Goal: Task Accomplishment & Management: Manage account settings

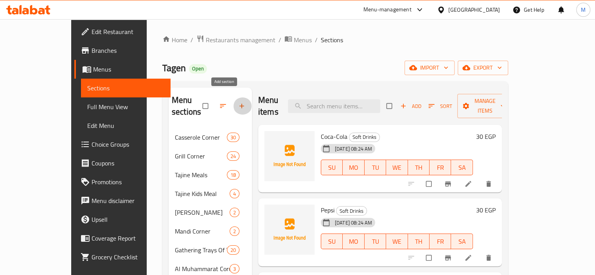
click at [238, 104] on icon "button" at bounding box center [242, 106] width 8 height 8
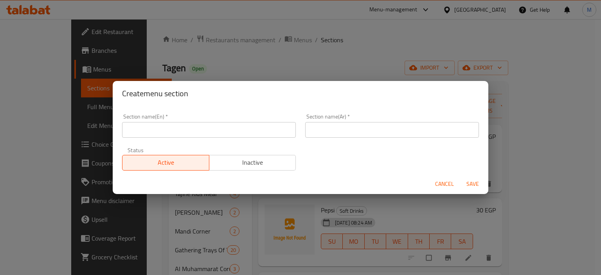
click at [206, 133] on input "text" at bounding box center [209, 130] width 174 height 16
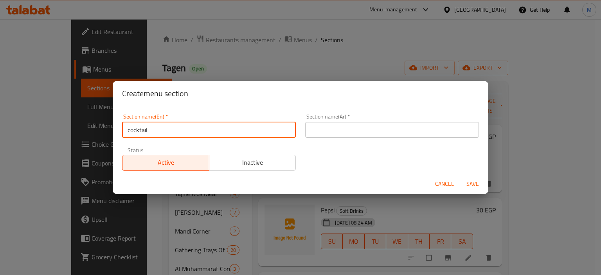
click at [207, 131] on input "cocktail" at bounding box center [209, 130] width 174 height 16
paste input "كوكتيلات"
type input "كوكتيلات"
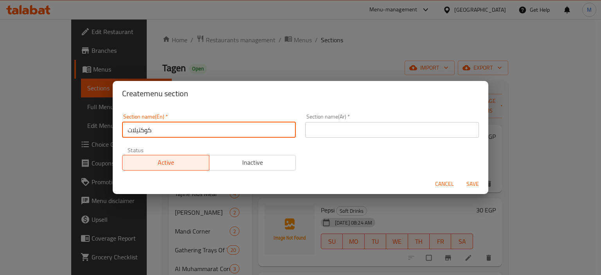
click at [332, 130] on input "text" at bounding box center [392, 130] width 174 height 16
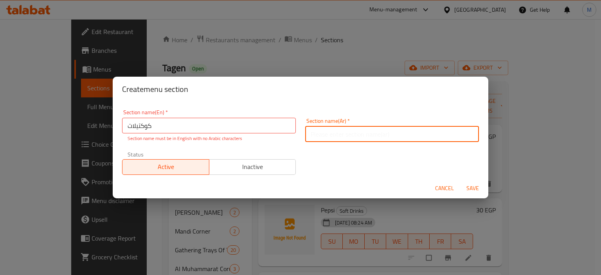
paste input "كوكتيلات"
type input "كوكتيلات"
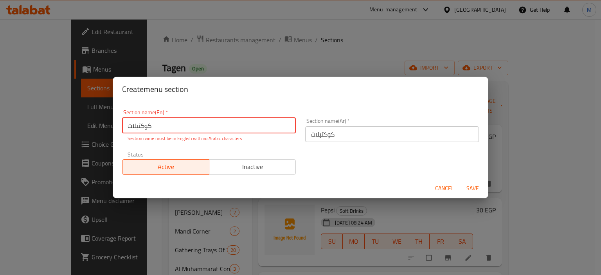
click at [232, 130] on input "كوكتيلات" at bounding box center [209, 126] width 174 height 16
paste input "Cocktails"
type input "Cocktails"
click at [481, 192] on div "Cancel Save" at bounding box center [301, 188] width 376 height 21
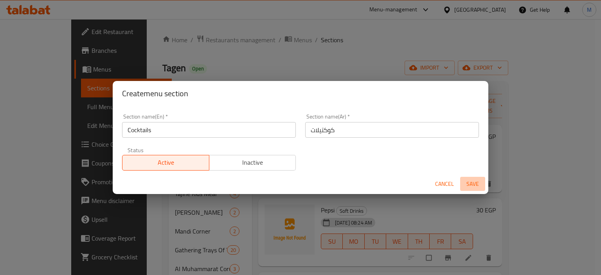
click at [478, 191] on button "Save" at bounding box center [472, 184] width 25 height 14
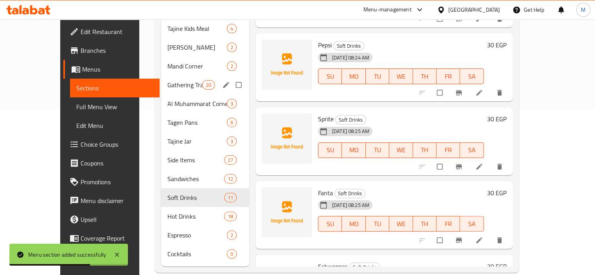
scroll to position [166, 0]
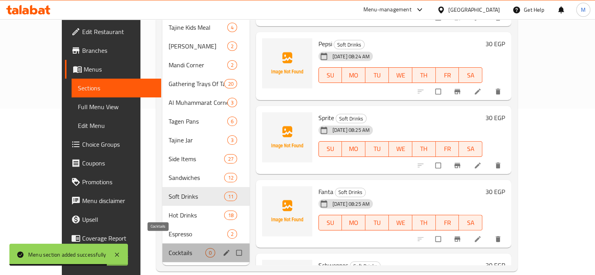
click at [169, 248] on span "Cocktails" at bounding box center [187, 252] width 37 height 9
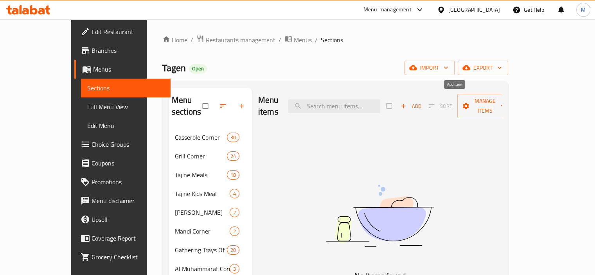
click at [422, 102] on span "Add" at bounding box center [410, 106] width 21 height 9
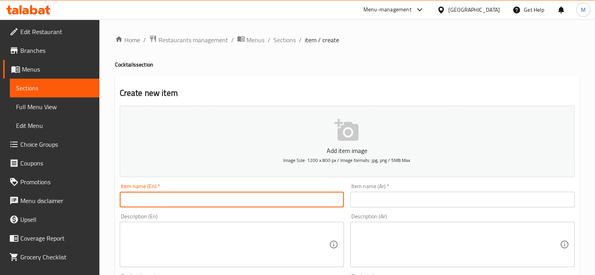
drag, startPoint x: 268, startPoint y: 194, endPoint x: 308, endPoint y: 194, distance: 40.7
click at [268, 194] on input "text" at bounding box center [232, 200] width 225 height 16
click at [408, 198] on input "text" at bounding box center [462, 200] width 225 height 16
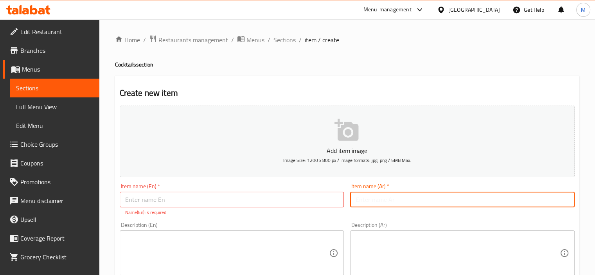
paste input "Miami (guava-pineapple-orange)"
type input "Miami (guava-pineapple-orange)"
click at [285, 199] on input "text" at bounding box center [232, 200] width 225 height 16
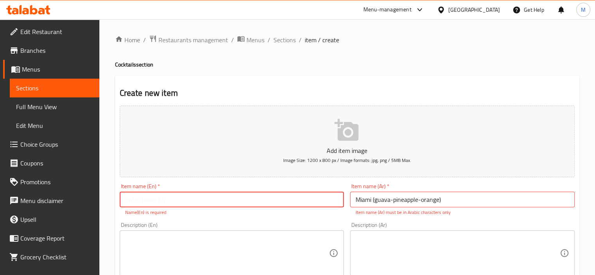
paste input "Miami (guava-pineapple-orange)"
type input "Miami (guava-pineapple-orange)"
click at [394, 200] on input "Miami (guava-pineapple-orange)" at bounding box center [462, 200] width 225 height 16
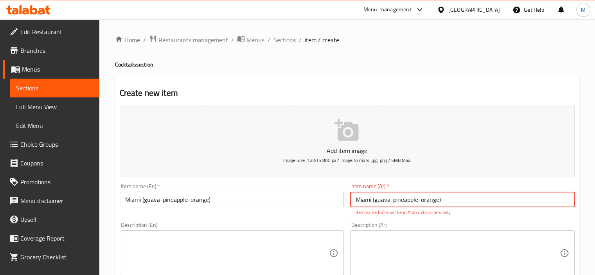
click at [394, 200] on input "Miami (guava-pineapple-orange)" at bounding box center [462, 200] width 225 height 16
paste input "ميامي(جوافة-اناناس-برتقال"
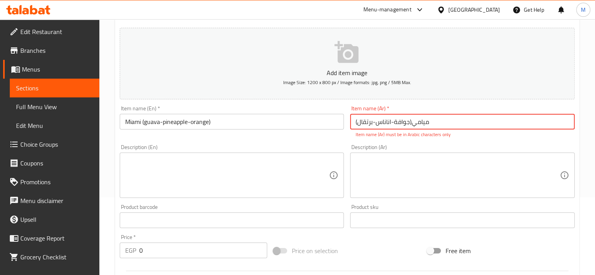
scroll to position [78, 0]
type input "ميامي(جوافة-اناناس-برتقال)"
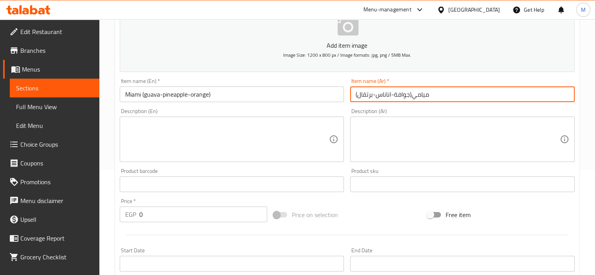
scroll to position [117, 0]
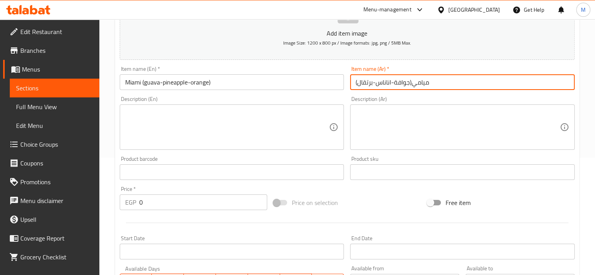
click at [146, 211] on div "Price   * EGP 0 Price *" at bounding box center [194, 198] width 154 height 30
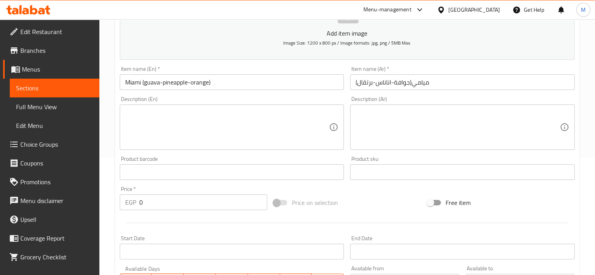
click at [149, 203] on input "0" at bounding box center [203, 203] width 128 height 16
paste input "75"
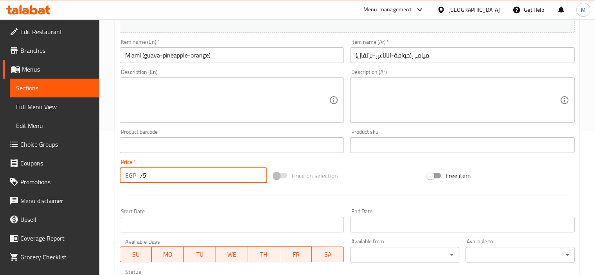
scroll to position [78, 0]
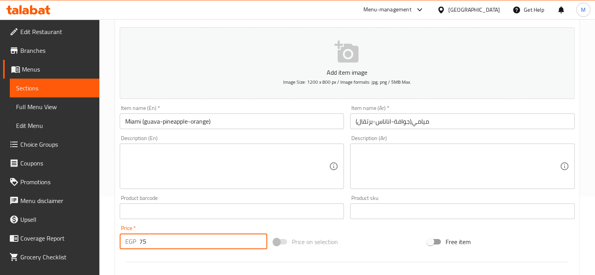
type input "75"
click at [149, 122] on input "Miami (guava-pineapple-orange)" at bounding box center [232, 122] width 225 height 16
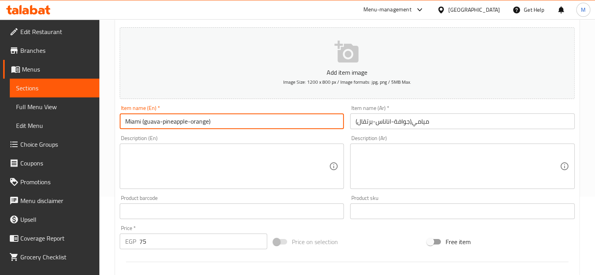
click at [149, 122] on input "Miami (guava-pineapple-orange)" at bounding box center [232, 122] width 225 height 16
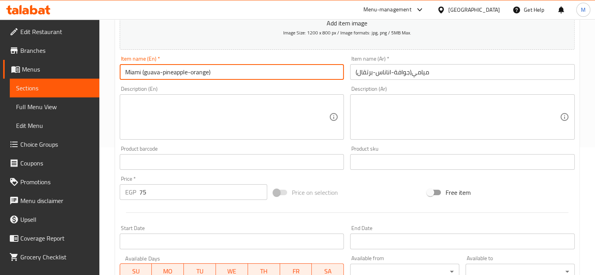
scroll to position [278, 0]
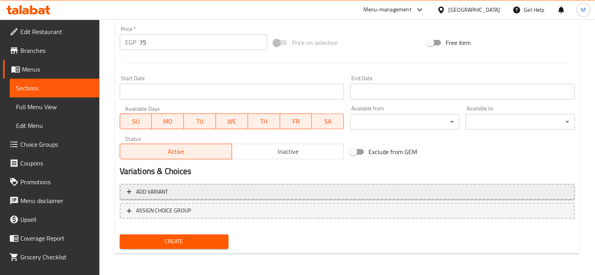
click at [172, 191] on span "Add variant" at bounding box center [347, 192] width 441 height 10
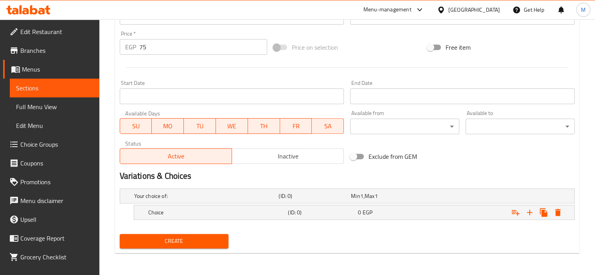
scroll to position [272, 0]
click at [182, 200] on h5 "Choice" at bounding box center [205, 197] width 142 height 8
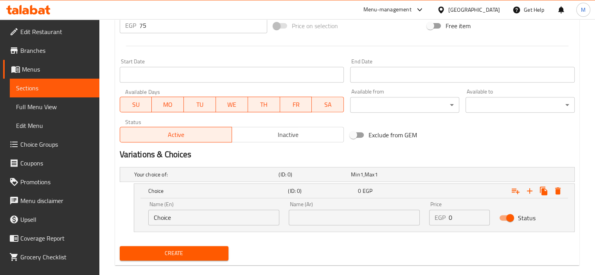
scroll to position [306, 0]
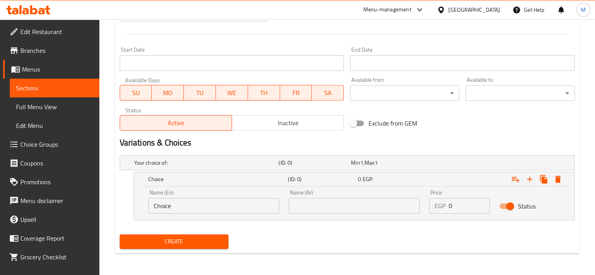
click at [193, 205] on input "Choice" at bounding box center [213, 206] width 131 height 16
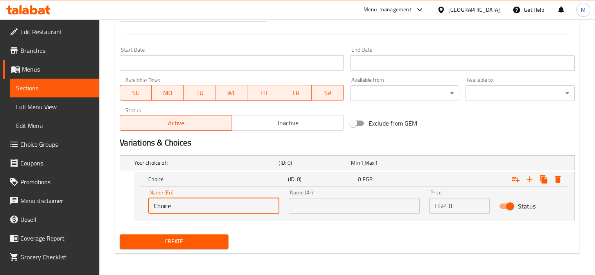
click at [193, 205] on input "Choice" at bounding box center [213, 206] width 131 height 16
paste input "guava"
type input "guava"
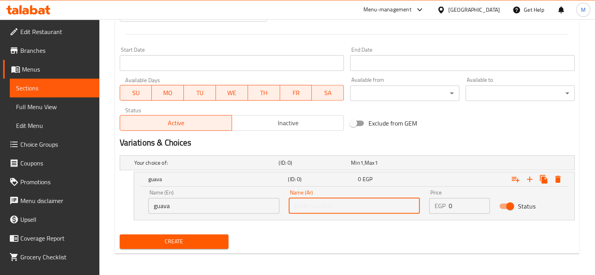
click at [324, 213] on input "text" at bounding box center [354, 206] width 131 height 16
type input "جوافة"
click at [325, 226] on nav at bounding box center [347, 225] width 455 height 6
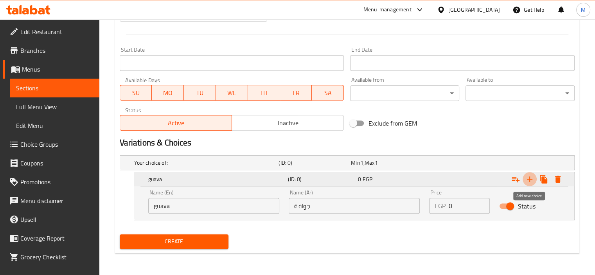
click at [535, 176] on button "Expand" at bounding box center [530, 179] width 14 height 14
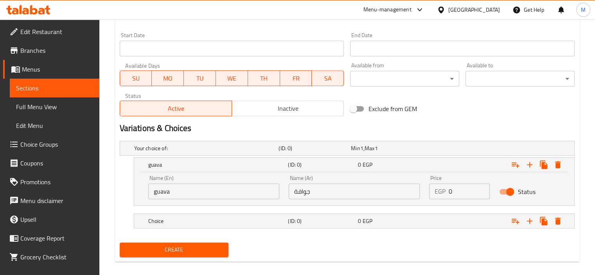
scroll to position [329, 0]
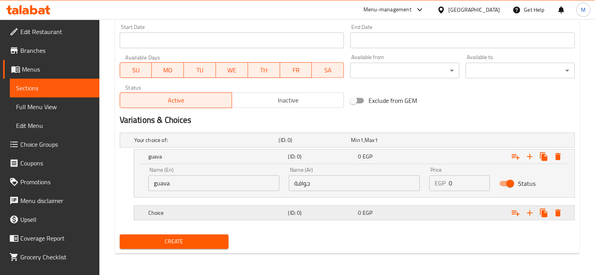
click at [211, 144] on h5 "Choice" at bounding box center [205, 140] width 142 height 8
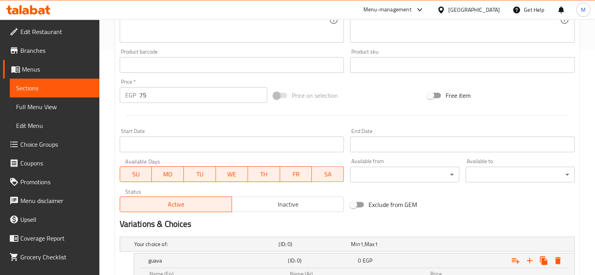
scroll to position [94, 0]
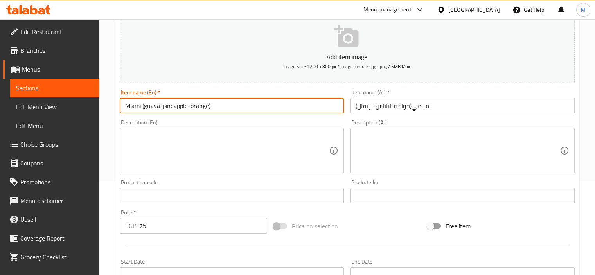
click at [175, 107] on input "Miami (guava-pineapple-orange)" at bounding box center [232, 106] width 225 height 16
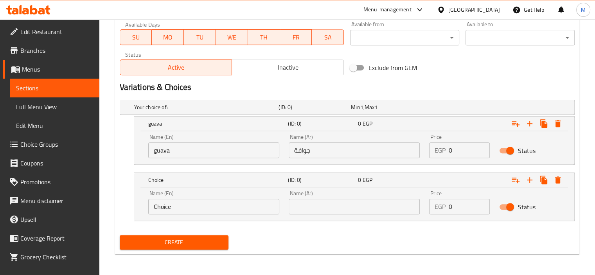
scroll to position [362, 0]
click at [189, 204] on input "Choice" at bounding box center [213, 206] width 131 height 16
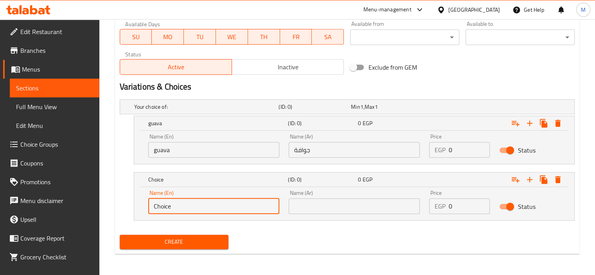
click at [189, 204] on input "Choice" at bounding box center [213, 206] width 131 height 16
paste input "pineappl"
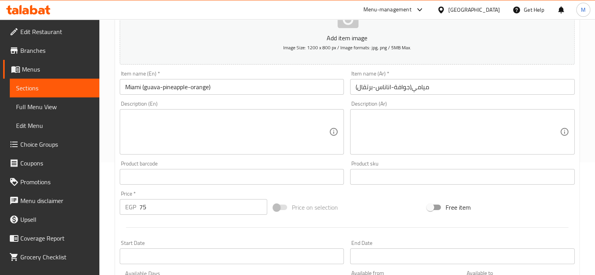
scroll to position [88, 0]
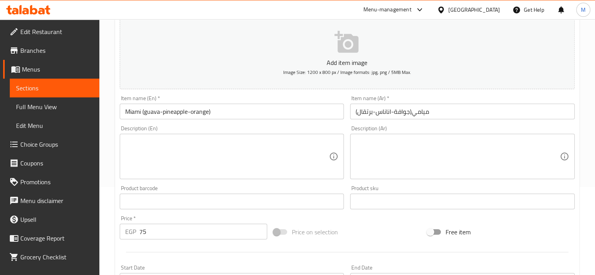
type input "pineapple"
click at [387, 108] on input "ميامي(جوافة-اناناس-برتقال)" at bounding box center [462, 112] width 225 height 16
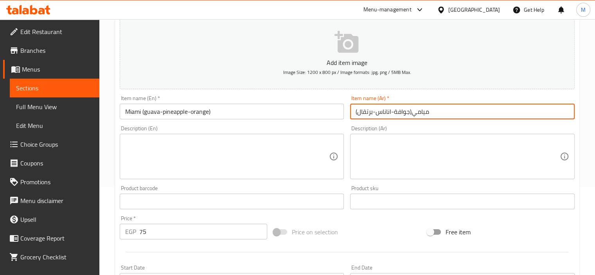
click at [387, 108] on input "ميامي(جوافة-اناناس-برتقال)" at bounding box center [462, 112] width 225 height 16
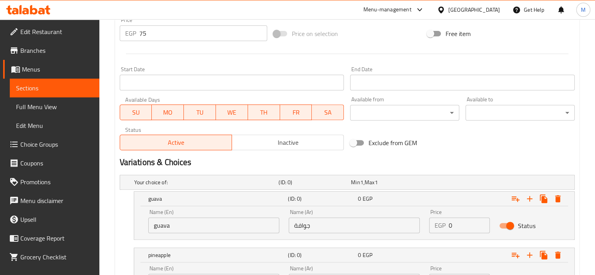
scroll to position [323, 0]
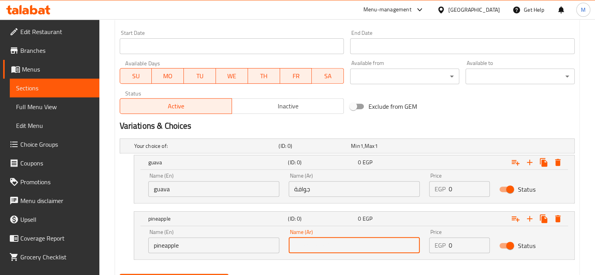
click at [374, 245] on input "text" at bounding box center [354, 246] width 131 height 16
paste input "اناناس"
type input "اناناس"
click at [534, 218] on icon "Expand" at bounding box center [529, 218] width 9 height 9
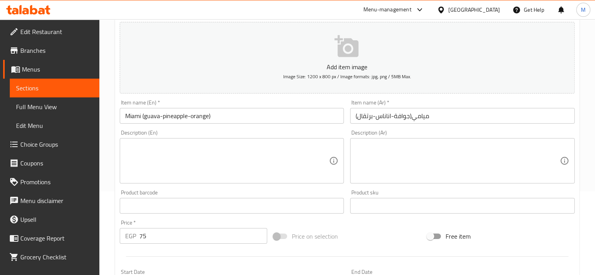
scroll to position [72, 0]
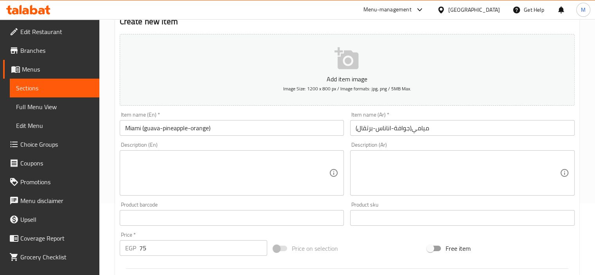
click at [202, 129] on input "Miami (guava-pineapple-orange)" at bounding box center [232, 128] width 225 height 16
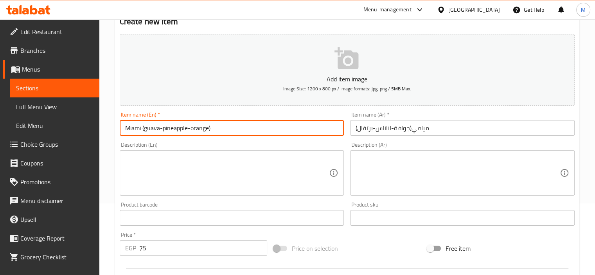
click at [202, 129] on input "Miami (guava-pineapple-orange)" at bounding box center [232, 128] width 225 height 16
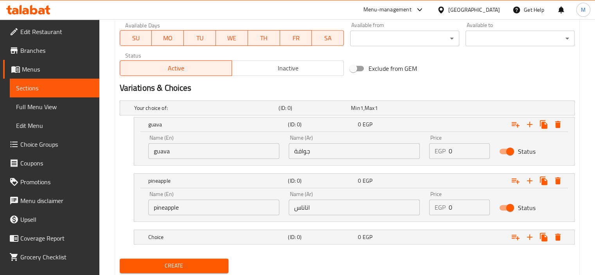
scroll to position [385, 0]
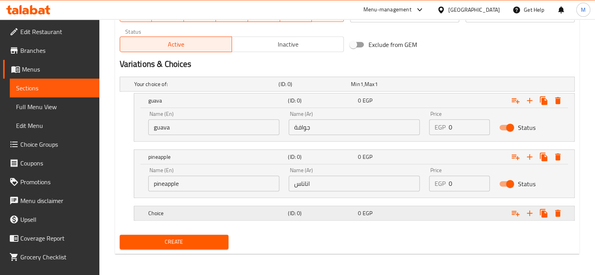
click at [197, 88] on h5 "Choice" at bounding box center [205, 84] width 142 height 8
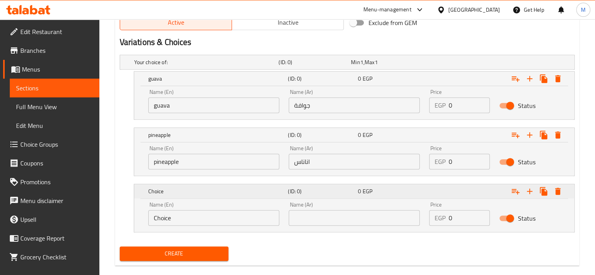
scroll to position [418, 0]
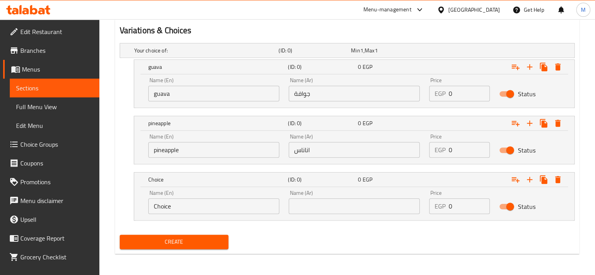
click at [195, 205] on input "Choice" at bounding box center [213, 206] width 131 height 16
paste input "orang"
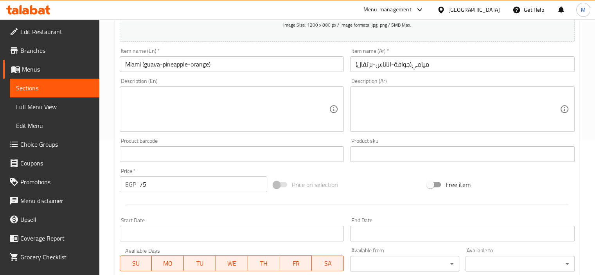
scroll to position [66, 0]
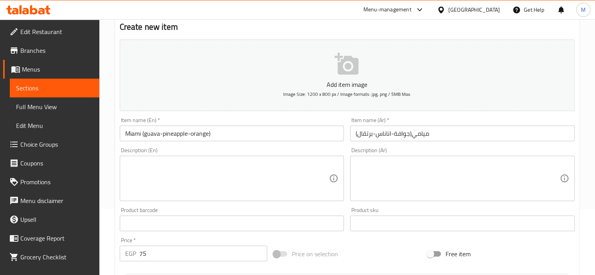
type input "orange"
click at [354, 137] on input "ميامي(جوافة-اناناس-برتقال)" at bounding box center [462, 134] width 225 height 16
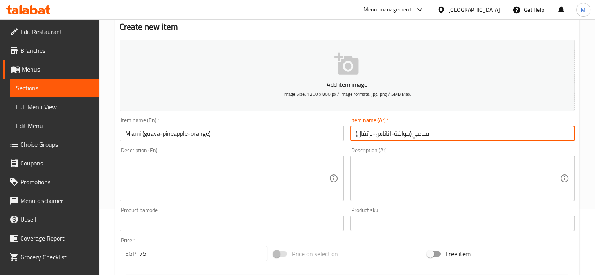
click at [363, 132] on input "ميامي(جوافة-اناناس-برتقال)" at bounding box center [462, 134] width 225 height 16
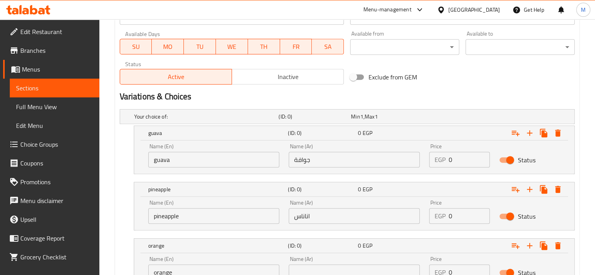
scroll to position [418, 0]
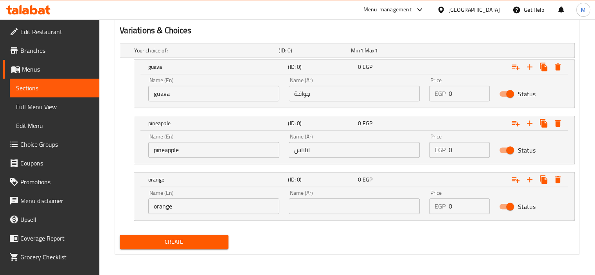
click at [378, 199] on input "text" at bounding box center [354, 206] width 131 height 16
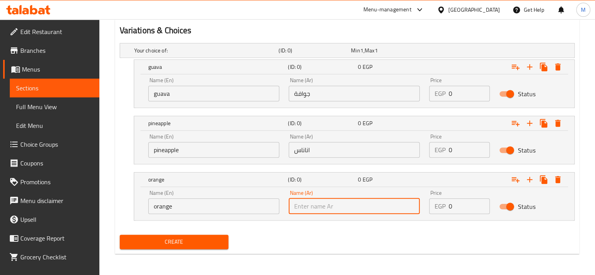
click at [378, 199] on input "text" at bounding box center [354, 206] width 131 height 16
paste input "برتقال"
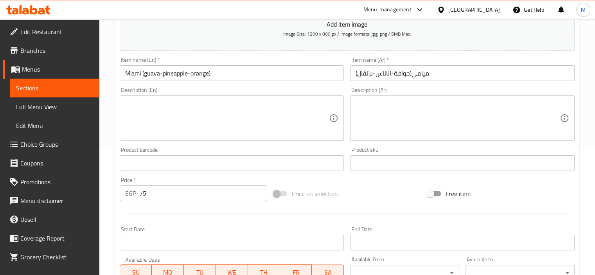
scroll to position [105, 0]
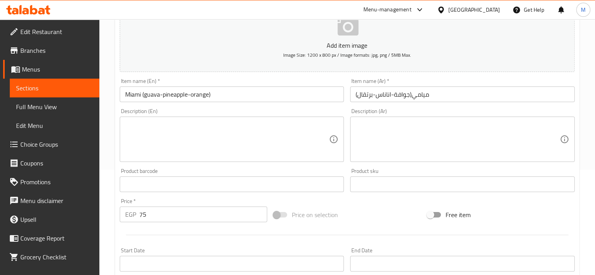
type input "برتقال"
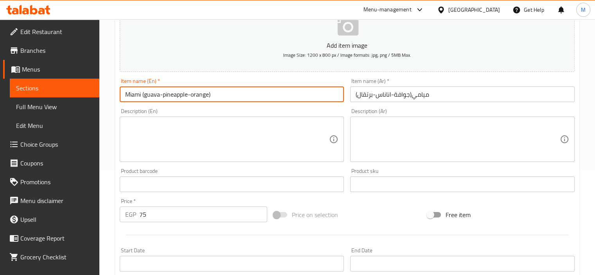
drag, startPoint x: 141, startPoint y: 94, endPoint x: 334, endPoint y: 94, distance: 193.0
click at [334, 94] on input "Miami (guava-pineapple-orange)" at bounding box center [232, 95] width 225 height 16
type input "[GEOGRAPHIC_DATA]"
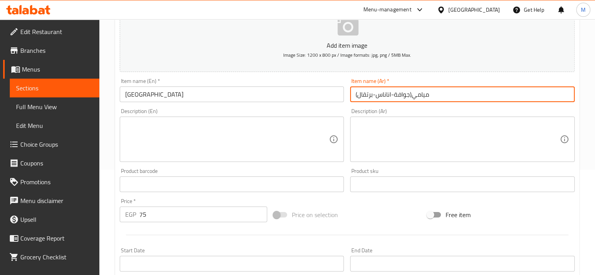
drag, startPoint x: 414, startPoint y: 94, endPoint x: 319, endPoint y: 98, distance: 95.2
click at [319, 98] on div "Add item image Image Size: 1200 x 800 px / Image formats: jpg, png / 5MB Max. I…" at bounding box center [348, 165] width 462 height 337
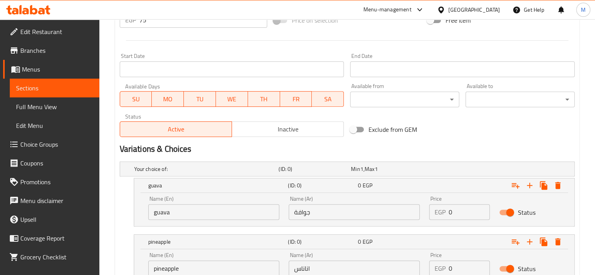
scroll to position [418, 0]
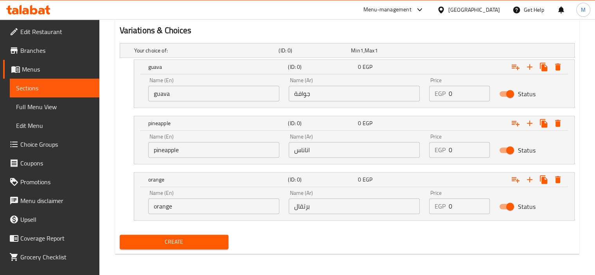
type input "ميامي"
click at [218, 240] on span "Create" at bounding box center [174, 242] width 97 height 10
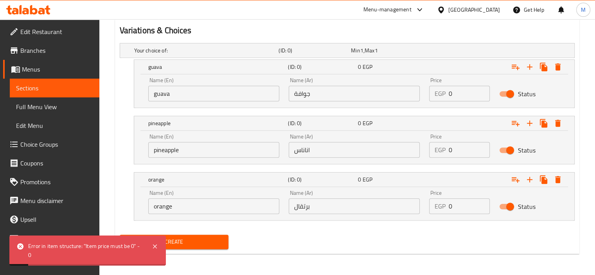
click at [103, 251] on div "Error in item structure: "Item price must be 0" - 0" at bounding box center [86, 251] width 116 height 18
click at [558, 65] on icon "Expand" at bounding box center [558, 66] width 5 height 7
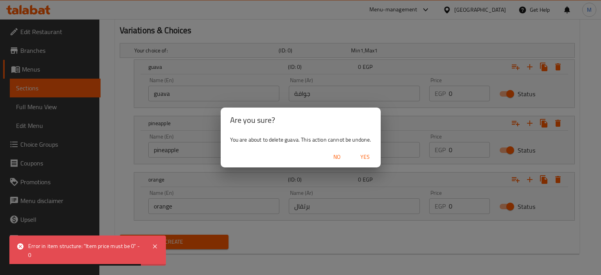
click at [367, 156] on span "Yes" at bounding box center [365, 157] width 19 height 10
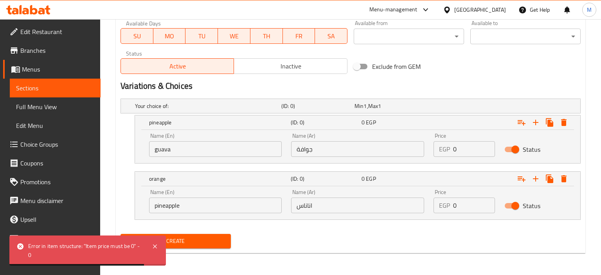
scroll to position [362, 0]
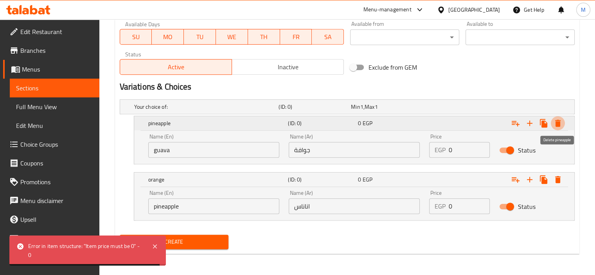
click at [561, 128] on button "Expand" at bounding box center [558, 123] width 14 height 14
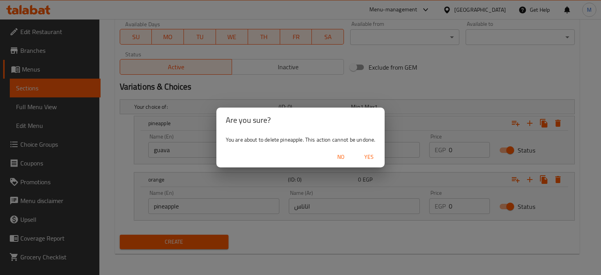
click at [372, 157] on span "Yes" at bounding box center [369, 157] width 19 height 10
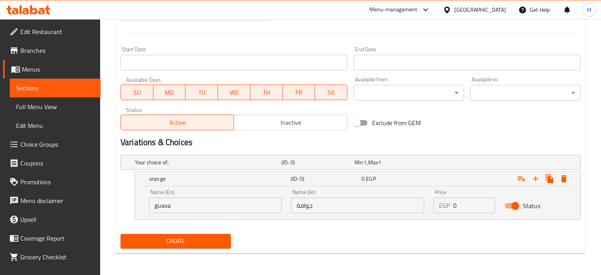
scroll to position [306, 0]
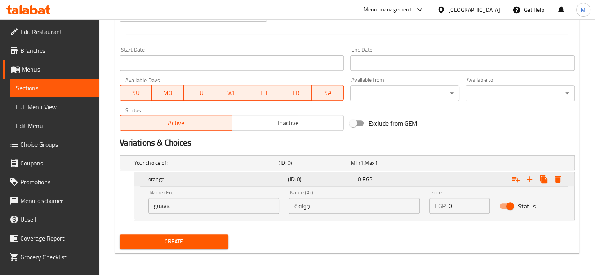
click at [557, 180] on icon "Expand" at bounding box center [558, 179] width 5 height 7
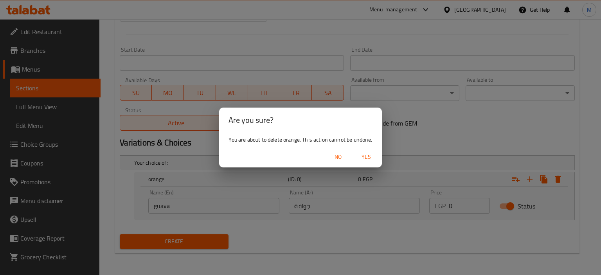
click at [371, 157] on span "Yes" at bounding box center [366, 157] width 19 height 10
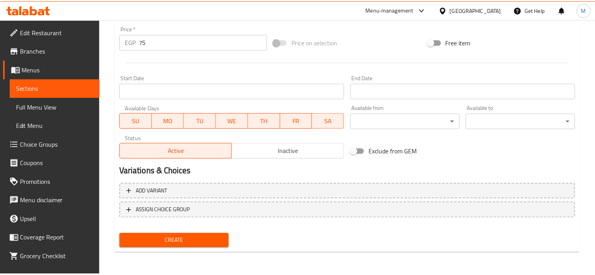
scroll to position [278, 0]
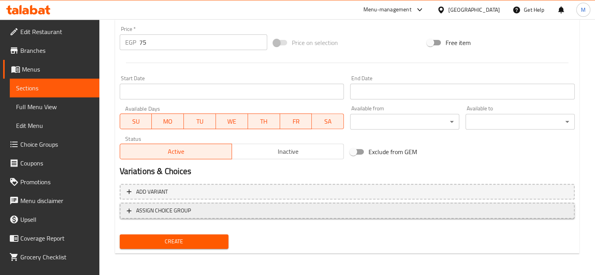
click at [153, 214] on span "ASSIGN CHOICE GROUP" at bounding box center [163, 211] width 55 height 10
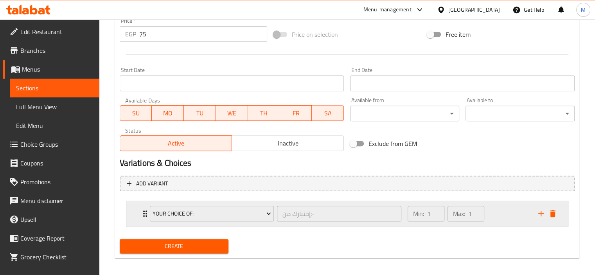
scroll to position [290, 0]
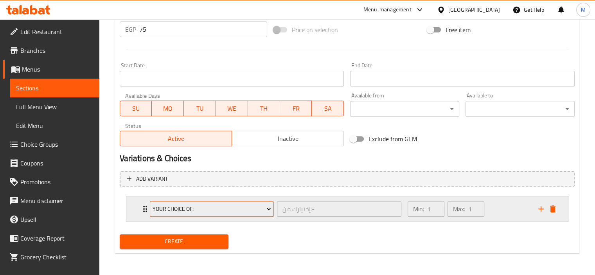
click at [250, 211] on span "Your Choice Of:" at bounding box center [212, 209] width 119 height 10
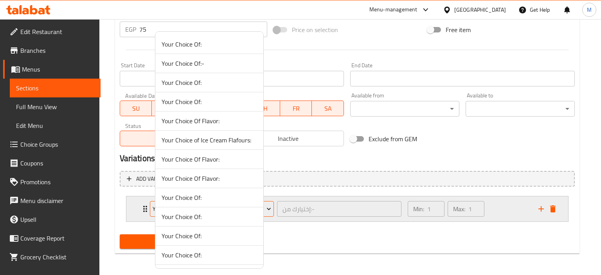
click at [250, 211] on li "Your Choice Of:" at bounding box center [209, 216] width 108 height 19
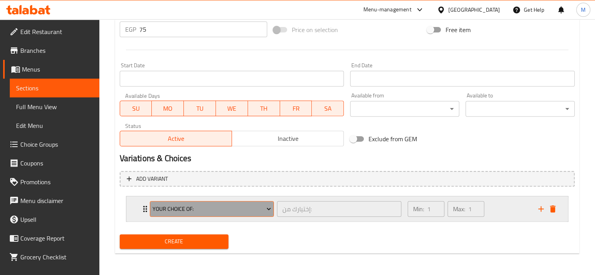
click at [248, 209] on span "Your Choice Of:" at bounding box center [212, 209] width 119 height 10
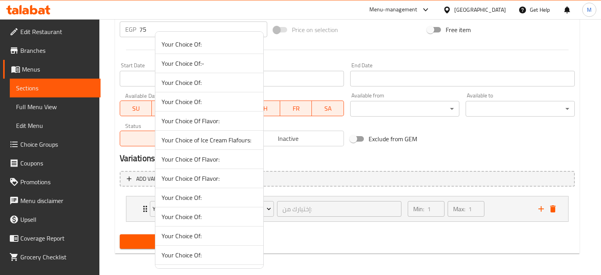
click at [368, 206] on div at bounding box center [300, 137] width 601 height 275
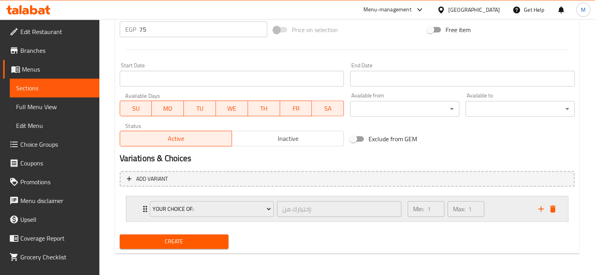
click at [541, 208] on icon "add" at bounding box center [541, 208] width 9 height 9
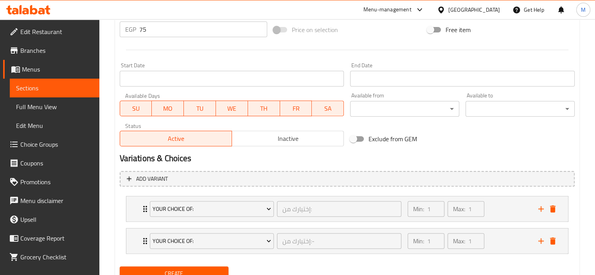
scroll to position [323, 0]
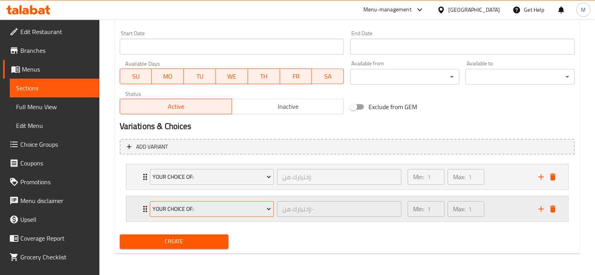
click at [216, 210] on span "Your Choice Of:" at bounding box center [212, 209] width 119 height 10
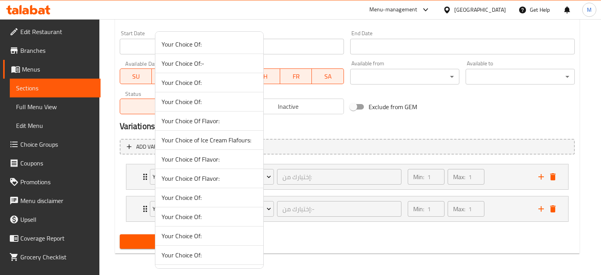
click at [349, 210] on div at bounding box center [300, 137] width 601 height 275
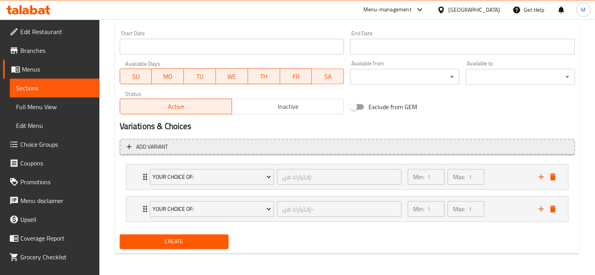
click at [195, 144] on span "Add variant" at bounding box center [347, 147] width 441 height 10
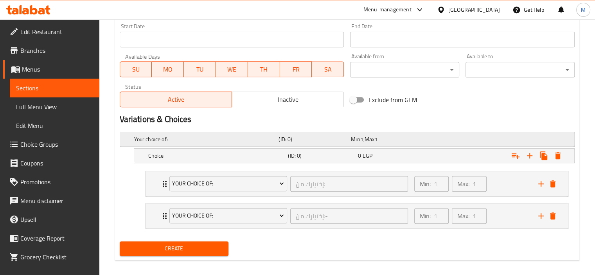
scroll to position [336, 0]
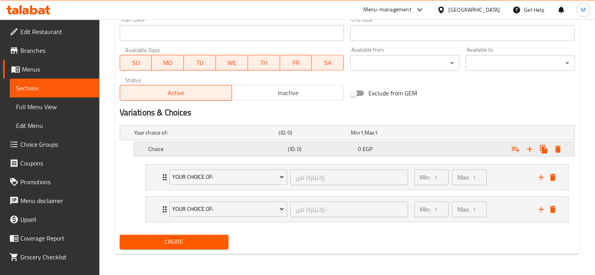
click at [220, 137] on h5 "Choice" at bounding box center [205, 133] width 142 height 8
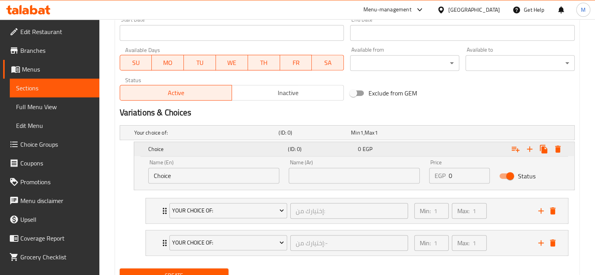
scroll to position [370, 0]
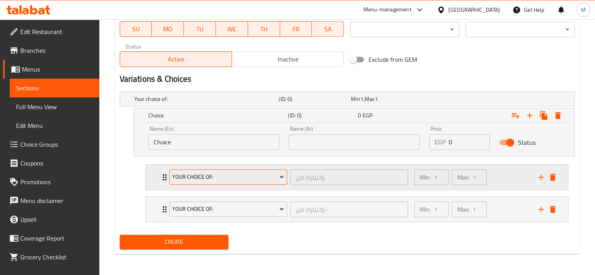
click at [222, 180] on span "Your Choice Of:" at bounding box center [228, 177] width 112 height 10
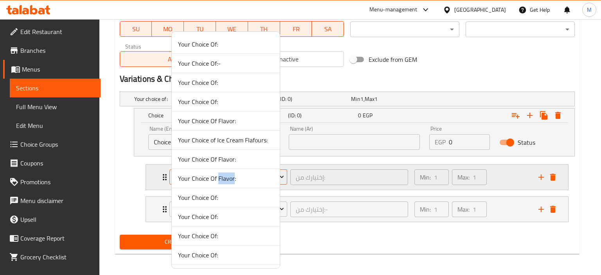
click at [222, 180] on span "Your Choice Of Flavor:" at bounding box center [226, 178] width 96 height 9
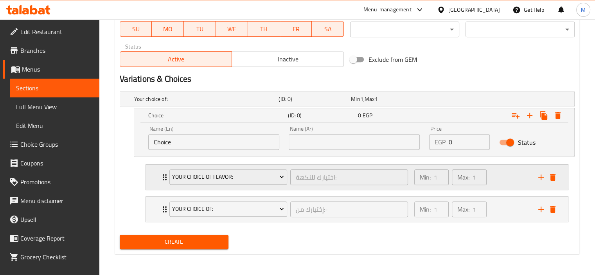
click at [152, 180] on div "Your Choice Of Flavor: اختيارك للنكهة: ​ Min: 1 ​ Max: 1 ​" at bounding box center [357, 177] width 422 height 25
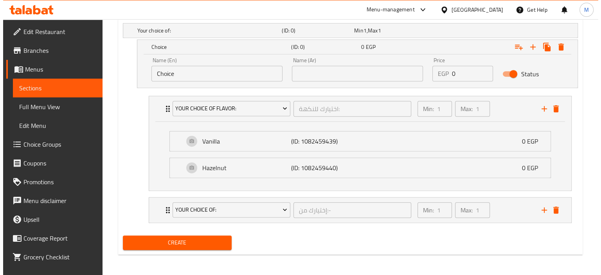
scroll to position [439, 0]
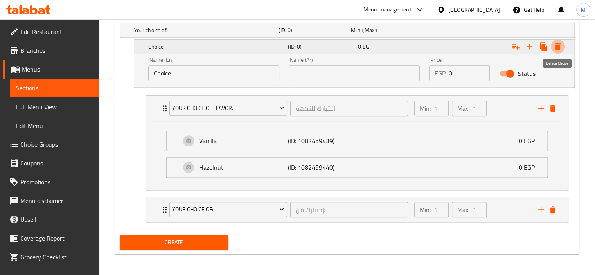
click at [556, 42] on icon "Expand" at bounding box center [558, 46] width 9 height 9
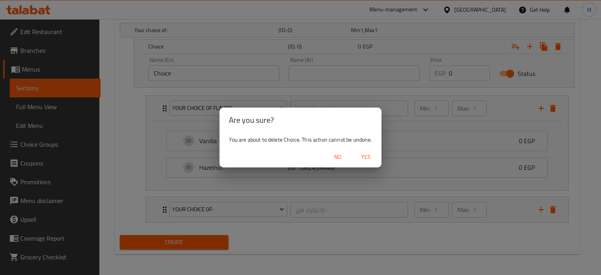
click at [374, 159] on span "Yes" at bounding box center [366, 157] width 19 height 10
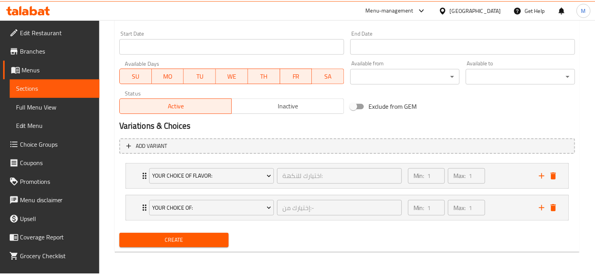
scroll to position [323, 0]
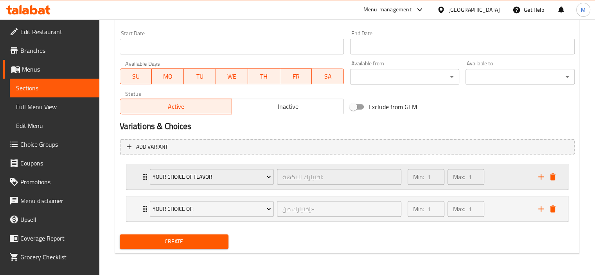
click at [147, 179] on div "Your Choice Of Flavor: اختيارك للنكهة: ​" at bounding box center [276, 176] width 262 height 25
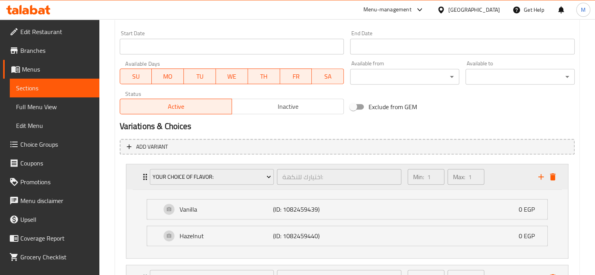
scroll to position [391, 0]
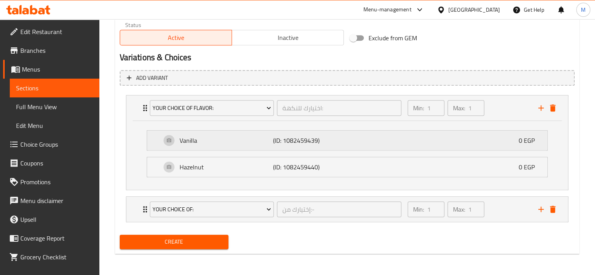
click at [226, 132] on div "Vanilla (ID: 1082459439) 0 EGP" at bounding box center [349, 141] width 377 height 20
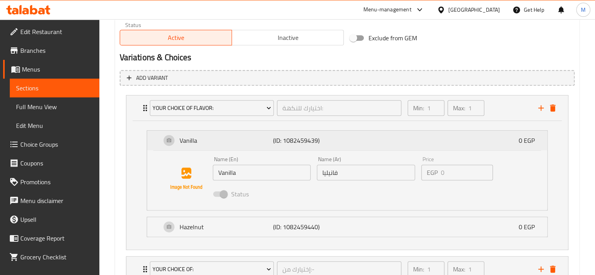
scroll to position [423, 0]
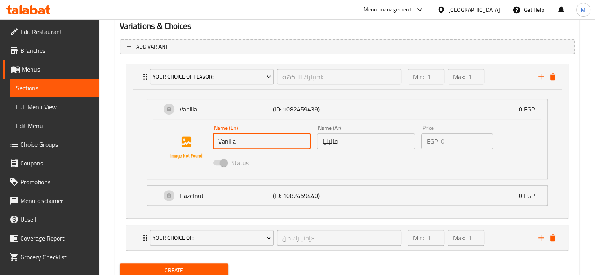
click at [248, 145] on input "Vanilla" at bounding box center [262, 141] width 98 height 16
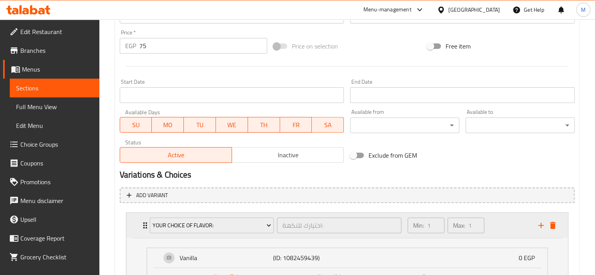
scroll to position [391, 0]
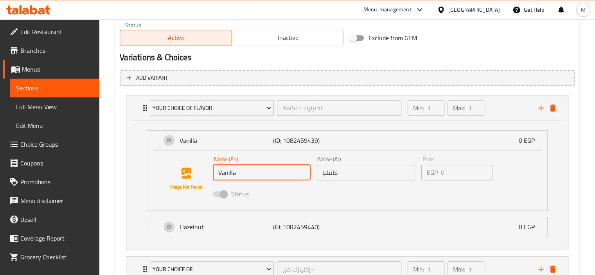
click at [274, 177] on input "Vanilla" at bounding box center [262, 173] width 98 height 16
click at [268, 175] on input "Vanilla" at bounding box center [262, 173] width 98 height 16
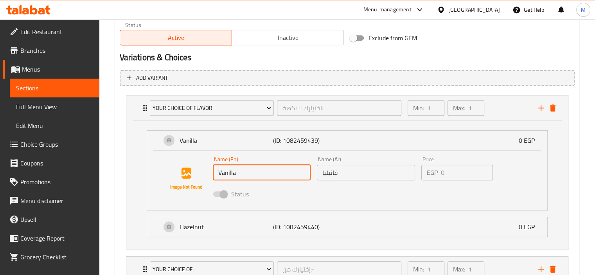
click at [234, 191] on span "Status" at bounding box center [240, 193] width 18 height 9
click at [231, 191] on span at bounding box center [220, 194] width 23 height 15
click at [223, 193] on span at bounding box center [219, 193] width 13 height 5
click at [249, 163] on div "Name (En) Vanilla Name (En)" at bounding box center [262, 169] width 98 height 24
click at [249, 171] on input "Vanilla" at bounding box center [262, 173] width 98 height 16
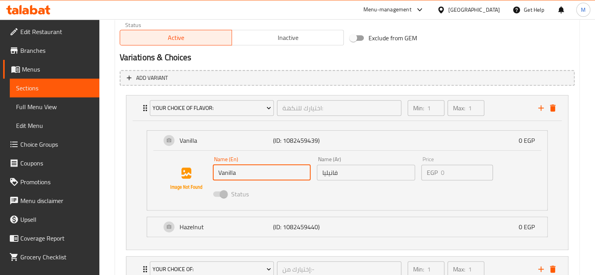
click at [249, 171] on input "Vanilla" at bounding box center [262, 173] width 98 height 16
click at [554, 109] on icon "delete" at bounding box center [552, 108] width 5 height 7
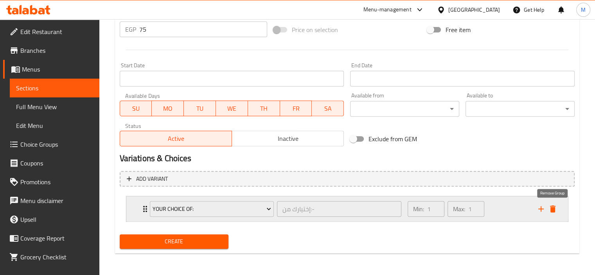
click at [547, 207] on button "delete" at bounding box center [553, 209] width 12 height 12
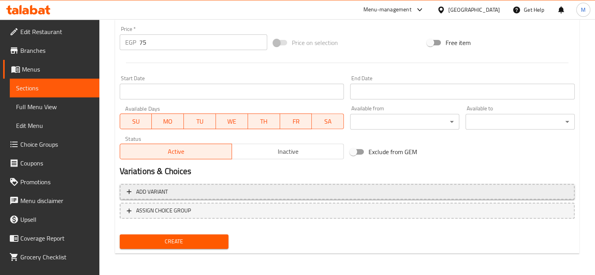
click at [200, 194] on span "Add variant" at bounding box center [347, 192] width 441 height 10
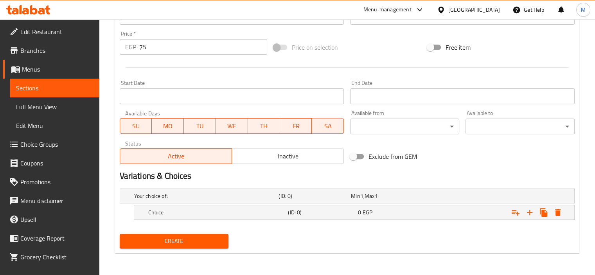
scroll to position [272, 0]
click at [188, 200] on h5 "Choice" at bounding box center [205, 197] width 142 height 8
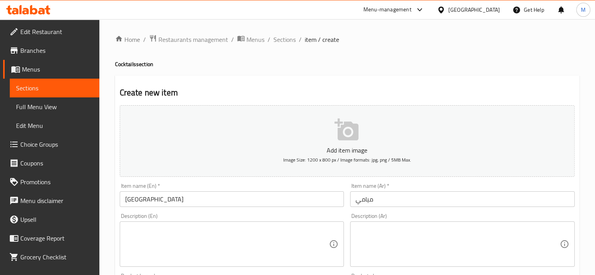
scroll to position [0, 0]
click at [186, 202] on input "[GEOGRAPHIC_DATA]" at bounding box center [232, 200] width 225 height 16
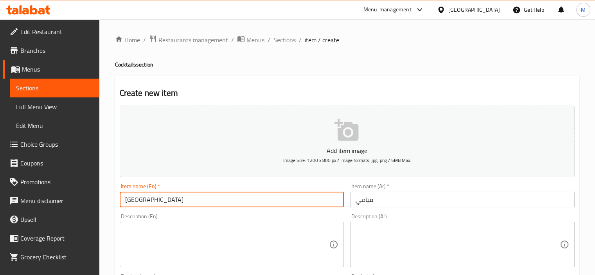
click at [178, 203] on input "[GEOGRAPHIC_DATA]" at bounding box center [232, 200] width 225 height 16
paste input "(guava-pineapple-orange)"
type input "Miami (guava-pineapple-orange)"
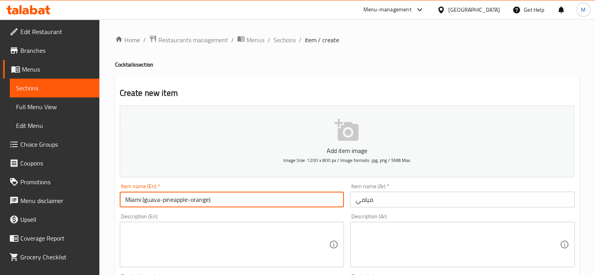
click at [401, 206] on input "ميامي" at bounding box center [462, 200] width 225 height 16
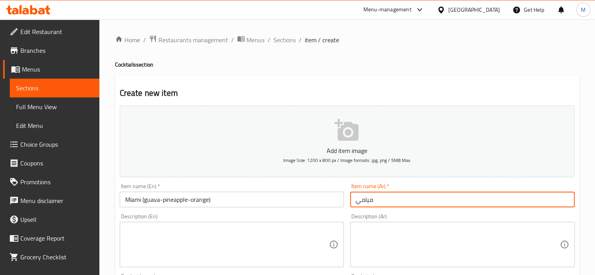
click at [401, 206] on input "ميامي" at bounding box center [462, 200] width 225 height 16
paste input "(جوافة-اناناس-برتقال)"
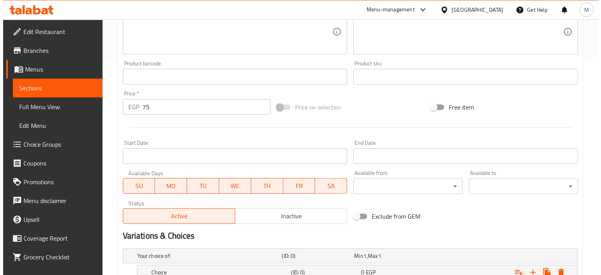
scroll to position [306, 0]
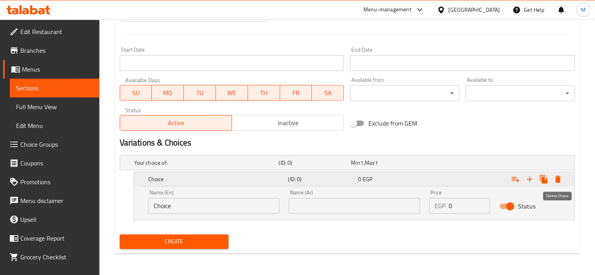
type input "ميامي(جوافة-اناناس-برتقال)"
click at [562, 179] on icon "Expand" at bounding box center [558, 179] width 9 height 9
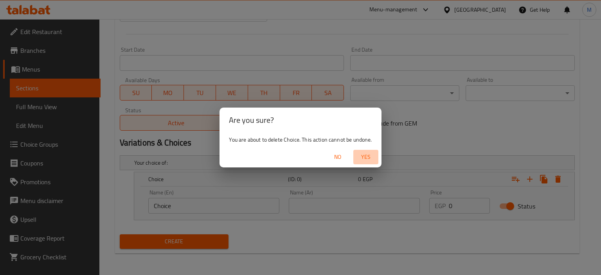
click at [375, 153] on span "Yes" at bounding box center [366, 157] width 19 height 10
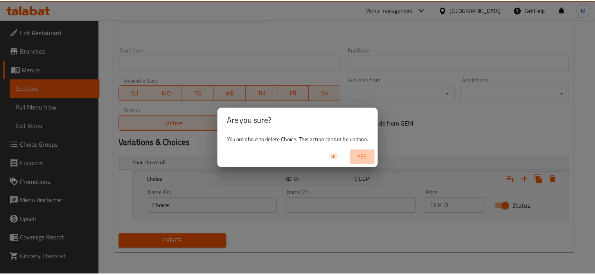
scroll to position [278, 0]
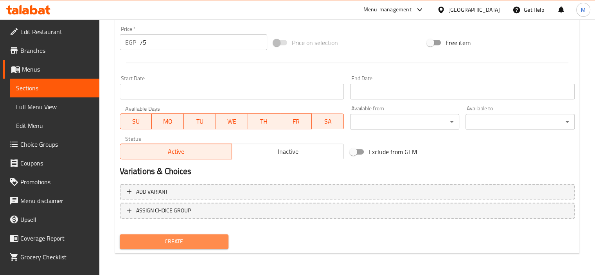
click at [184, 248] on button "Create" at bounding box center [174, 241] width 109 height 14
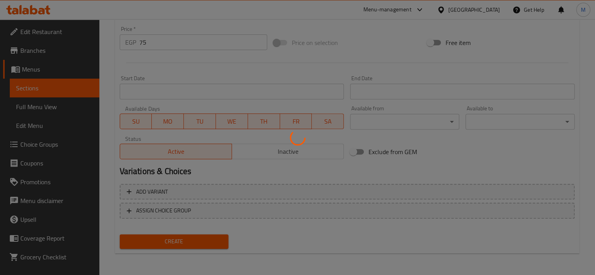
type input "0"
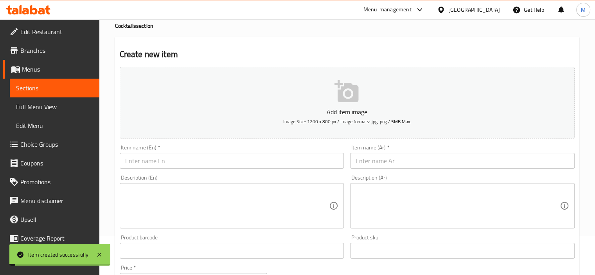
scroll to position [0, 0]
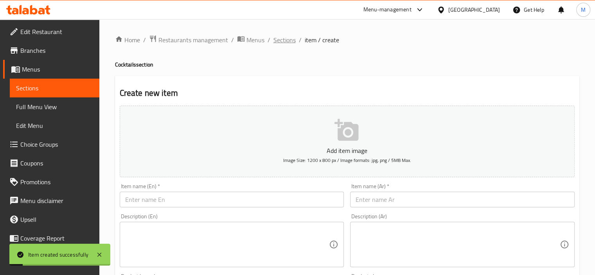
click at [285, 42] on span "Sections" at bounding box center [285, 39] width 22 height 9
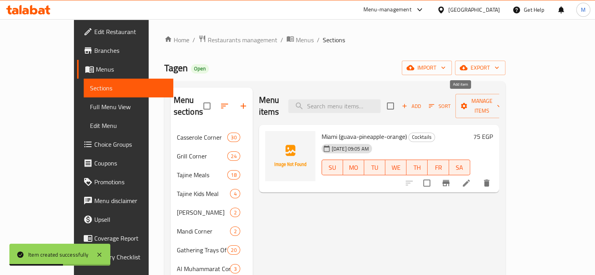
click at [422, 102] on span "Add" at bounding box center [411, 106] width 21 height 9
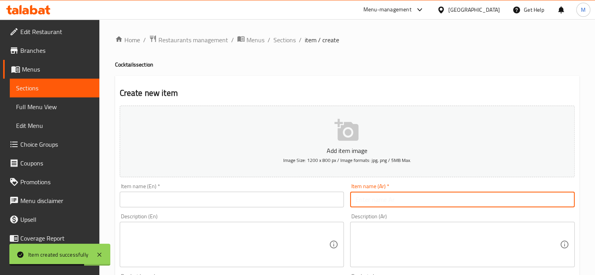
click at [374, 205] on input "text" at bounding box center [462, 200] width 225 height 16
paste input "فلوريدا(مانجو-جوافة-برتقال)"
type input "فلوريدا(مانجو-جوافة-برتقال)"
click at [225, 204] on input "text" at bounding box center [232, 200] width 225 height 16
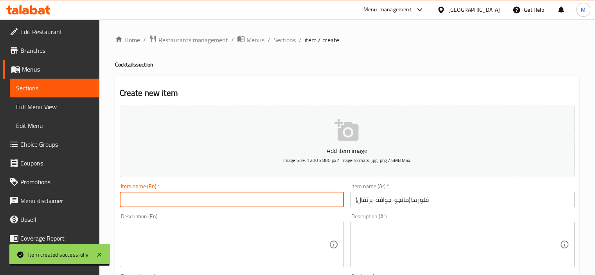
paste input "[US_STATE] (mango-guava-orange)"
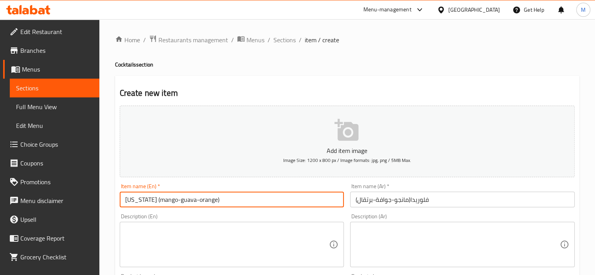
type input "[US_STATE] (mango-guava-orange)"
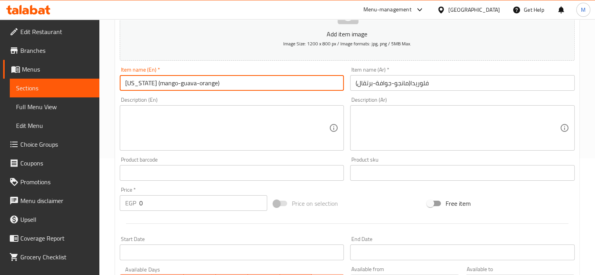
scroll to position [117, 0]
click at [175, 196] on input "0" at bounding box center [203, 203] width 128 height 16
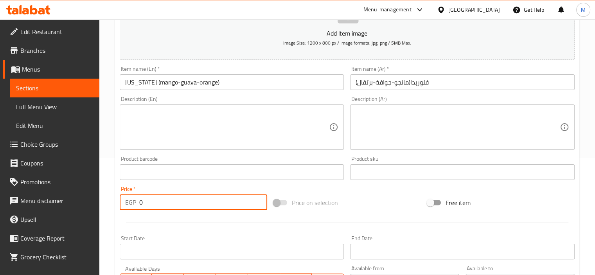
click at [175, 196] on input "0" at bounding box center [203, 203] width 128 height 16
type input "0"
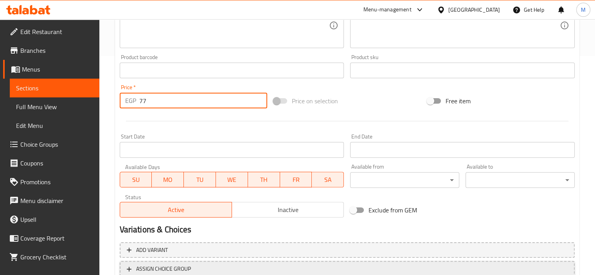
scroll to position [278, 0]
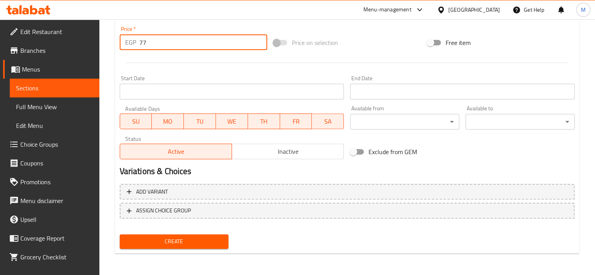
type input "77"
click at [191, 238] on span "Create" at bounding box center [174, 242] width 97 height 10
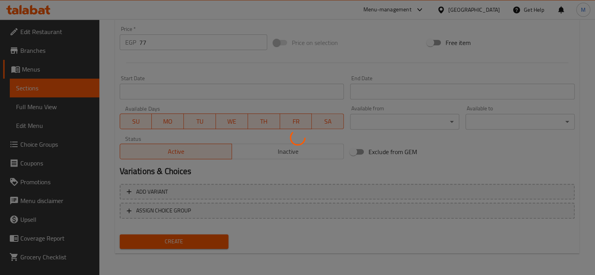
type input "0"
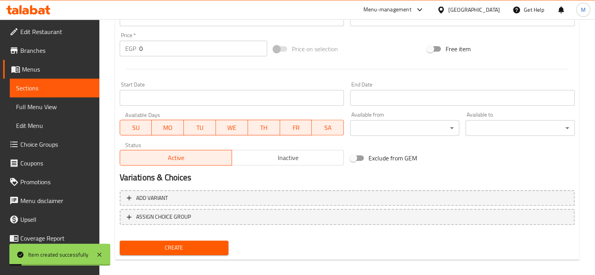
scroll to position [0, 0]
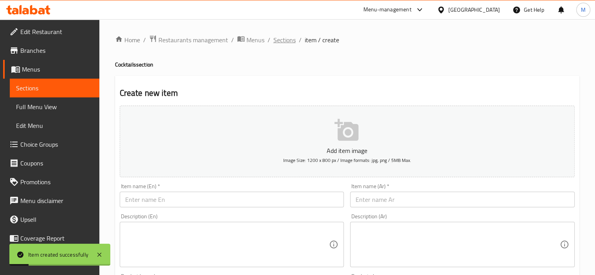
click at [284, 42] on span "Sections" at bounding box center [285, 39] width 22 height 9
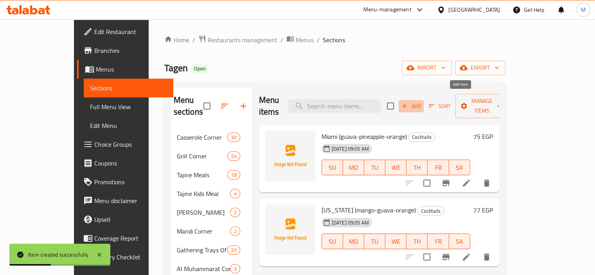
click at [408, 103] on icon "button" at bounding box center [404, 106] width 7 height 7
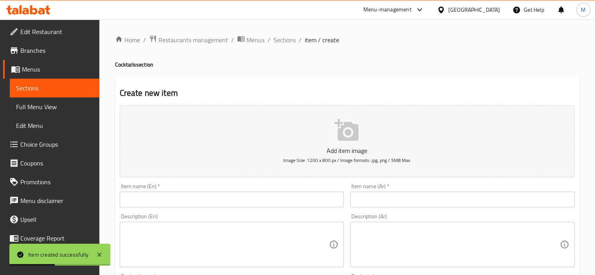
click at [258, 206] on input "text" at bounding box center [232, 200] width 225 height 16
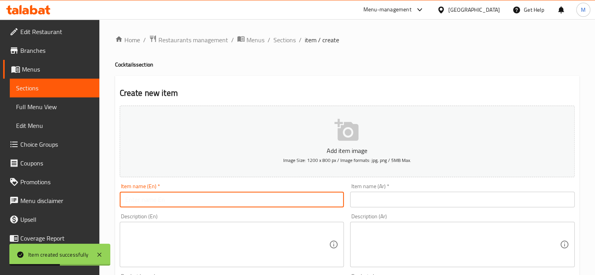
paste input "[PERSON_NAME] ( مانجو-فراولة-موز)"
type input "[PERSON_NAME] ( مانجو-فراولة-موز)"
click at [404, 205] on input "text" at bounding box center [462, 200] width 225 height 16
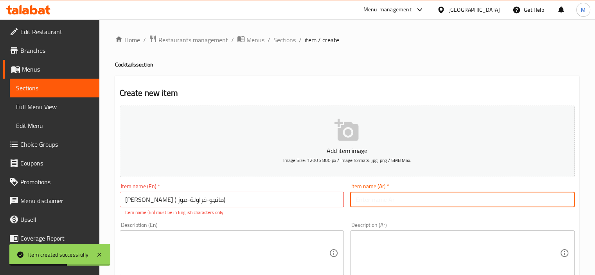
paste input "[PERSON_NAME] ( مانجو-فراولة-موز)"
type input "[PERSON_NAME] ( مانجو-فراولة-موز)"
click at [260, 202] on input "[PERSON_NAME] ( مانجو-فراولة-موز)" at bounding box center [232, 200] width 225 height 16
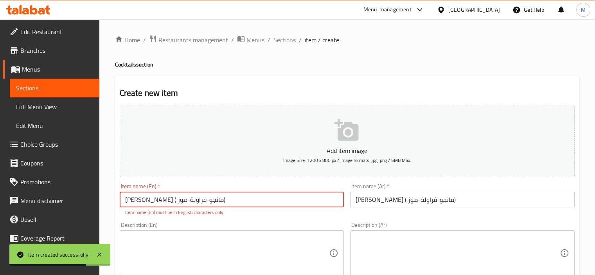
click at [260, 202] on input "[PERSON_NAME] ( مانجو-فراولة-موز)" at bounding box center [232, 200] width 225 height 16
paste input "Chi Chi (Mango-Strawberry-Banana"
type input "Chi Chi (Mango-Strawberry-Banana)"
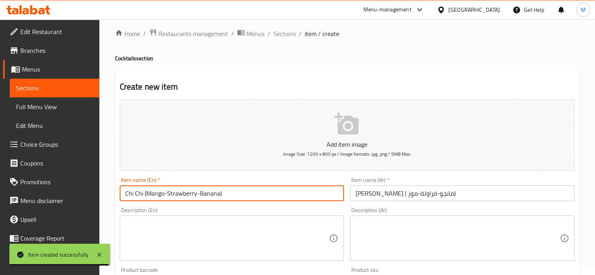
scroll to position [117, 0]
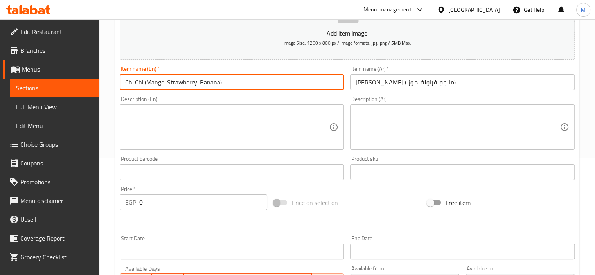
click at [193, 201] on input "0" at bounding box center [203, 203] width 128 height 16
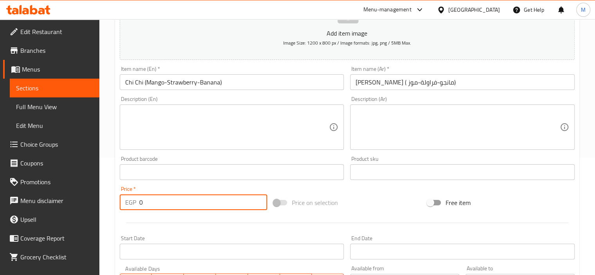
click at [193, 201] on input "0" at bounding box center [203, 203] width 128 height 16
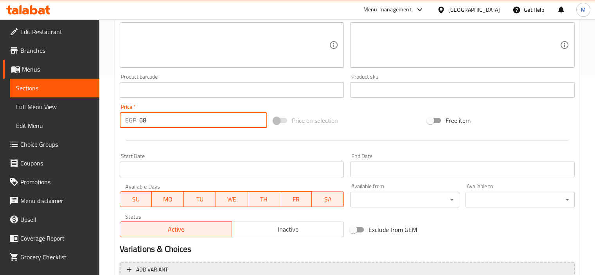
scroll to position [278, 0]
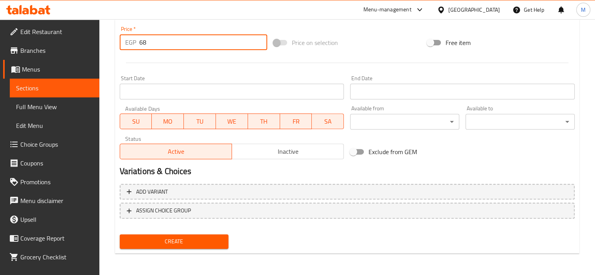
type input "68"
click at [173, 238] on span "Create" at bounding box center [174, 242] width 97 height 10
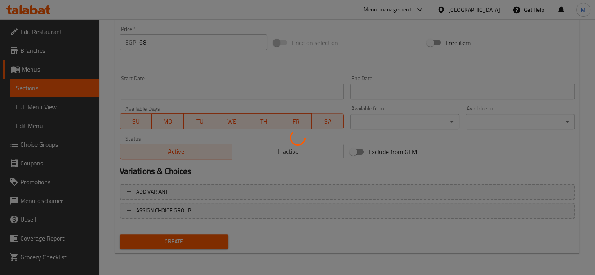
type input "0"
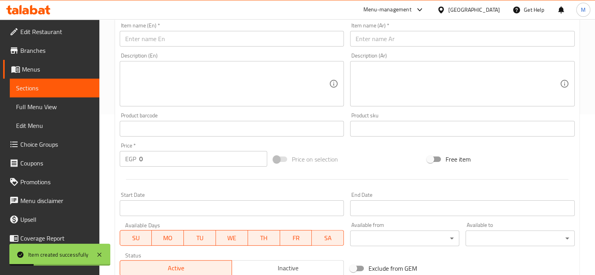
scroll to position [0, 0]
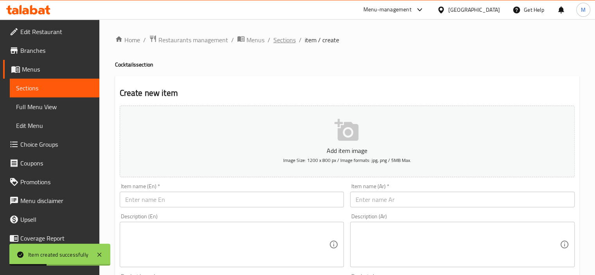
click at [286, 40] on span "Sections" at bounding box center [285, 39] width 22 height 9
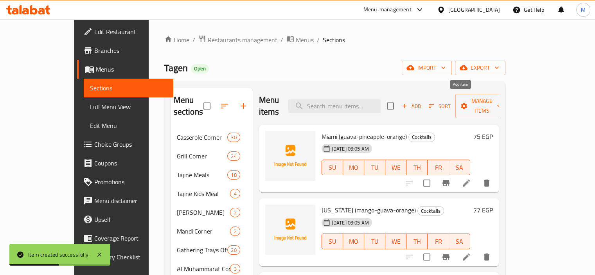
click at [422, 102] on span "Add" at bounding box center [411, 106] width 21 height 9
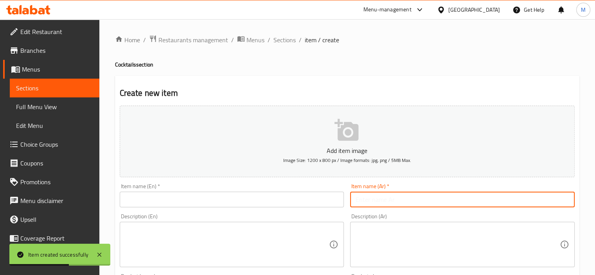
click at [395, 195] on input "text" at bounding box center [462, 200] width 225 height 16
paste input "فراري(مانجو-فراوله-كيوي-برتقال)"
type input "فراري(مانجو-فراوله-كيوي-برتقال)"
click at [290, 200] on input "text" at bounding box center [232, 200] width 225 height 16
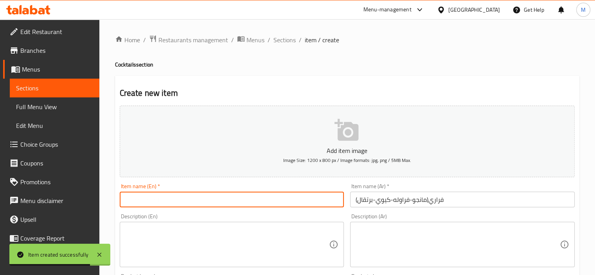
paste input "Ferrari (mango-strawberry-kiwi-orange)"
type input "Ferrari (mango-strawberry-kiwi-orange)"
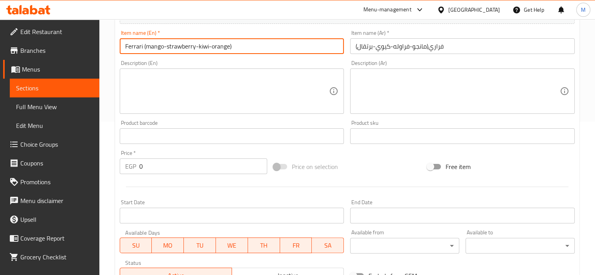
scroll to position [157, 0]
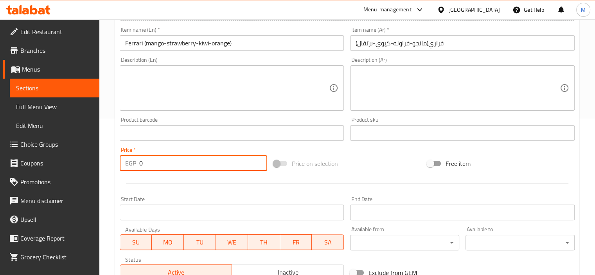
click at [191, 165] on input "0" at bounding box center [203, 163] width 128 height 16
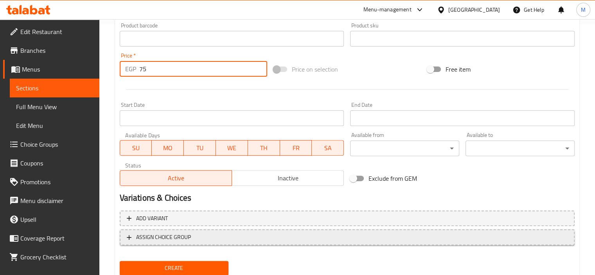
scroll to position [278, 0]
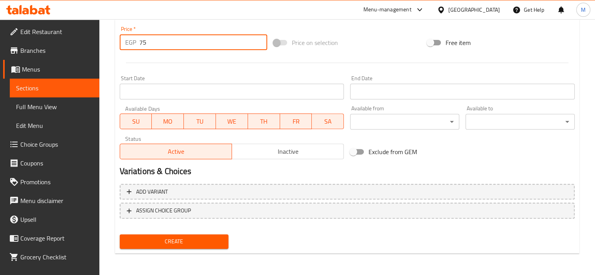
type input "75"
click at [187, 238] on span "Create" at bounding box center [174, 242] width 97 height 10
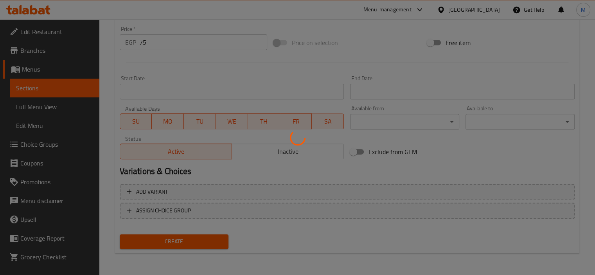
type input "0"
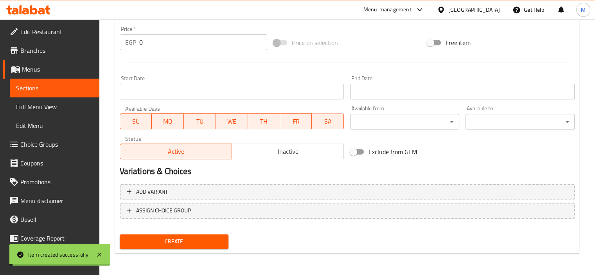
scroll to position [0, 0]
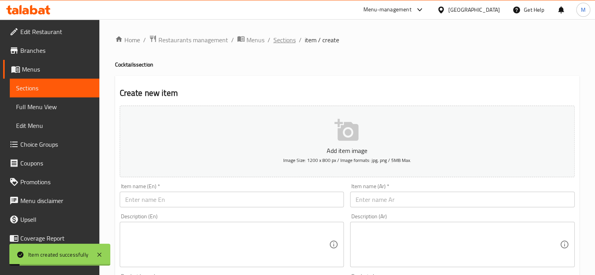
click at [292, 37] on span "Sections" at bounding box center [285, 39] width 22 height 9
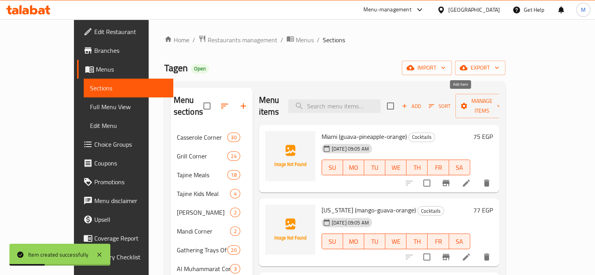
click at [422, 102] on span "Add" at bounding box center [411, 106] width 21 height 9
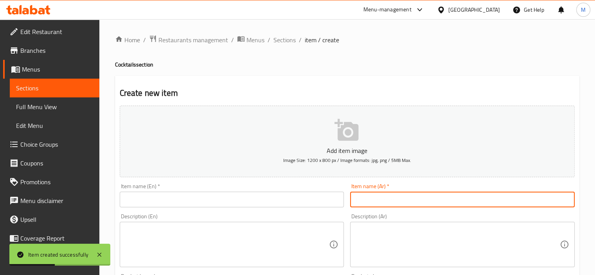
click at [422, 202] on input "text" at bounding box center [462, 200] width 225 height 16
paste input "فيتامين سي (برتقال-جوافة-ليمون-عسل)"
type input "فيتامين سي (برتقال-جوافة-ليمون-عسل)"
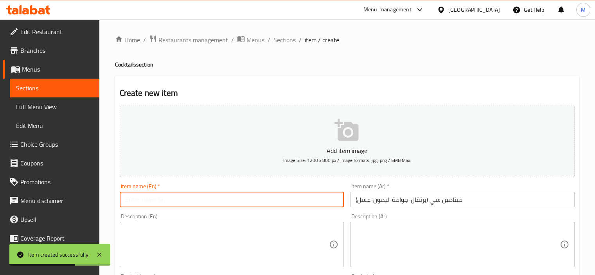
click at [261, 205] on input "text" at bounding box center [232, 200] width 225 height 16
paste input "Vitamin C (orange-guava-lemon-honey)"
type input "Vitamin C (orange-guava-lemon-honey)"
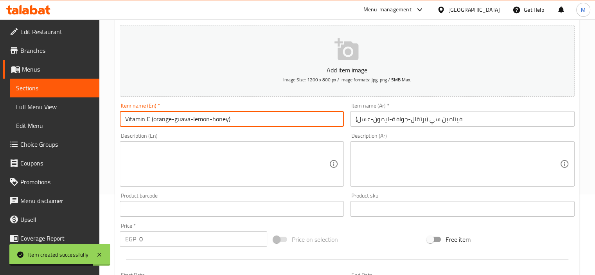
scroll to position [157, 0]
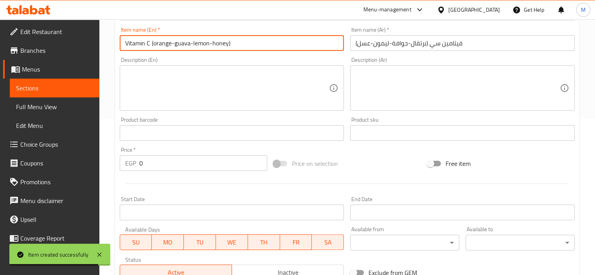
click at [169, 162] on input "0" at bounding box center [203, 163] width 128 height 16
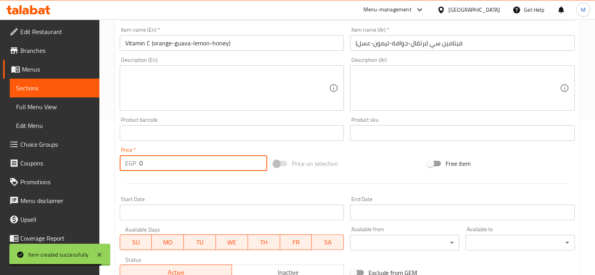
click at [169, 162] on input "0" at bounding box center [203, 163] width 128 height 16
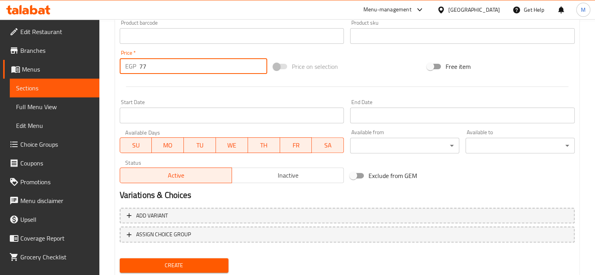
scroll to position [278, 0]
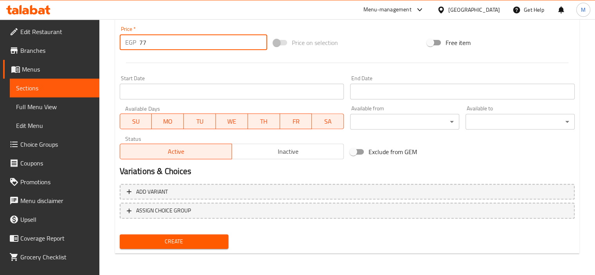
type input "77"
click at [199, 244] on span "Create" at bounding box center [174, 242] width 97 height 10
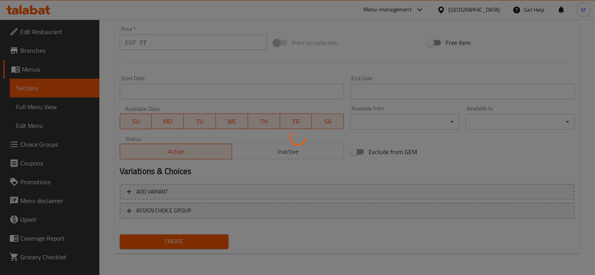
type input "0"
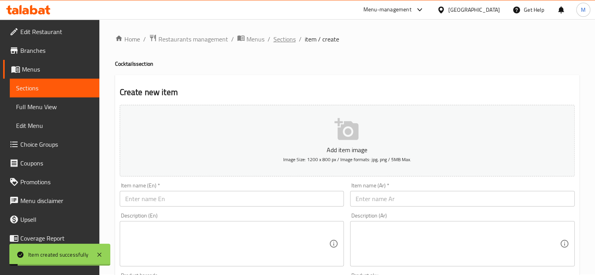
scroll to position [0, 0]
click at [294, 39] on span "Sections" at bounding box center [285, 39] width 22 height 9
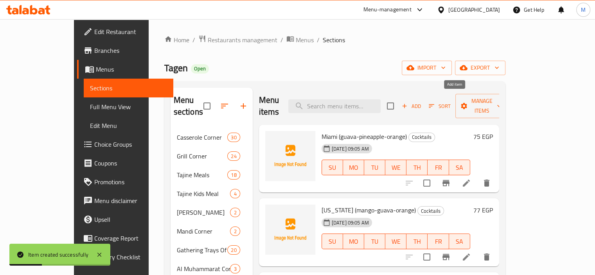
click at [422, 102] on span "Add" at bounding box center [411, 106] width 21 height 9
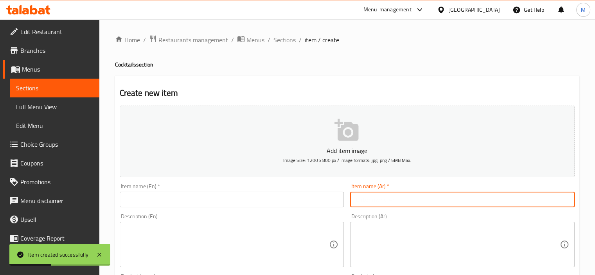
click at [385, 192] on input "text" at bounding box center [462, 200] width 225 height 16
paste input "فروت سلاط(فاكهه-بسكويت-ايس كريم)"
type input "فروت سلاط(فاكهه-بسكويت-ايس كريم)"
click at [268, 199] on input "text" at bounding box center [232, 200] width 225 height 16
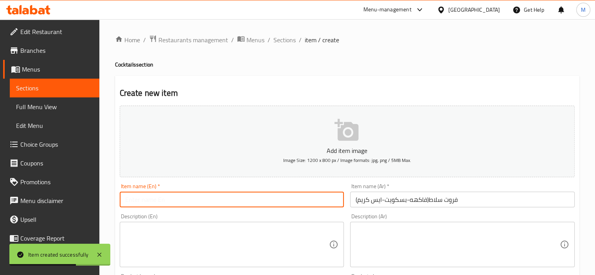
paste input "Fruit salad (fruit, biscuit, ice cream)"
type input "Fruit salad (fruit, biscuit, ice cream)"
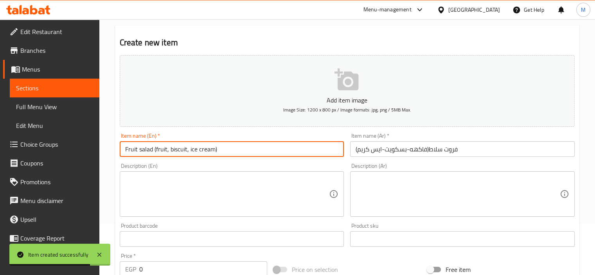
scroll to position [157, 0]
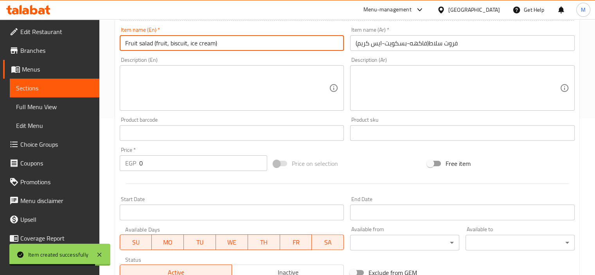
click at [175, 149] on div "Price   * EGP 0 Price *" at bounding box center [194, 159] width 148 height 24
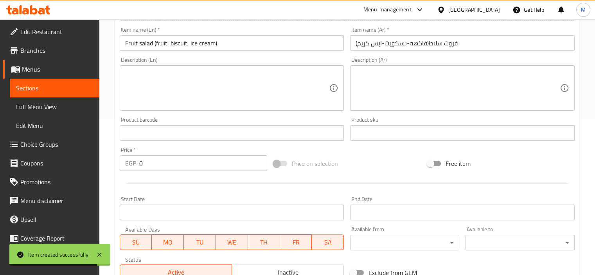
click at [175, 159] on input "0" at bounding box center [203, 163] width 128 height 16
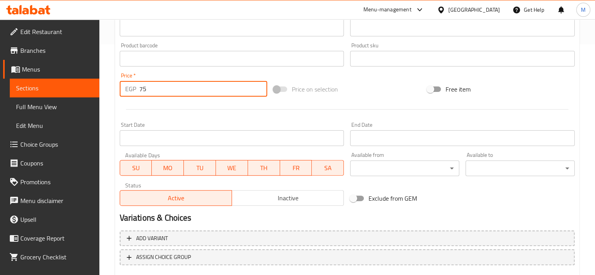
scroll to position [278, 0]
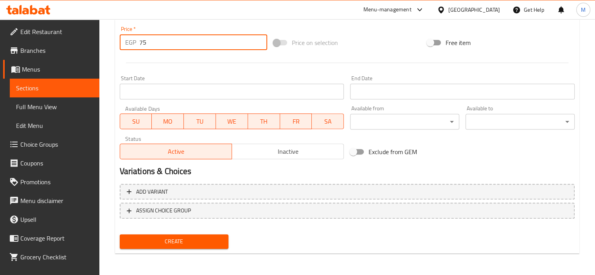
type input "75"
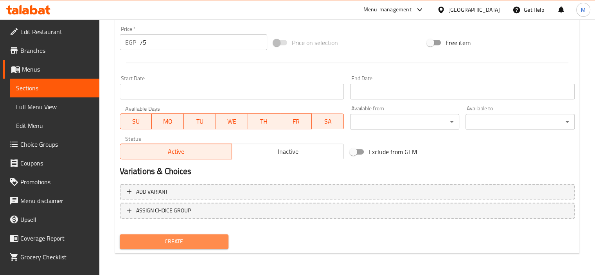
click at [179, 241] on span "Create" at bounding box center [174, 242] width 97 height 10
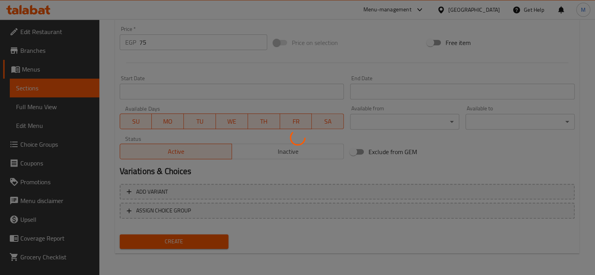
type input "0"
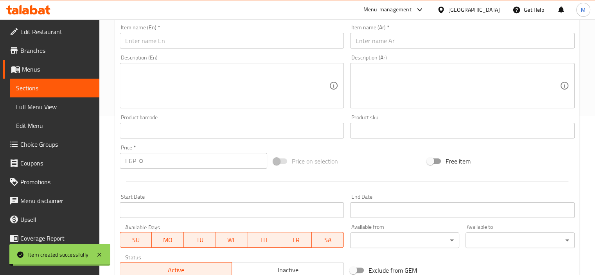
scroll to position [0, 0]
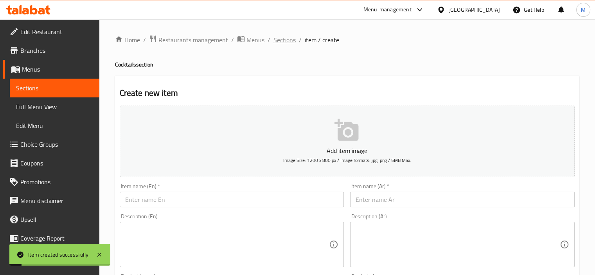
click at [285, 37] on span "Sections" at bounding box center [285, 39] width 22 height 9
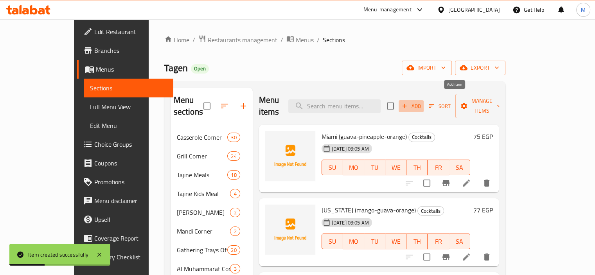
click at [422, 102] on span "Add" at bounding box center [411, 106] width 21 height 9
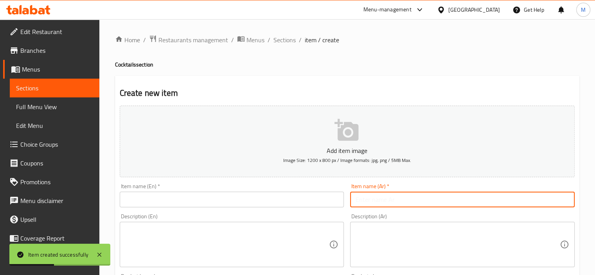
click at [421, 202] on input "text" at bounding box center [462, 200] width 225 height 16
paste input "زبادي"
type input "زبادي"
click at [222, 206] on input "text" at bounding box center [232, 200] width 225 height 16
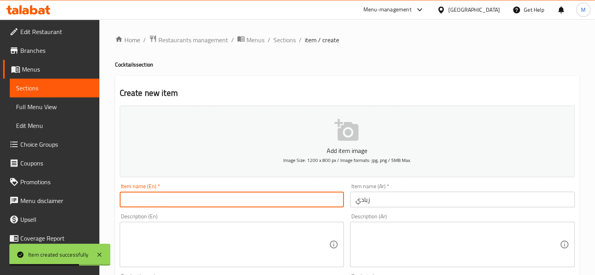
paste input "yogurt"
type input "yogurt"
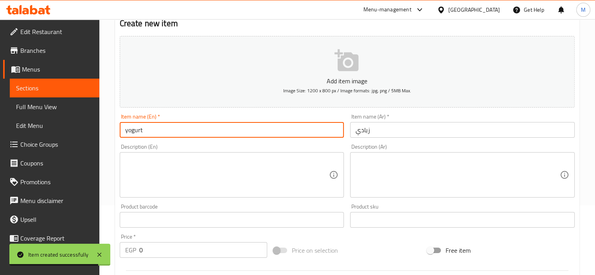
scroll to position [157, 0]
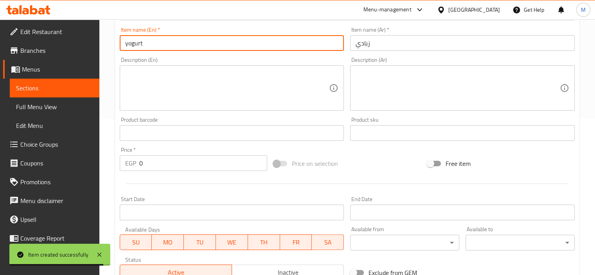
click at [149, 164] on input "0" at bounding box center [203, 163] width 128 height 16
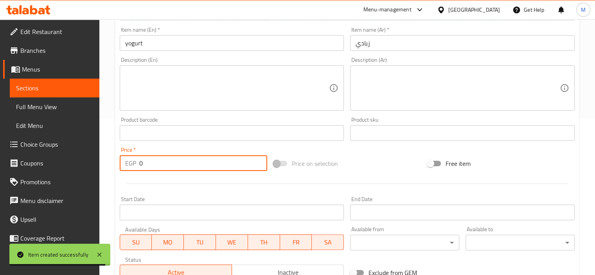
click at [149, 164] on input "0" at bounding box center [203, 163] width 128 height 16
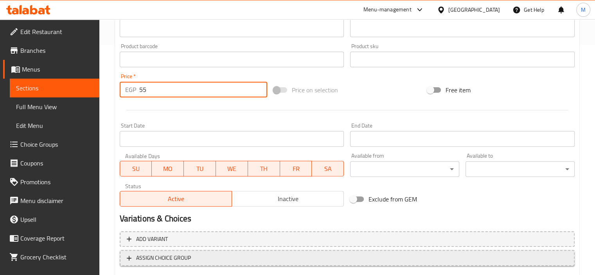
scroll to position [278, 0]
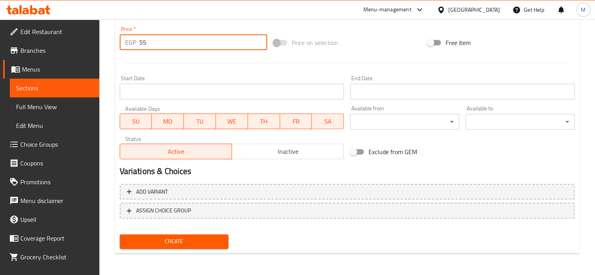
type input "55"
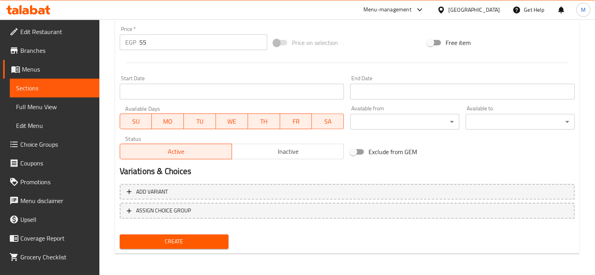
click at [193, 233] on div "Create" at bounding box center [174, 241] width 115 height 21
click at [197, 240] on span "Create" at bounding box center [174, 242] width 97 height 10
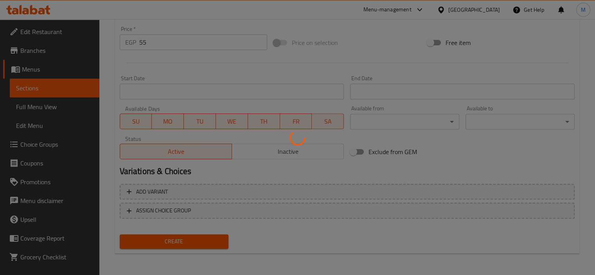
type input "0"
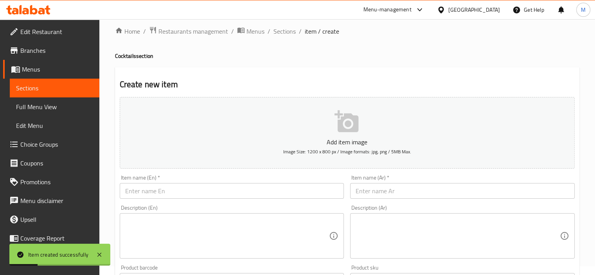
scroll to position [0, 0]
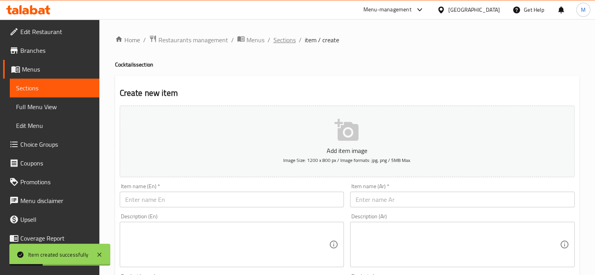
click at [287, 39] on span "Sections" at bounding box center [285, 39] width 22 height 9
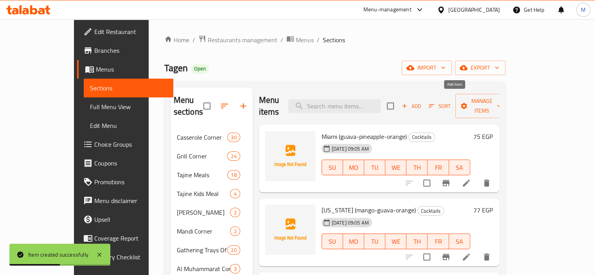
click at [422, 102] on span "Add" at bounding box center [411, 106] width 21 height 9
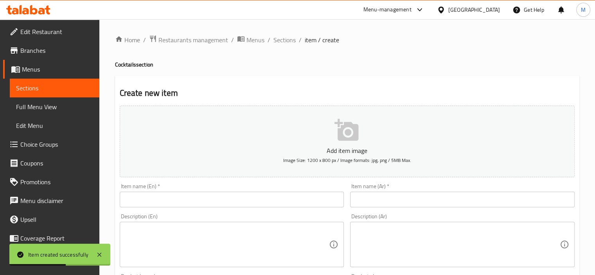
click at [389, 200] on input "text" at bounding box center [462, 200] width 225 height 16
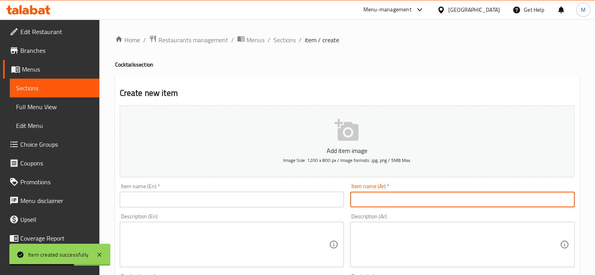
paste input "زبادي فواكهة"
type input "زبادي فواكهة"
click at [266, 201] on input "text" at bounding box center [232, 200] width 225 height 16
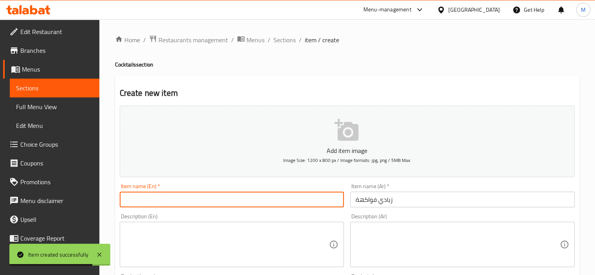
paste input "fruit yogurt"
type input "fruit yogurt"
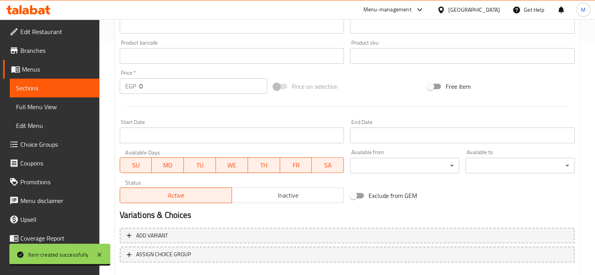
scroll to position [235, 0]
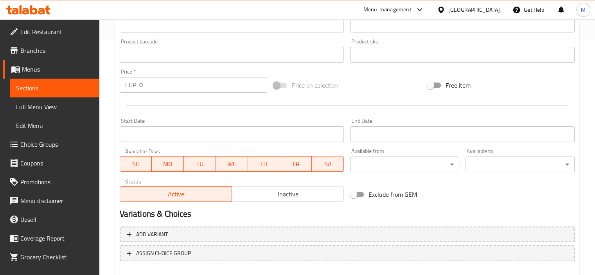
click at [215, 87] on input "0" at bounding box center [203, 85] width 128 height 16
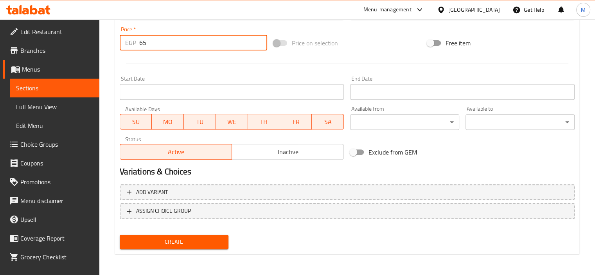
scroll to position [278, 0]
type input "65"
click at [203, 238] on span "Create" at bounding box center [174, 242] width 97 height 10
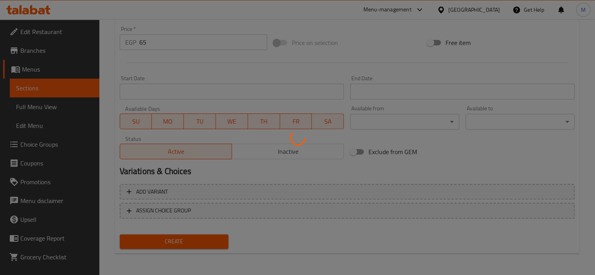
type input "0"
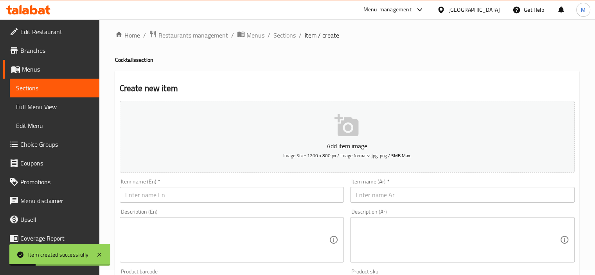
scroll to position [0, 0]
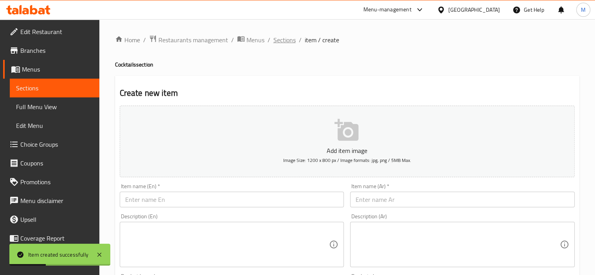
click at [291, 41] on span "Sections" at bounding box center [285, 39] width 22 height 9
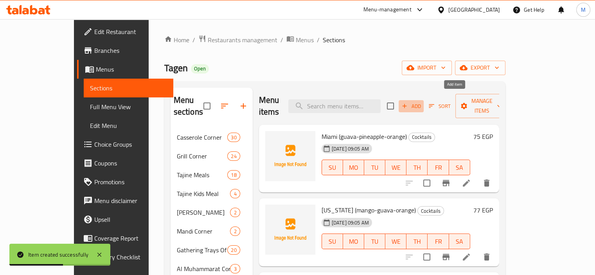
click at [422, 102] on span "Add" at bounding box center [411, 106] width 21 height 9
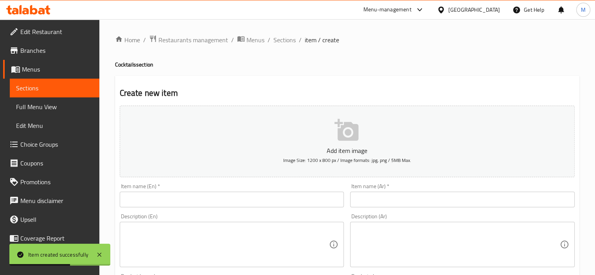
click at [380, 209] on div "Item name (Ar)   * Item name (Ar) *" at bounding box center [462, 195] width 231 height 30
click at [380, 200] on input "text" at bounding box center [462, 200] width 225 height 16
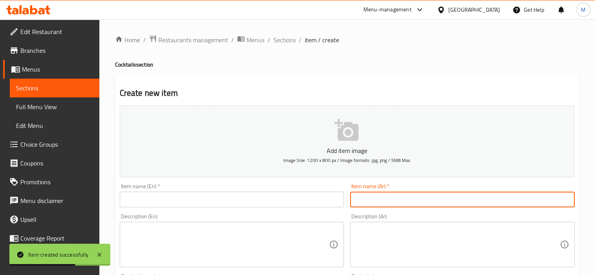
paste input "طاجين(فواكهه-عسل-زبادي-كيوي)"
type input "طاجين(فواكهه-عسل-زبادي-كيوي)"
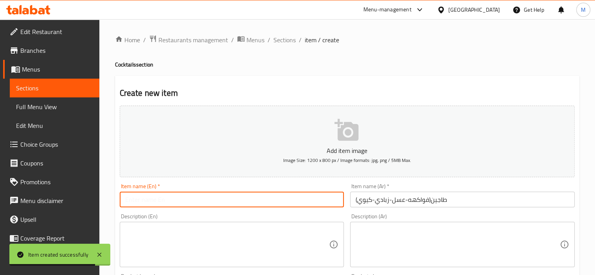
click at [283, 197] on input "text" at bounding box center [232, 200] width 225 height 16
paste input "Tajine (fruits, honey, yogurt, kiwi)"
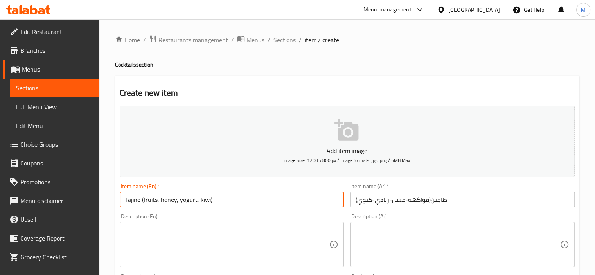
type input "Tajine (fruits, honey, yogurt, kiwi)"
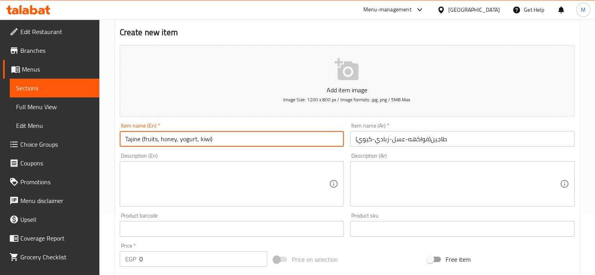
scroll to position [117, 0]
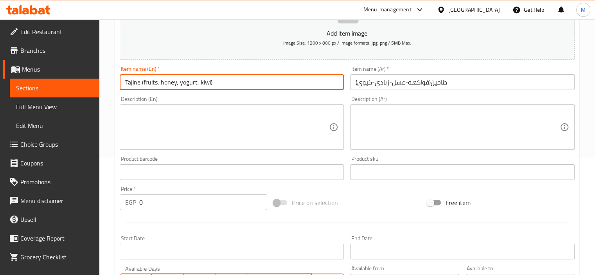
click at [170, 198] on input "0" at bounding box center [203, 203] width 128 height 16
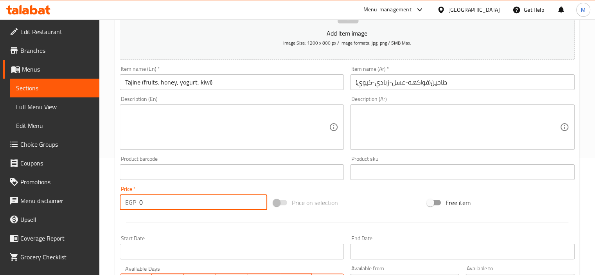
click at [170, 198] on input "0" at bounding box center [203, 203] width 128 height 16
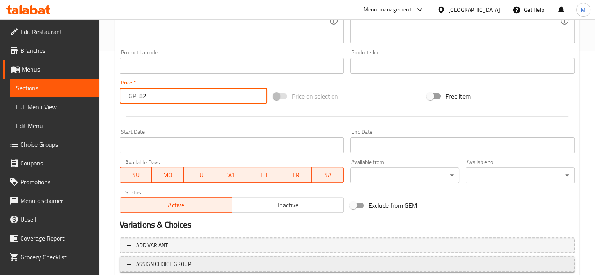
scroll to position [278, 0]
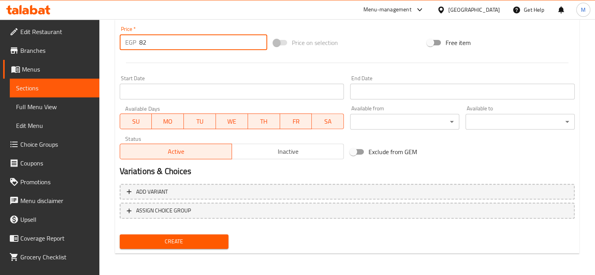
type input "82"
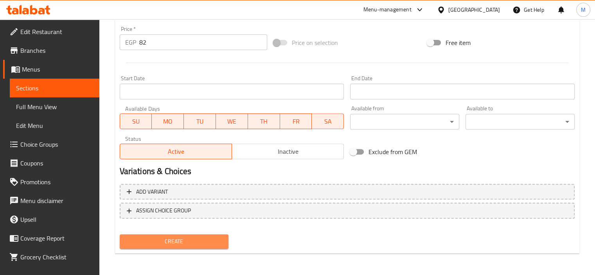
click at [191, 237] on span "Create" at bounding box center [174, 242] width 97 height 10
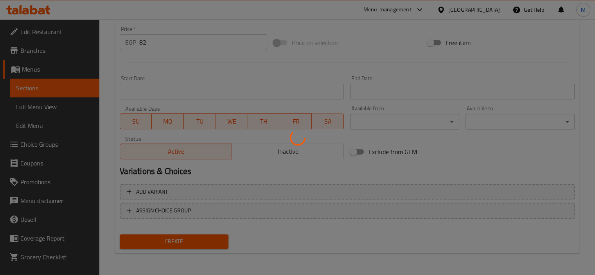
type input "0"
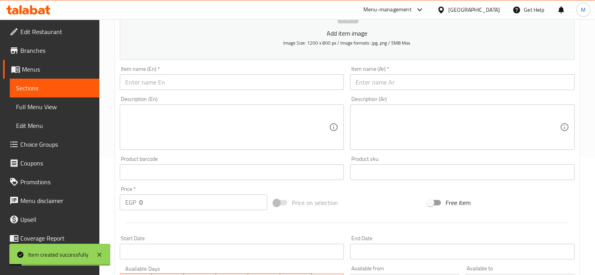
scroll to position [0, 0]
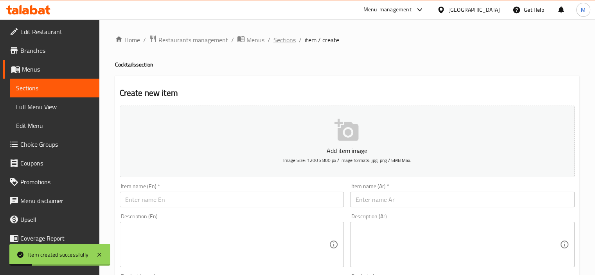
click at [293, 43] on span "Sections" at bounding box center [285, 39] width 22 height 9
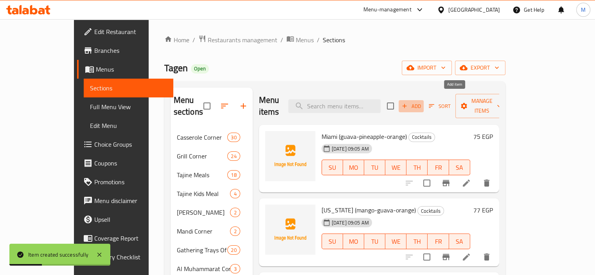
click at [422, 103] on span "Add" at bounding box center [411, 106] width 21 height 9
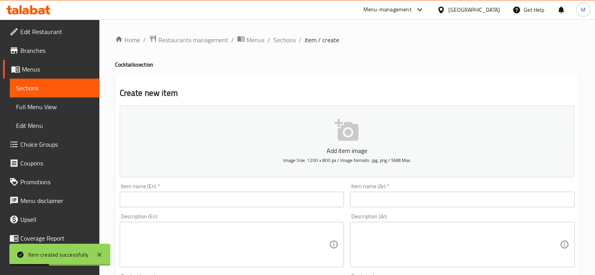
click at [399, 192] on input "text" at bounding box center [462, 200] width 225 height 16
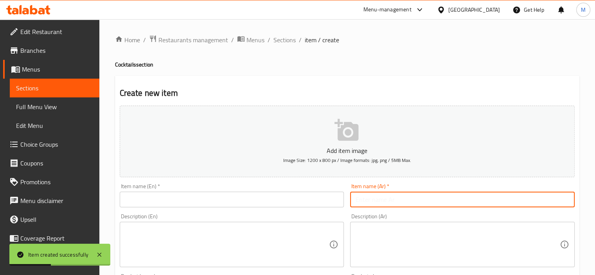
paste input "صن شاين فراوله(فراوله-صودا-ليمون)"
type input "صن شاين فراوله(فراوله-صودا-ليمون)"
click at [307, 208] on div "Item name (En)   * Item name (En) *" at bounding box center [232, 195] width 231 height 30
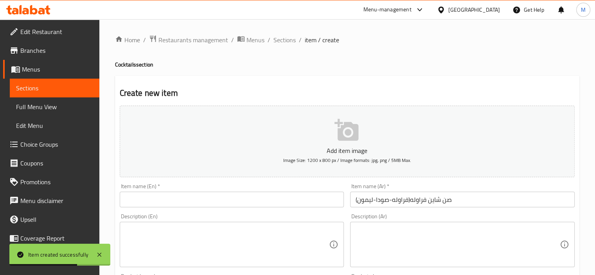
click at [306, 200] on input "text" at bounding box center [232, 200] width 225 height 16
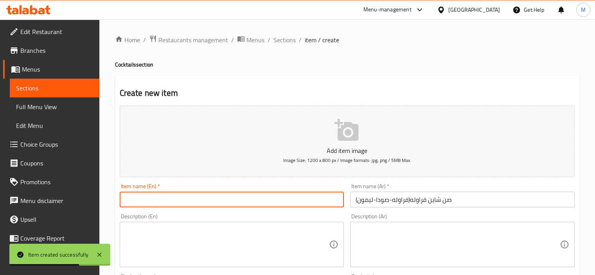
paste input "Sunshine Strawberry (Strawberry-Soda-Lemon)"
type input "Sunshine Strawberry (Strawberry-Soda-Lemon)"
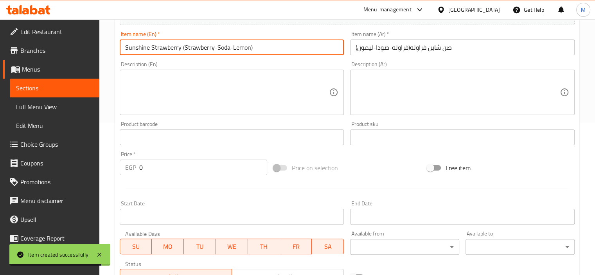
scroll to position [235, 0]
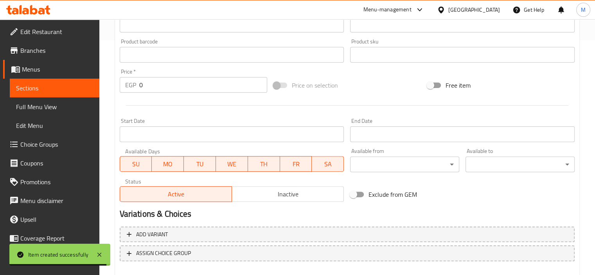
click at [191, 92] on input "0" at bounding box center [203, 85] width 128 height 16
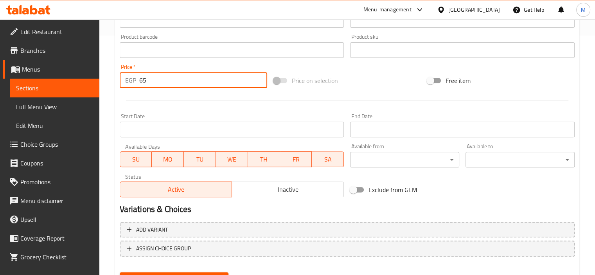
scroll to position [278, 0]
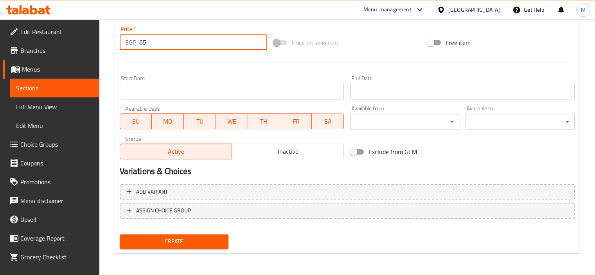
type input "65"
click at [197, 240] on span "Create" at bounding box center [174, 242] width 97 height 10
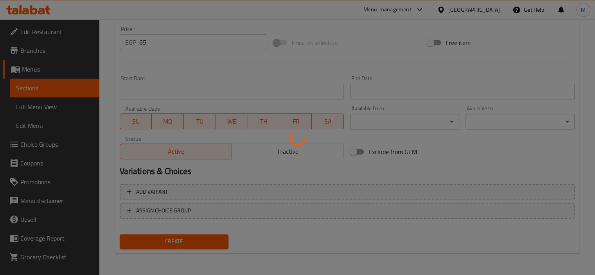
type input "0"
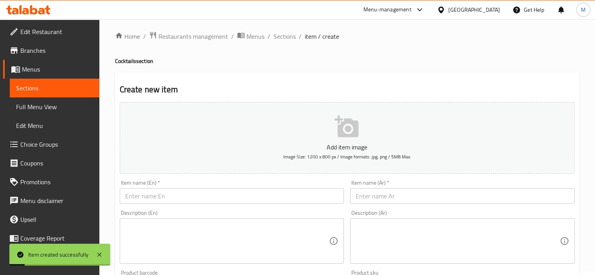
scroll to position [0, 0]
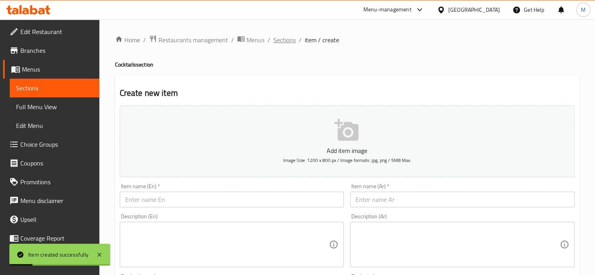
click at [281, 37] on span "Sections" at bounding box center [285, 39] width 22 height 9
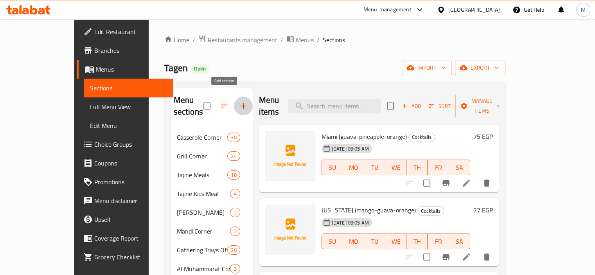
click at [239, 101] on icon "button" at bounding box center [243, 105] width 9 height 9
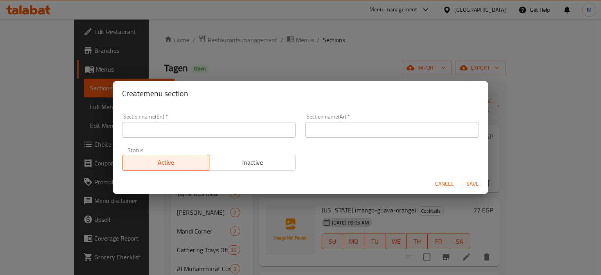
click at [316, 132] on input "text" at bounding box center [392, 130] width 174 height 16
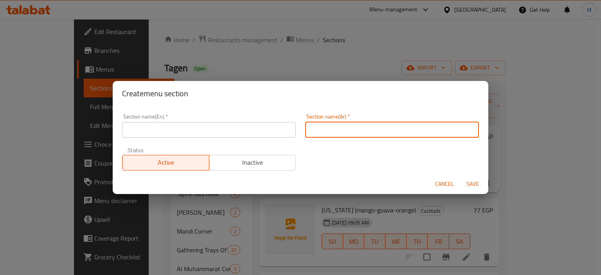
paste input "كوكتيلات سوفت"
type input "كوكتيلات سوفت"
click at [235, 132] on input "text" at bounding box center [209, 130] width 174 height 16
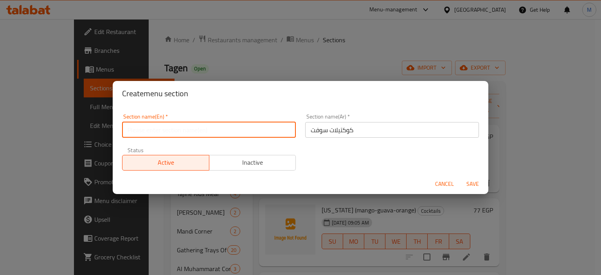
paste input "Soft cocktails"
type input "Soft cocktails"
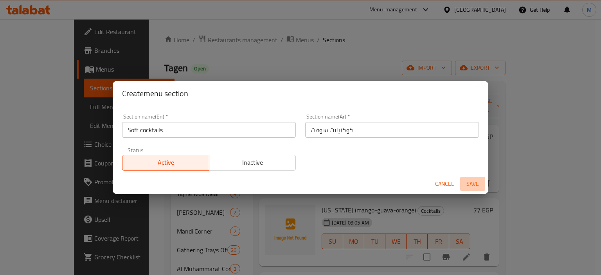
click at [472, 184] on span "Save" at bounding box center [473, 184] width 19 height 10
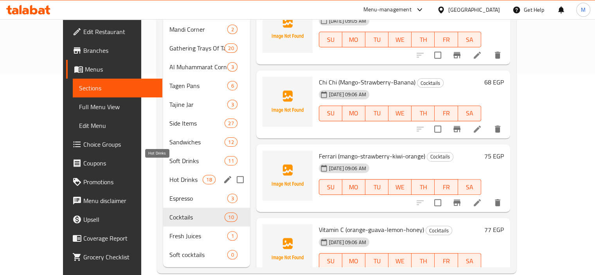
scroll to position [204, 0]
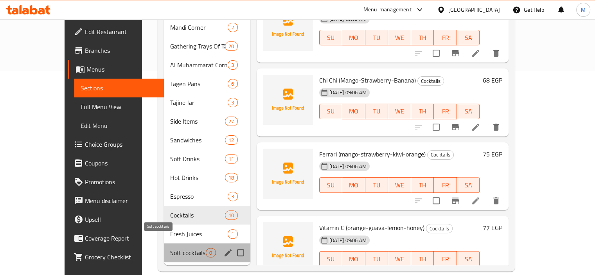
click at [170, 248] on span "Soft cocktails" at bounding box center [188, 252] width 36 height 9
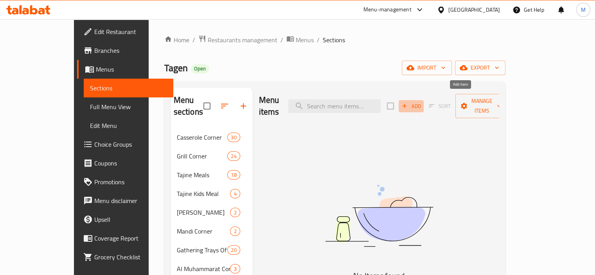
click at [422, 103] on span "Add" at bounding box center [411, 106] width 21 height 9
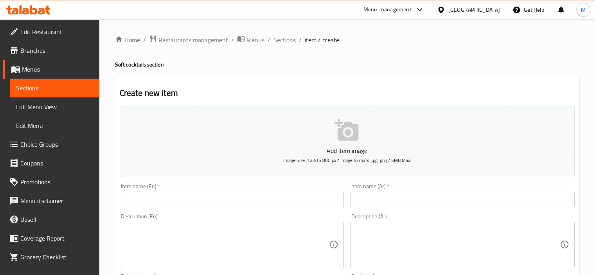
click at [417, 202] on div at bounding box center [297, 137] width 595 height 275
click at [413, 192] on input "text" at bounding box center [462, 200] width 225 height 16
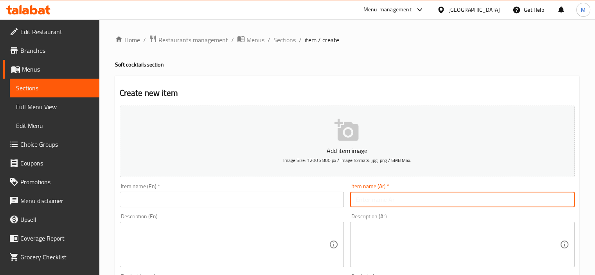
paste input "بلولاجون(سبرايت-برتقال-بلوكرواسو)"
type input "بلولاجون(سبرايت-برتقال-بلوكرواسو)"
click at [263, 200] on input "text" at bounding box center [232, 200] width 225 height 16
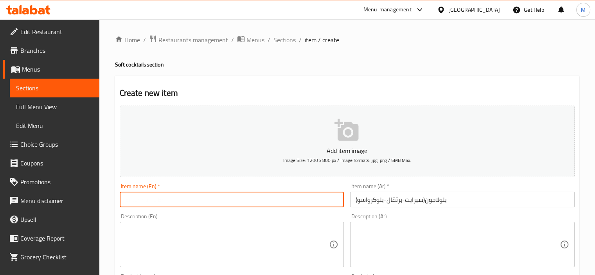
paste input "Blue Lagon (Sprite-Orange-Blue Croissant)"
type input "Blue Lagon (Sprite-Orange-Blue Croissant)"
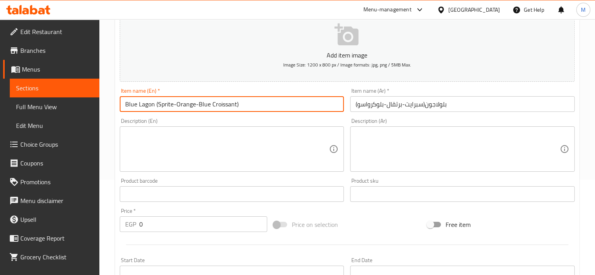
scroll to position [196, 0]
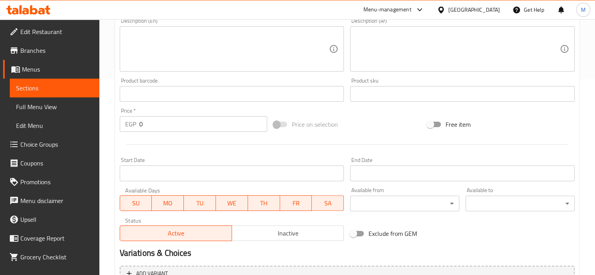
click at [183, 125] on input "0" at bounding box center [203, 124] width 128 height 16
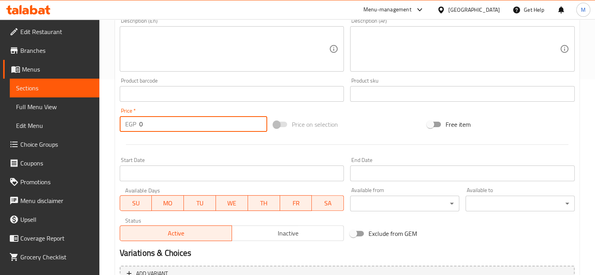
click at [183, 125] on input "0" at bounding box center [203, 124] width 128 height 16
click at [203, 128] on input "0" at bounding box center [203, 124] width 128 height 16
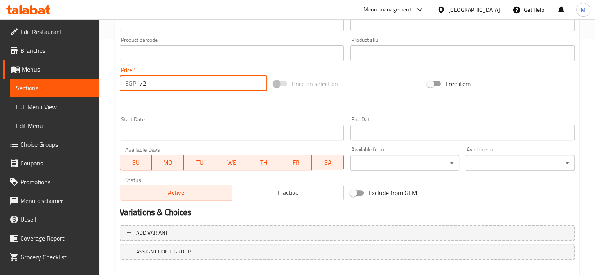
scroll to position [278, 0]
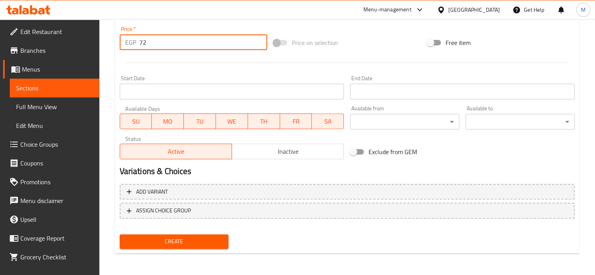
type input "72"
click at [196, 240] on span "Create" at bounding box center [174, 242] width 97 height 10
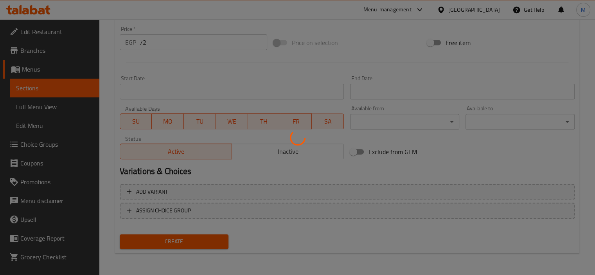
type input "0"
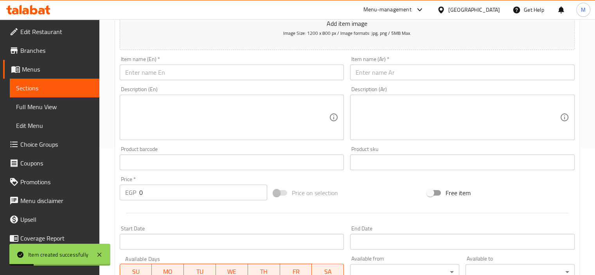
scroll to position [0, 0]
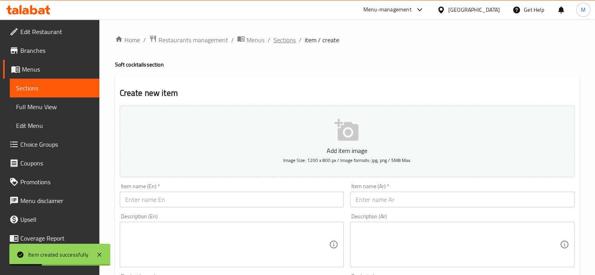
click at [285, 41] on span "Sections" at bounding box center [285, 39] width 22 height 9
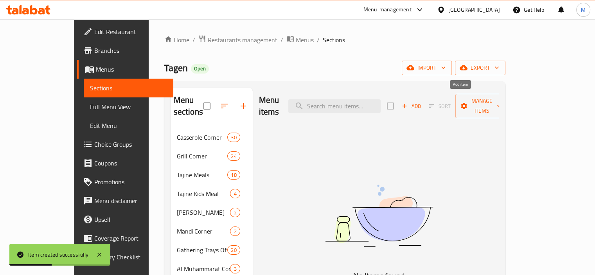
click at [422, 102] on span "Add" at bounding box center [411, 106] width 21 height 9
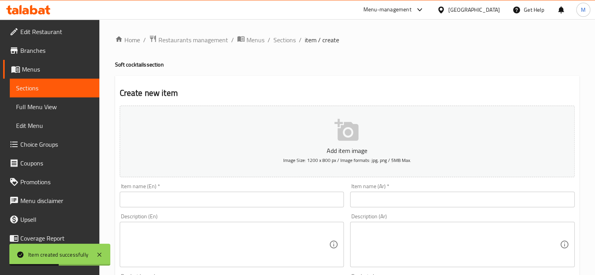
click at [396, 192] on div "Item name (Ar)   * Item name (Ar) *" at bounding box center [462, 196] width 225 height 24
click at [397, 198] on input "text" at bounding box center [462, 200] width 225 height 16
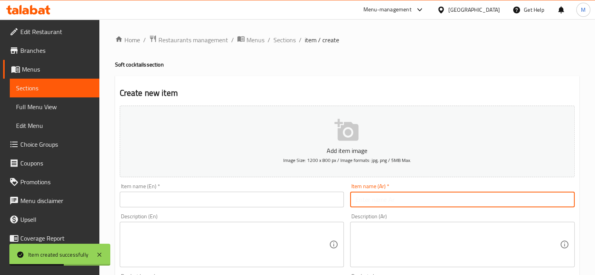
paste input "ستارمينت(سبرايت-ليمون-نعناع)"
type input "ستارمينت(سبرايت-ليمون-نعناع)"
click at [301, 207] on input "text" at bounding box center [232, 200] width 225 height 16
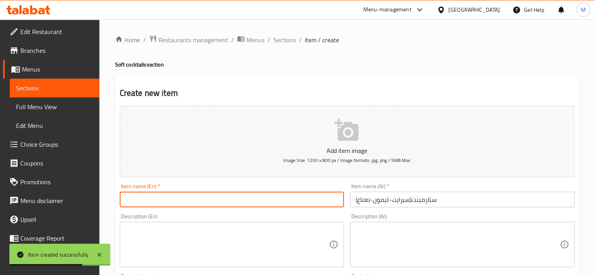
paste input "Starmint (Sprite-Lemon-Mint)"
type input "Starmint (Sprite-Lemon-Mint)"
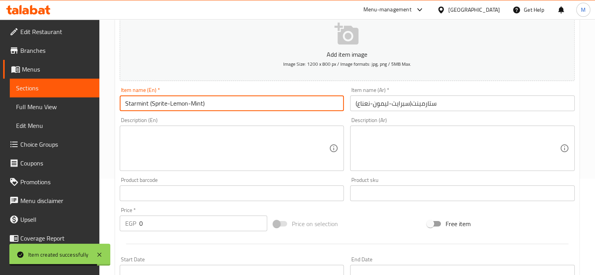
scroll to position [235, 0]
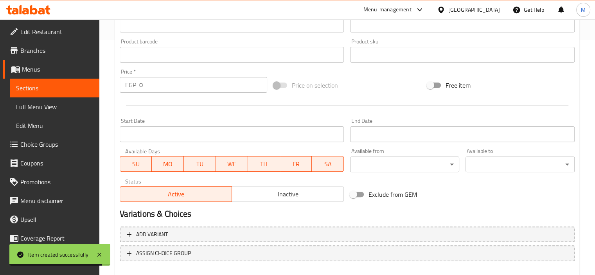
click at [177, 81] on input "0" at bounding box center [203, 85] width 128 height 16
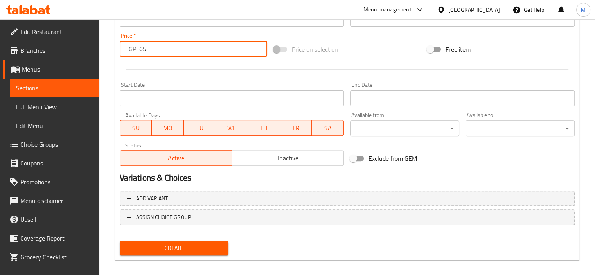
scroll to position [278, 0]
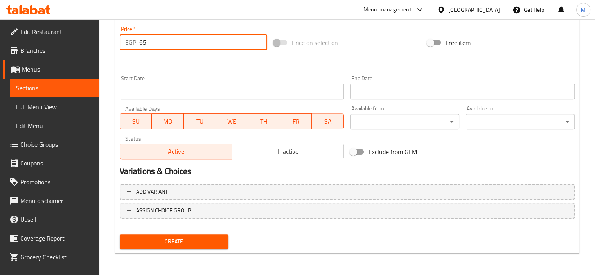
type input "65"
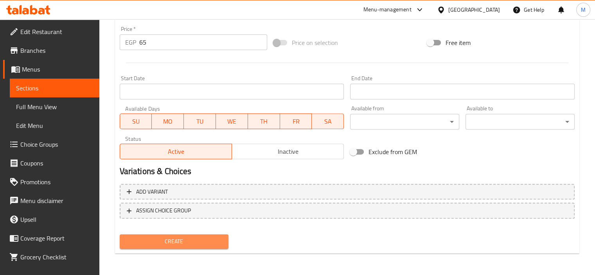
click at [200, 242] on span "Create" at bounding box center [174, 242] width 97 height 10
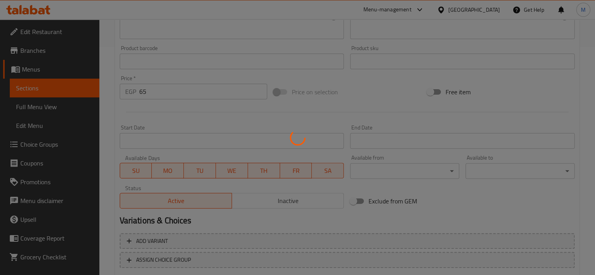
scroll to position [121, 0]
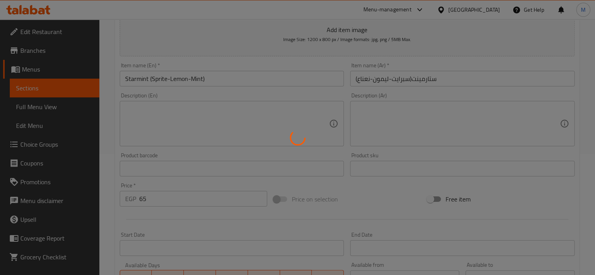
type input "0"
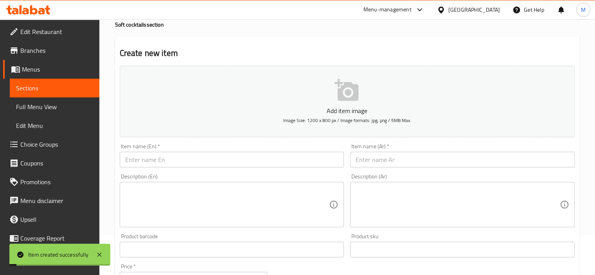
scroll to position [0, 0]
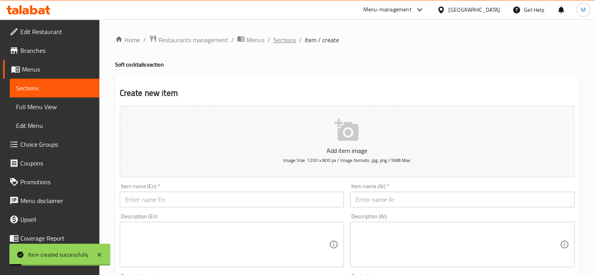
click at [280, 38] on span "Sections" at bounding box center [285, 39] width 22 height 9
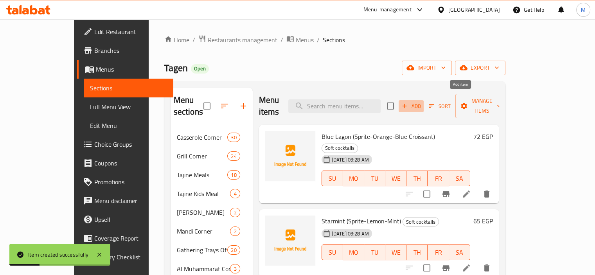
click at [422, 102] on span "Add" at bounding box center [411, 106] width 21 height 9
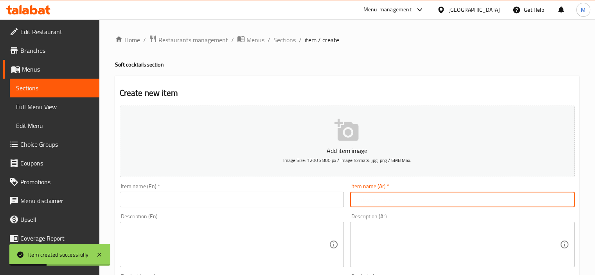
click at [393, 200] on input "text" at bounding box center [462, 200] width 225 height 16
paste input "كاربيان(بلوبيري-شرائح ليمون-سبرايت-اناناس)"
type input "كاربيان(بلوبيري-شرائح ليمون-سبرايت-اناناس)"
click at [319, 204] on input "text" at bounding box center [232, 200] width 225 height 16
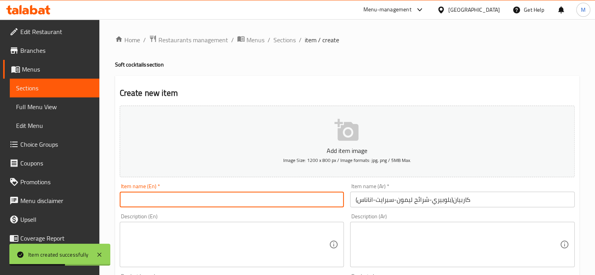
paste input "Caribbean (blueberry-lemon slices-sprite-pineapple)"
type input "Caribbean (blueberry-lemon slices-sprite-pineapple)"
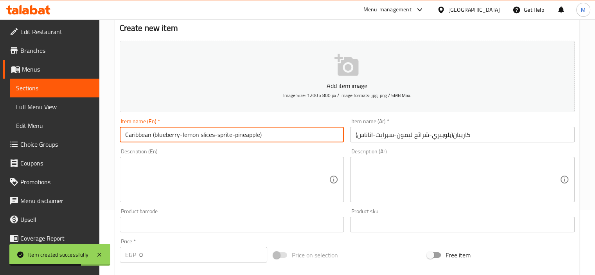
scroll to position [157, 0]
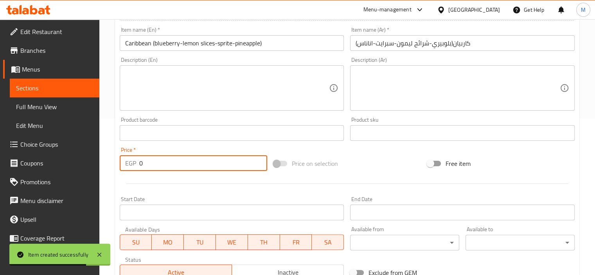
click at [185, 158] on input "0" at bounding box center [203, 163] width 128 height 16
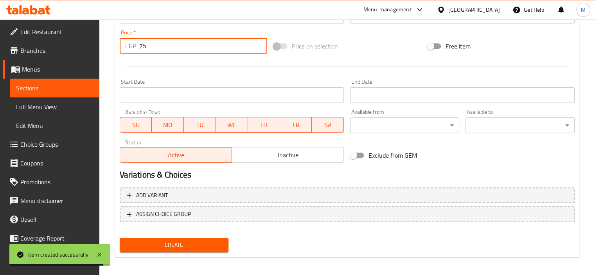
scroll to position [278, 0]
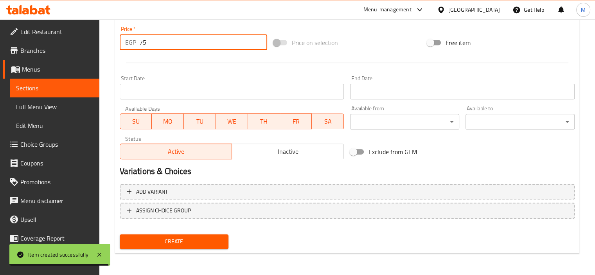
type input "75"
click at [213, 240] on span "Create" at bounding box center [174, 242] width 97 height 10
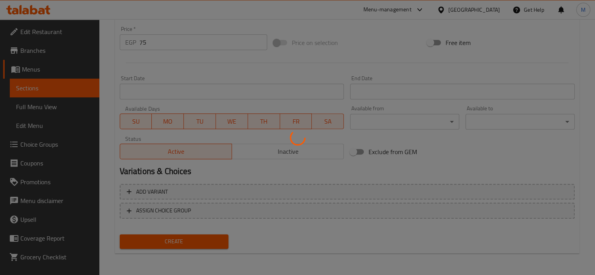
type input "0"
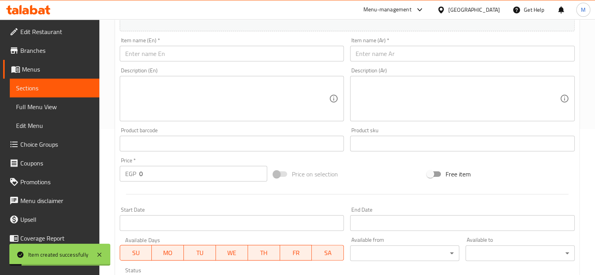
scroll to position [0, 0]
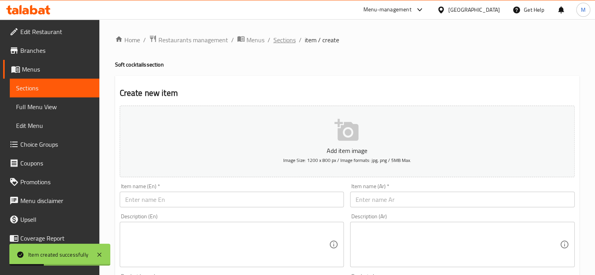
click at [281, 43] on span "Sections" at bounding box center [285, 39] width 22 height 9
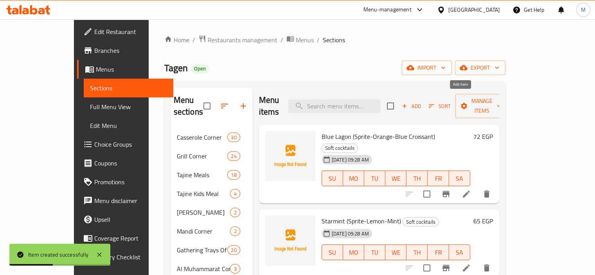
click at [422, 102] on span "Add" at bounding box center [411, 106] width 21 height 9
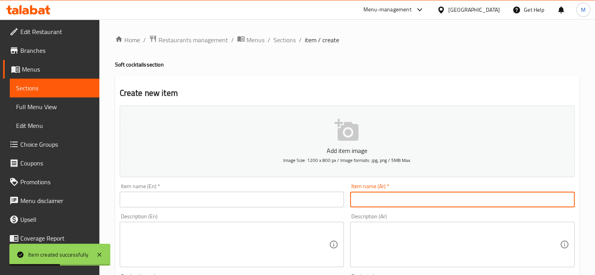
click at [359, 204] on input "text" at bounding box center [462, 200] width 225 height 16
paste input "تروبيكال(باشون فروت-خوخ-اناناس-سبرايت)"
type input "تروبيكال(باشون فروت-خوخ-اناناس-سبرايت)"
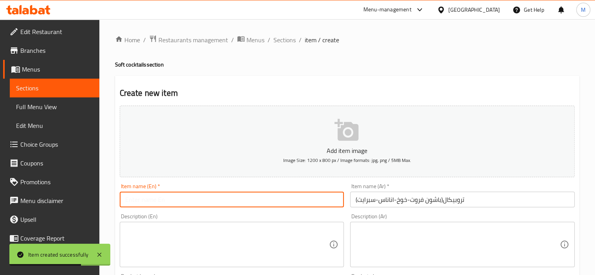
click at [329, 195] on input "text" at bounding box center [232, 200] width 225 height 16
paste input "Tropical (passion fruit-peach-pineapple-sprite)"
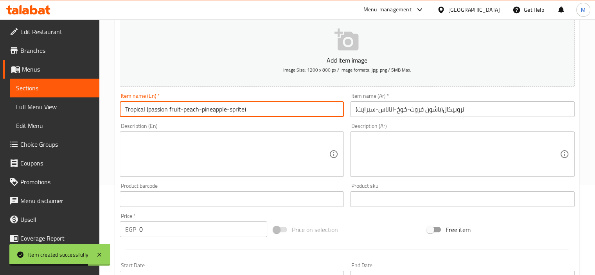
scroll to position [196, 0]
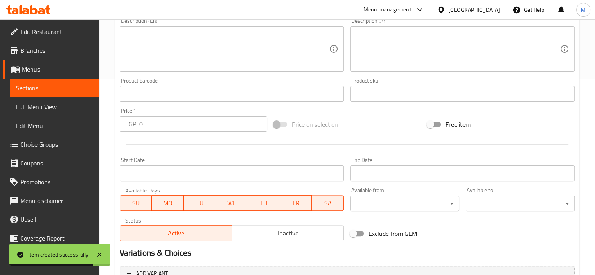
type input "Tropical (passion fruit-peach-pineapple-sprite)"
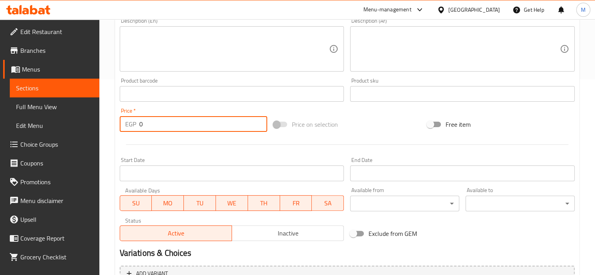
click at [182, 125] on input "0" at bounding box center [203, 124] width 128 height 16
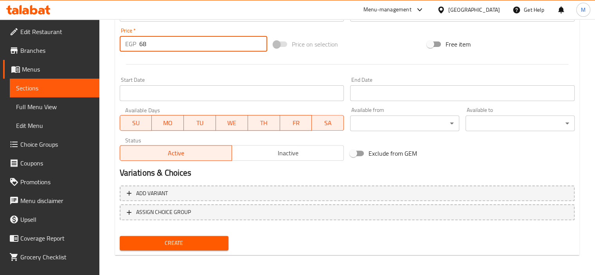
scroll to position [278, 0]
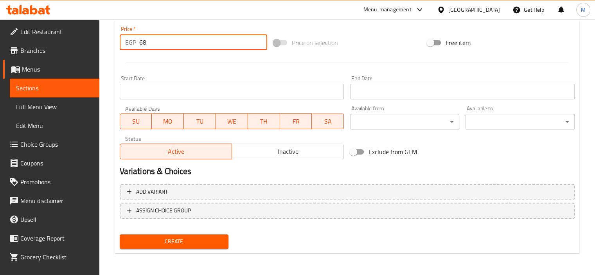
type input "68"
click at [204, 241] on span "Create" at bounding box center [174, 242] width 97 height 10
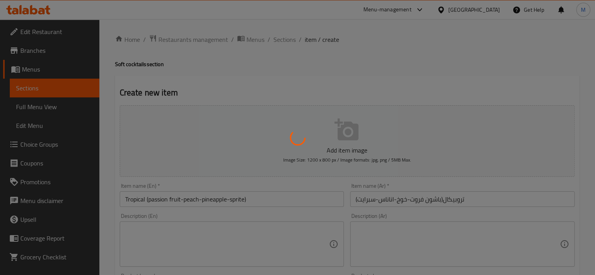
scroll to position [0, 0]
type input "0"
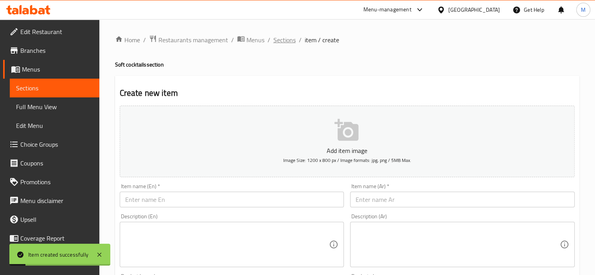
click at [287, 41] on span "Sections" at bounding box center [285, 39] width 22 height 9
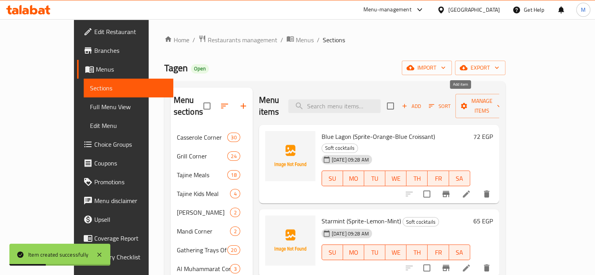
click at [422, 102] on span "Add" at bounding box center [411, 106] width 21 height 9
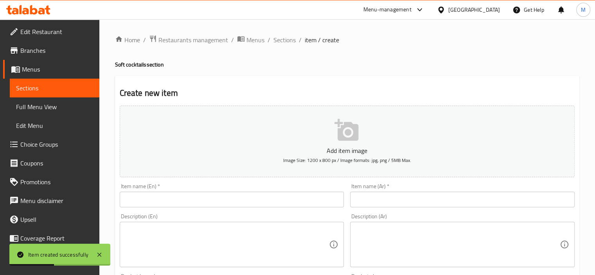
click at [400, 200] on input "text" at bounding box center [462, 200] width 225 height 16
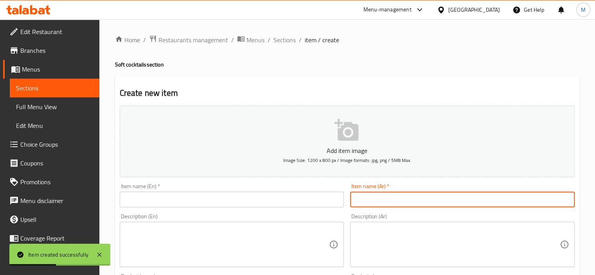
paste input "[PERSON_NAME](نعناع-اسبرايت)"
type input "[PERSON_NAME](نعناع-اسبرايت)"
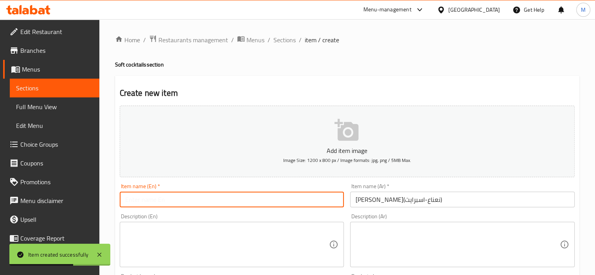
click at [310, 200] on input "text" at bounding box center [232, 200] width 225 height 16
paste input "[PERSON_NAME] (Mint-Sprite)"
type input "[PERSON_NAME] (Mint-Sprite)"
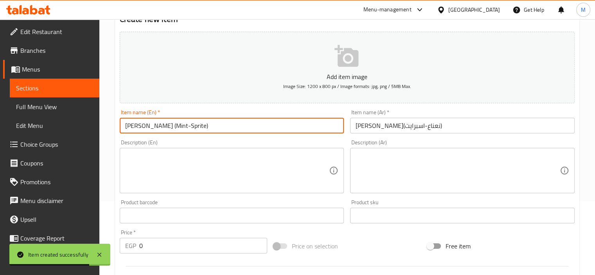
scroll to position [157, 0]
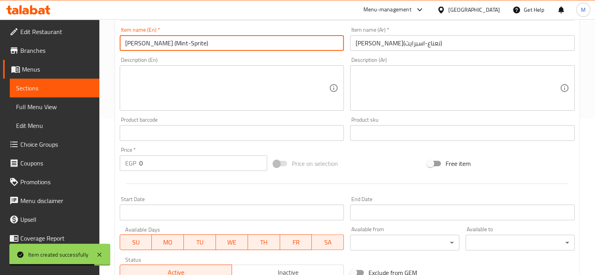
click at [191, 172] on div "Price   * EGP 0 Price *" at bounding box center [194, 159] width 154 height 30
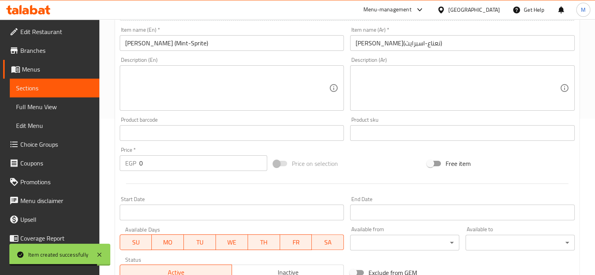
click at [192, 164] on input "0" at bounding box center [203, 163] width 128 height 16
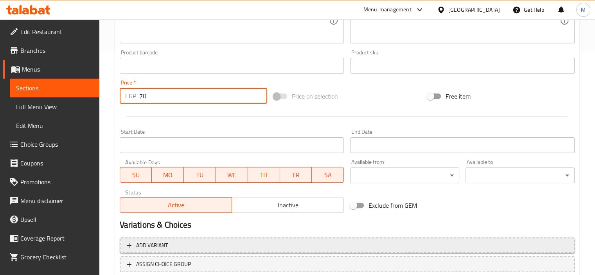
scroll to position [278, 0]
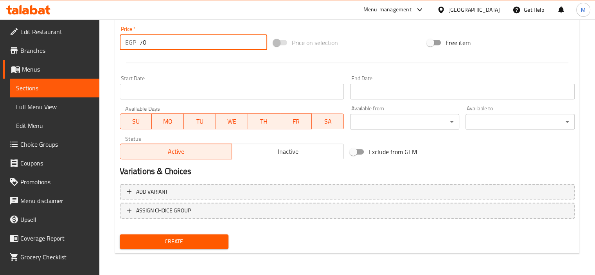
type input "70"
click at [208, 240] on span "Create" at bounding box center [174, 242] width 97 height 10
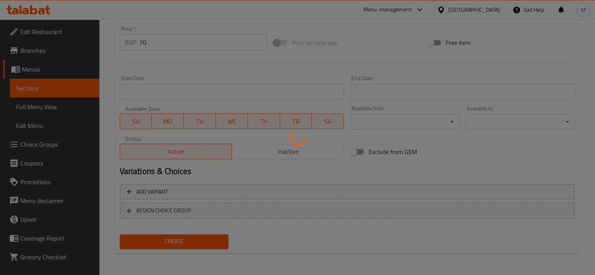
type input "0"
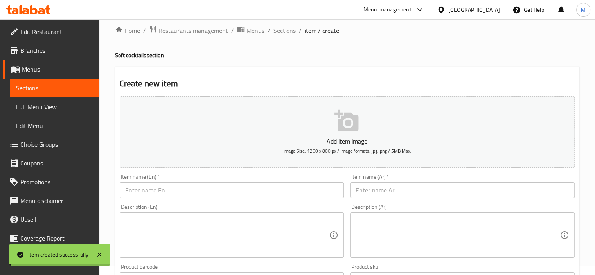
scroll to position [0, 0]
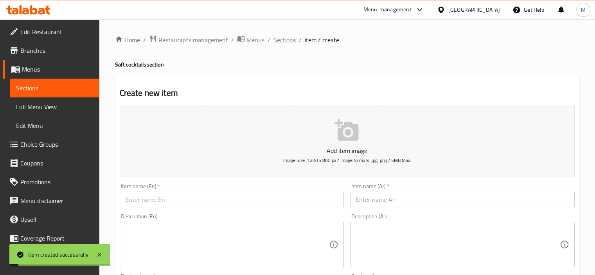
click at [286, 39] on span "Sections" at bounding box center [285, 39] width 22 height 9
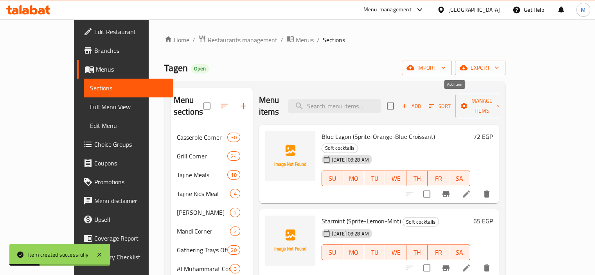
click at [422, 102] on span "Add" at bounding box center [411, 106] width 21 height 9
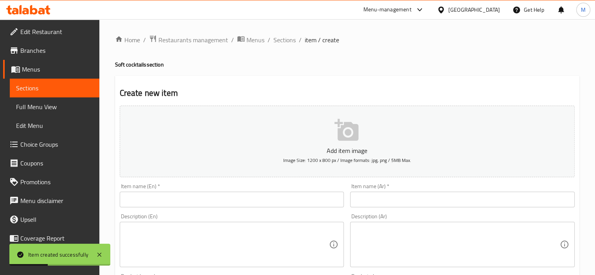
click at [387, 197] on input "text" at bounding box center [462, 200] width 225 height 16
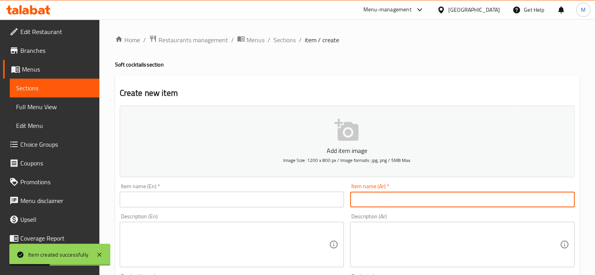
paste input "فاير ان ذا سكاي(كولا-رمان-برتقال)"
type input "فاير ان ذا سكاي(كولا-رمان-برتقال)"
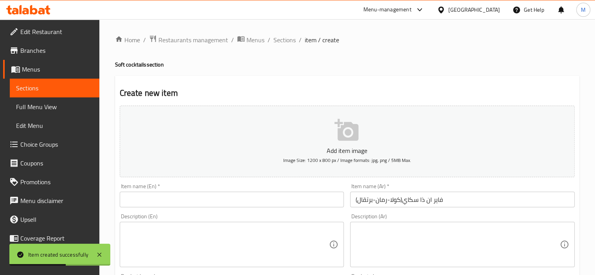
click at [277, 188] on div "Item name (En)   * Item name (En) *" at bounding box center [232, 196] width 225 height 24
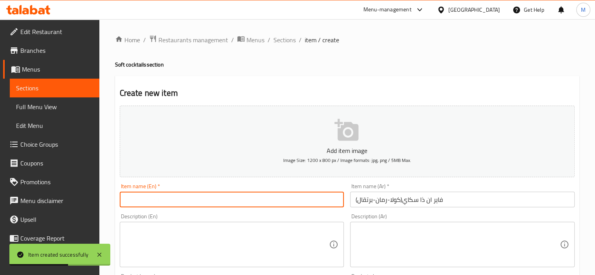
click at [276, 202] on input "text" at bounding box center [232, 200] width 225 height 16
paste input "Fire in the Sky (Cola-Pomegranate-Orange)"
type input "Fire in the Sky (Cola-Pomegranate-Orange)"
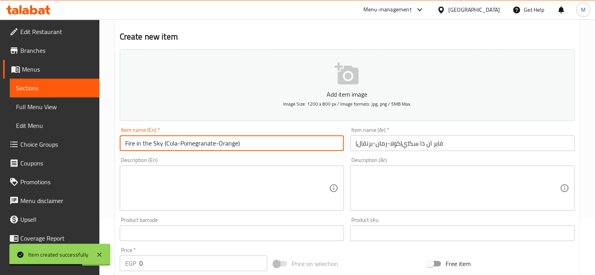
scroll to position [117, 0]
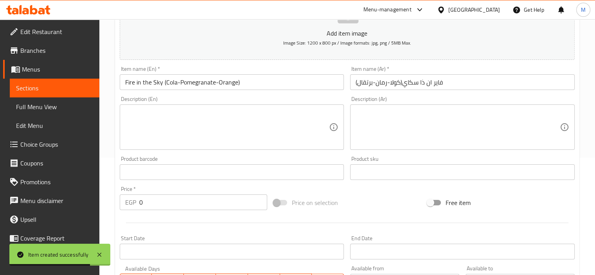
click at [189, 216] on div at bounding box center [348, 222] width 462 height 19
click at [190, 205] on input "0" at bounding box center [203, 203] width 128 height 16
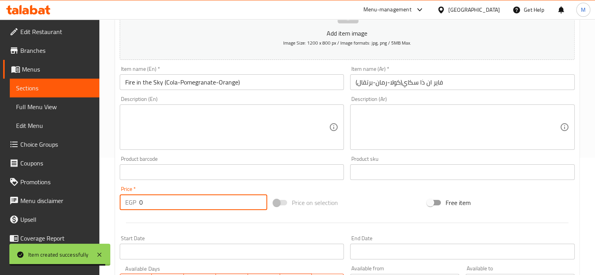
click at [190, 205] on input "0" at bounding box center [203, 203] width 128 height 16
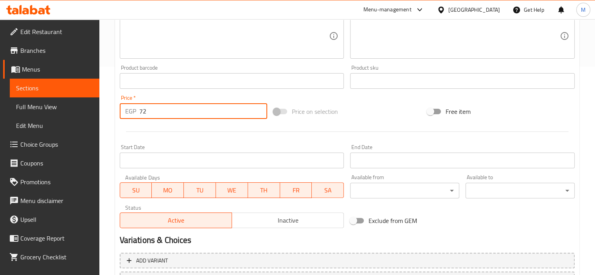
scroll to position [278, 0]
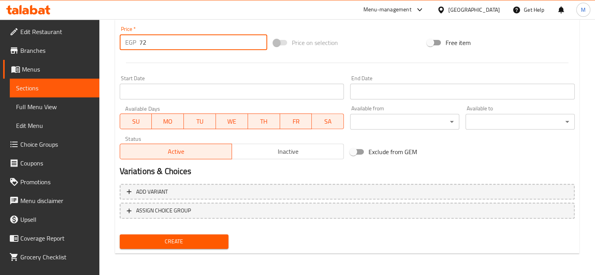
type input "72"
click at [205, 241] on span "Create" at bounding box center [174, 242] width 97 height 10
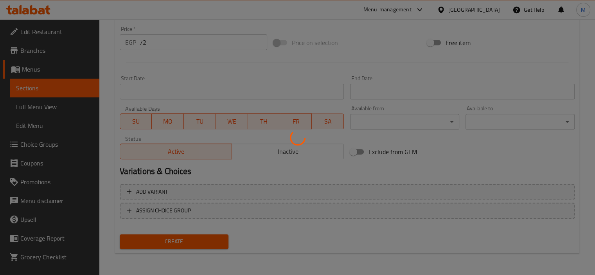
type input "0"
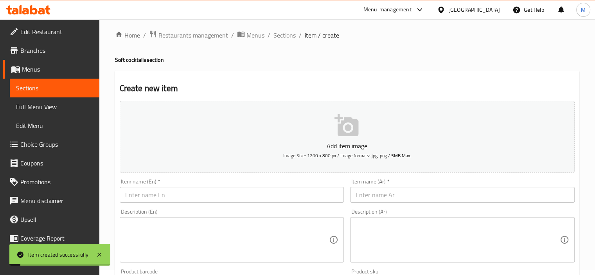
scroll to position [0, 0]
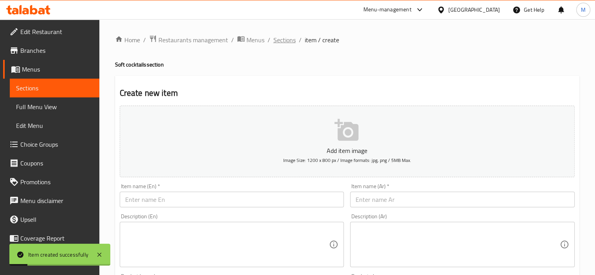
click at [283, 40] on span "Sections" at bounding box center [285, 39] width 22 height 9
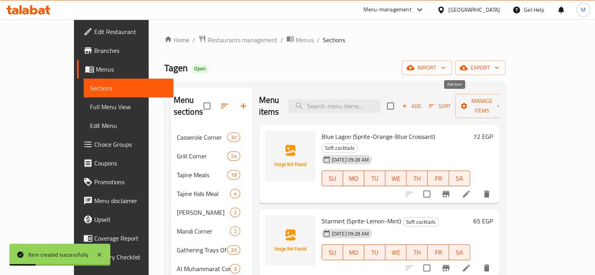
click at [422, 102] on span "Add" at bounding box center [411, 106] width 21 height 9
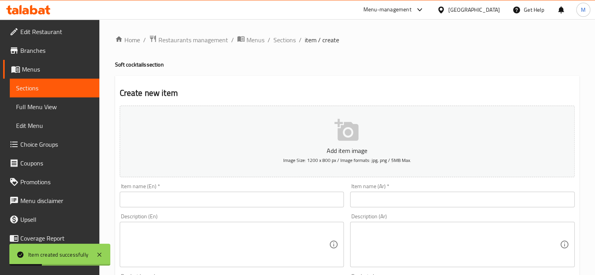
click at [390, 197] on input "text" at bounding box center [462, 200] width 225 height 16
paste input "[PERSON_NAME](اناناس-اسبرايت-ليمون)"
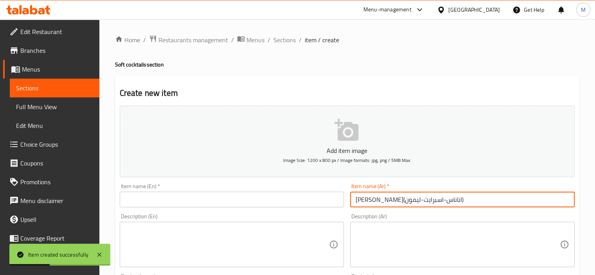
type input "[PERSON_NAME](اناناس-اسبرايت-ليمون)"
click at [323, 198] on input "text" at bounding box center [232, 200] width 225 height 16
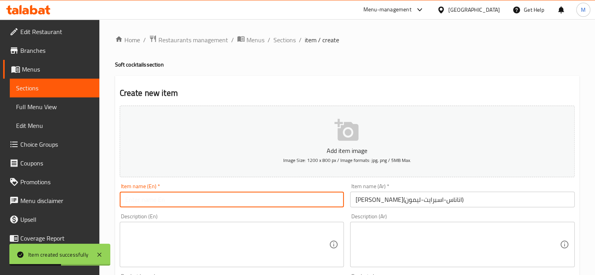
paste input "Sunrise (Pineapple-Sprite-Lemon)"
type input "Sunrise (Pineapple-Sprite-Lemon)"
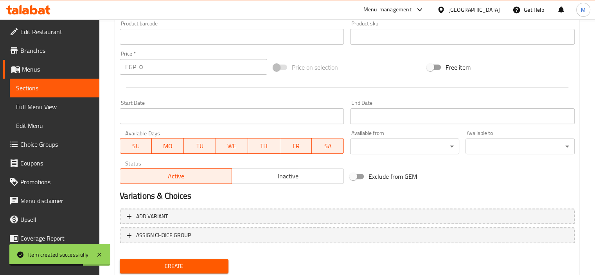
scroll to position [274, 0]
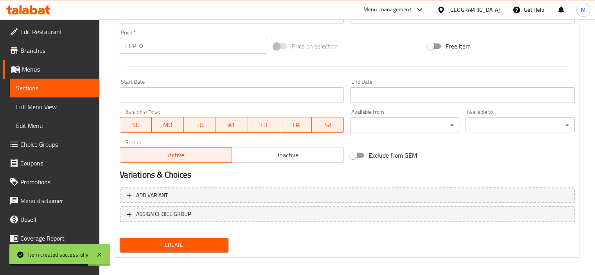
click at [180, 43] on input "0" at bounding box center [203, 46] width 128 height 16
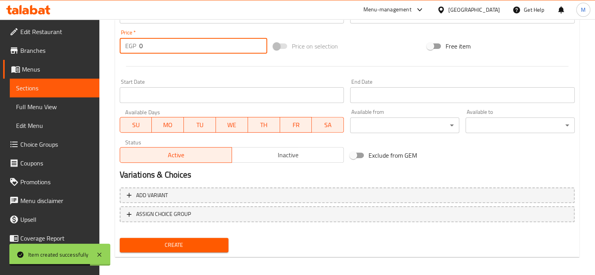
click at [180, 43] on input "0" at bounding box center [203, 46] width 128 height 16
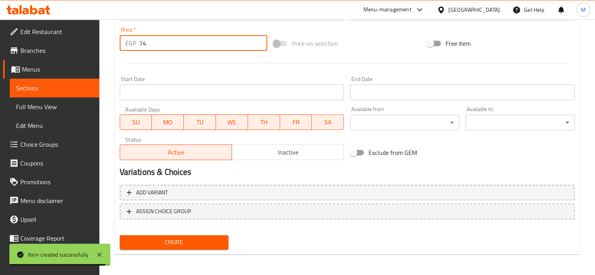
scroll to position [278, 0]
type input "74"
click at [216, 242] on span "Create" at bounding box center [174, 242] width 97 height 10
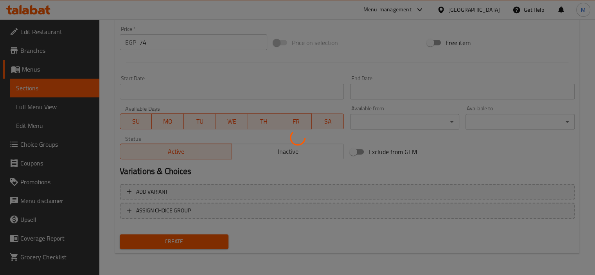
type input "0"
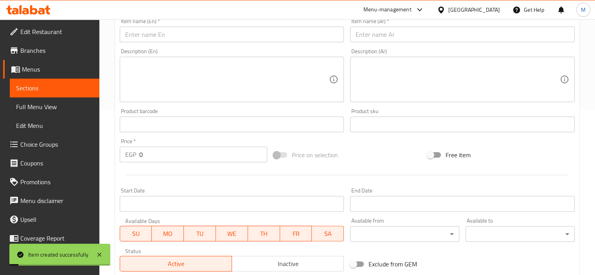
scroll to position [0, 0]
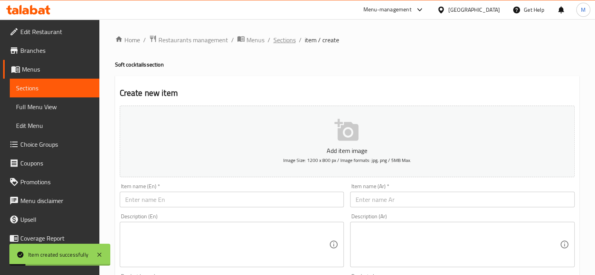
click at [283, 41] on span "Sections" at bounding box center [285, 39] width 22 height 9
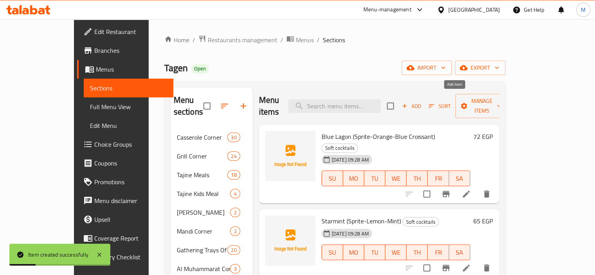
click at [422, 102] on span "Add" at bounding box center [411, 106] width 21 height 9
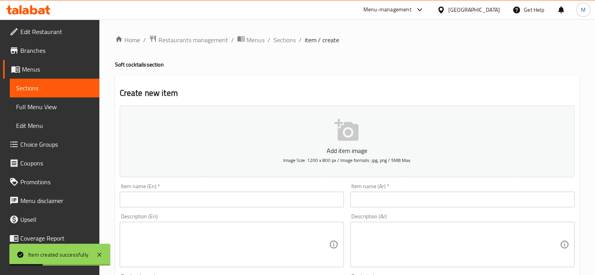
click at [399, 193] on input "text" at bounding box center [462, 200] width 225 height 16
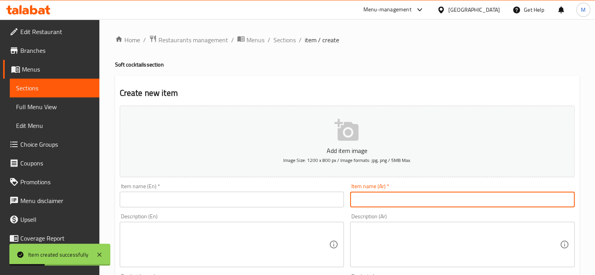
paste input "تروبيكال(توت أحمر-تفاح-صودا)"
type input "تروبيكال(توت أحمر-تفاح-صودا)"
click at [272, 208] on div "Item name (En)   * Item name (En) *" at bounding box center [232, 195] width 231 height 30
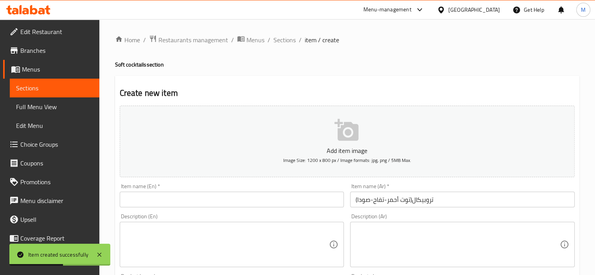
click at [272, 201] on input "text" at bounding box center [232, 200] width 225 height 16
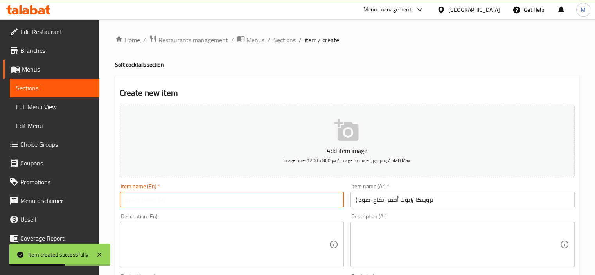
paste input "Tropical (Red Berry-Apple-Soda)"
type input "Tropical (Red Berry-Apple-Soda)"
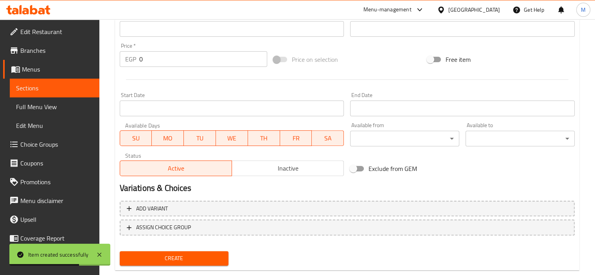
scroll to position [274, 0]
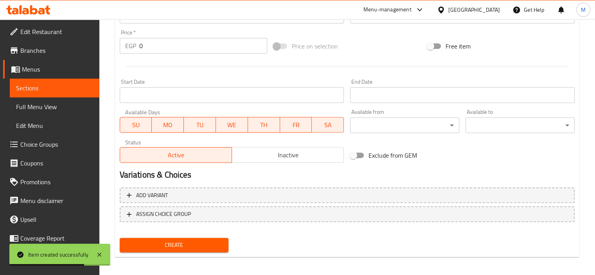
click at [166, 48] on input "0" at bounding box center [203, 46] width 128 height 16
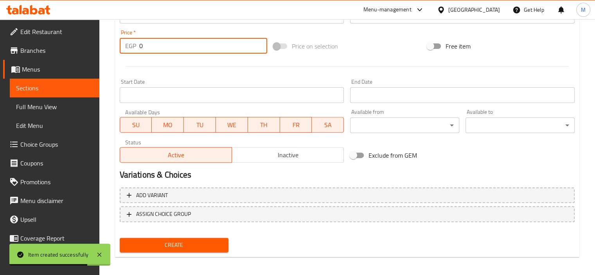
click at [166, 48] on input "0" at bounding box center [203, 46] width 128 height 16
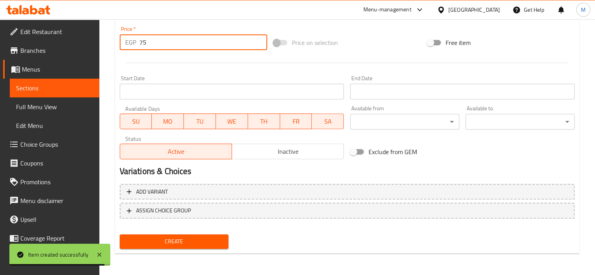
type input "75"
click at [213, 244] on span "Create" at bounding box center [174, 242] width 97 height 10
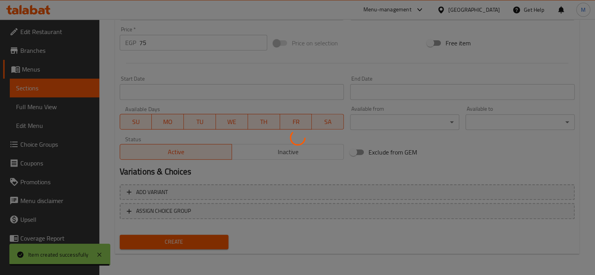
scroll to position [179, 0]
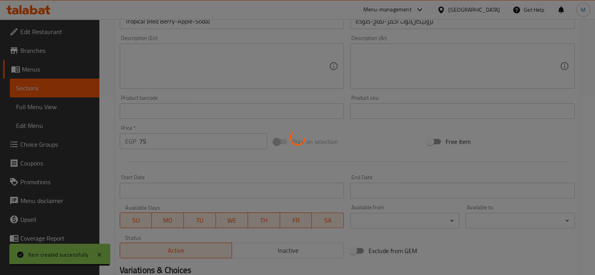
type input "0"
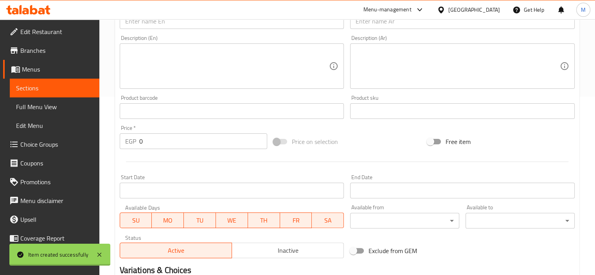
scroll to position [0, 0]
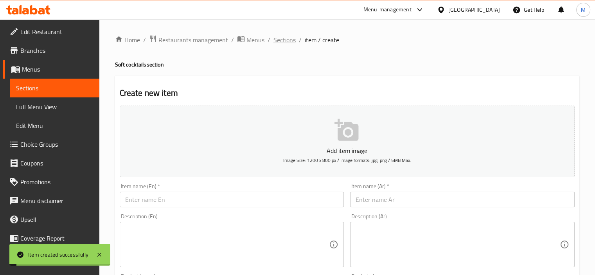
click at [290, 37] on span "Sections" at bounding box center [285, 39] width 22 height 9
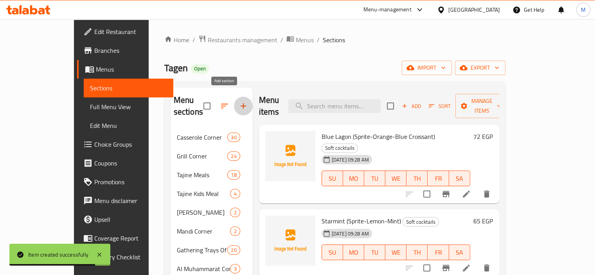
click at [241, 103] on icon "button" at bounding box center [243, 105] width 5 height 5
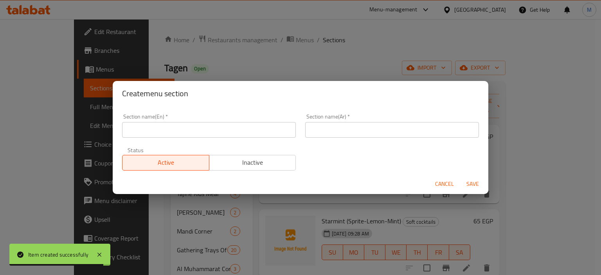
click at [368, 130] on input "text" at bounding box center [392, 130] width 174 height 16
paste input "ميلك تشيك"
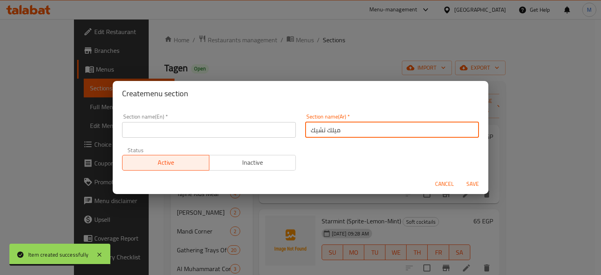
type input "ميلك تشيك"
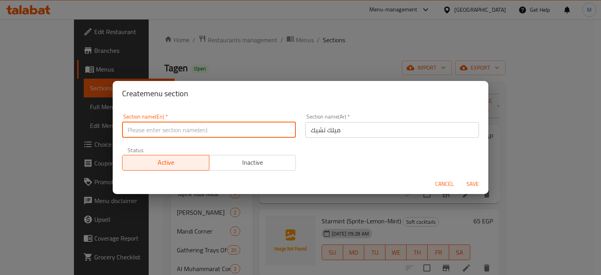
click at [236, 133] on input "text" at bounding box center [209, 130] width 174 height 16
paste input "milkshake"
type input "milkshake"
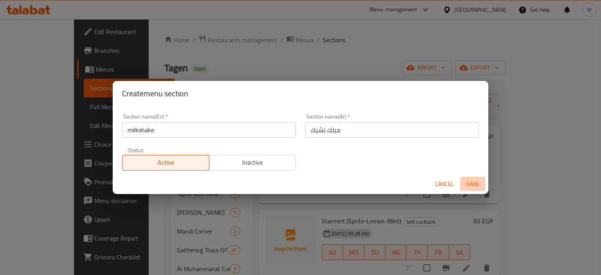
click at [478, 183] on span "Save" at bounding box center [473, 184] width 19 height 10
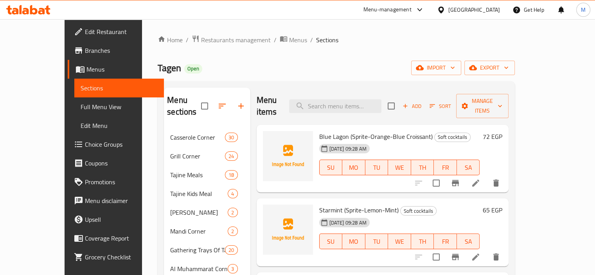
scroll to position [223, 0]
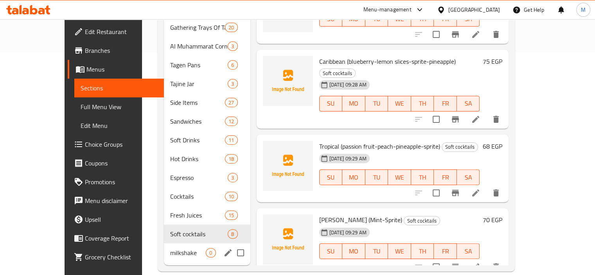
click at [171, 245] on div "milkshake 0" at bounding box center [207, 253] width 86 height 19
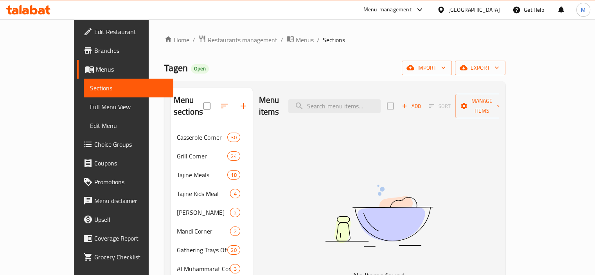
click at [422, 102] on span "Add" at bounding box center [411, 106] width 21 height 9
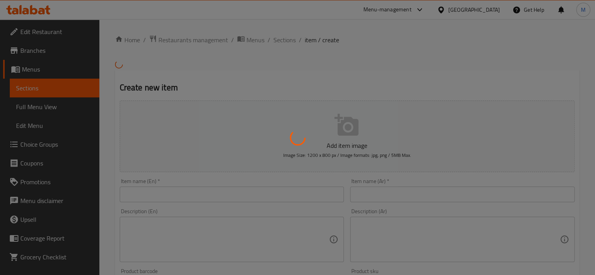
click at [407, 185] on div at bounding box center [297, 137] width 595 height 275
click at [399, 200] on div at bounding box center [297, 137] width 595 height 275
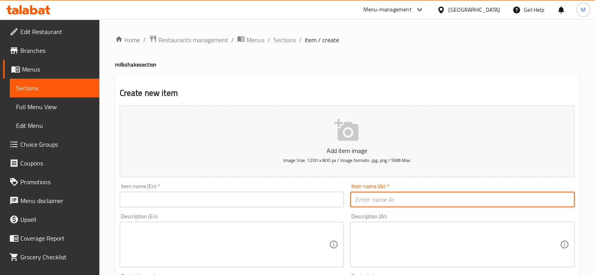
click at [396, 195] on input "text" at bounding box center [462, 200] width 225 height 16
paste input ""[PERSON_NAME] 2بولة (فانيليا-مانجو-شيكولاته-فراوله)""
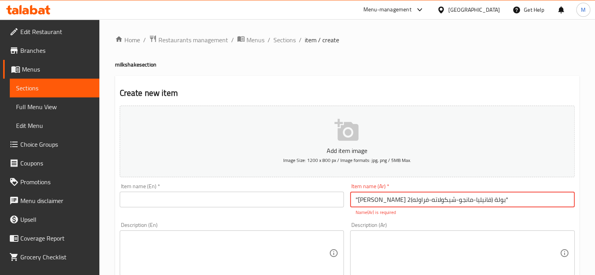
type input ""[PERSON_NAME] 2بولة (فانيليا-مانجو-شيكولاته-فراوله)""
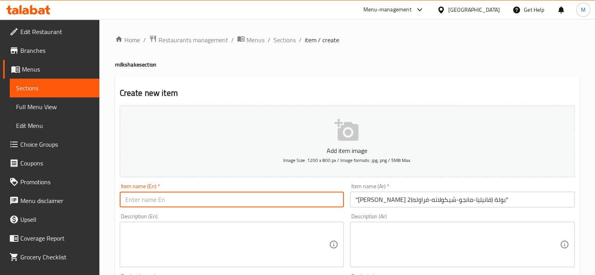
click at [321, 201] on input "text" at bounding box center [232, 200] width 225 height 16
paste input "2 scoops of ice cream (vanilla, mango, chocolate, strawberry)"
type input "2 scoops of ice cream (vanilla, mango, chocolate, strawberry)"
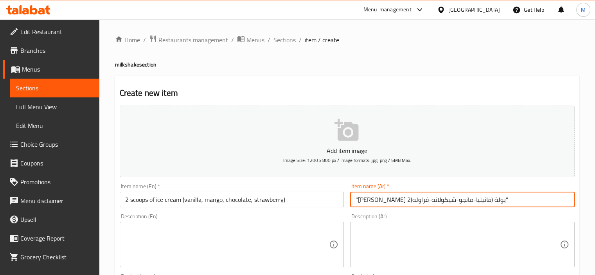
drag, startPoint x: 358, startPoint y: 202, endPoint x: 350, endPoint y: 199, distance: 8.6
click at [350, 199] on input ""[PERSON_NAME] 2بولة (فانيليا-مانجو-شيكولاته-فراوله)"" at bounding box center [462, 200] width 225 height 16
drag, startPoint x: 483, startPoint y: 199, endPoint x: 482, endPoint y: 195, distance: 4.6
click at [482, 195] on input "ايس كريم 2بولة (فانيليا-مانجو-شيكولاته-فراوله)"" at bounding box center [462, 200] width 225 height 16
type input "[PERSON_NAME] 2بولة (فانيليا-مانجو-شيكولاته-فراوله)"
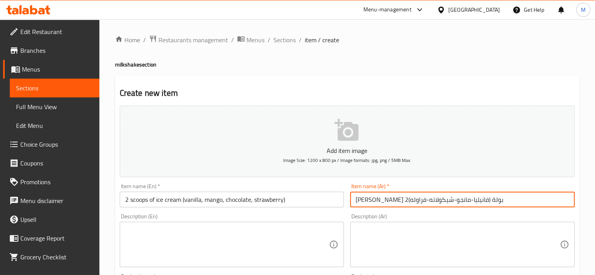
click at [289, 197] on input "2 scoops of ice cream (vanilla, mango, chocolate, strawberry)" at bounding box center [232, 200] width 225 height 16
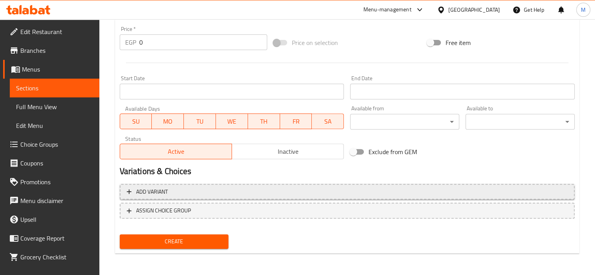
scroll to position [160, 0]
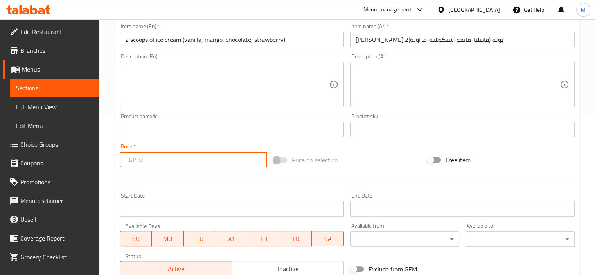
click at [185, 162] on input "0" at bounding box center [203, 160] width 128 height 16
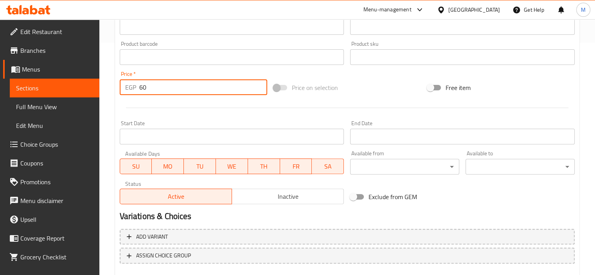
scroll to position [278, 0]
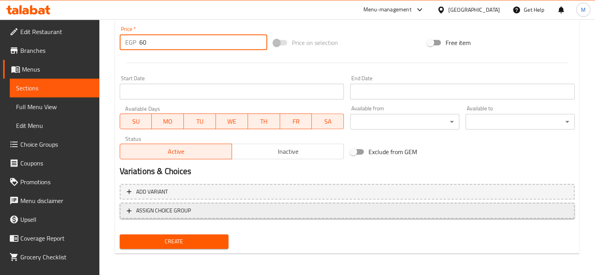
type input "60"
click at [189, 215] on span "ASSIGN CHOICE GROUP" at bounding box center [163, 211] width 55 height 10
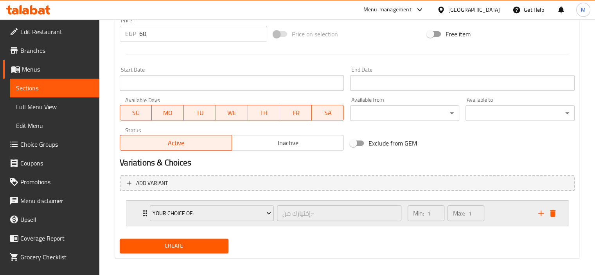
scroll to position [290, 0]
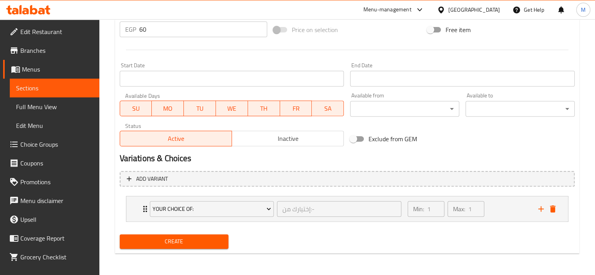
click at [231, 190] on nav "Your Choice Of: إختيارك من:- ​ Min: 1 ​ Max: 1 ​ Veal (ID: 624047411) 0 EGP Nam…" at bounding box center [347, 209] width 455 height 38
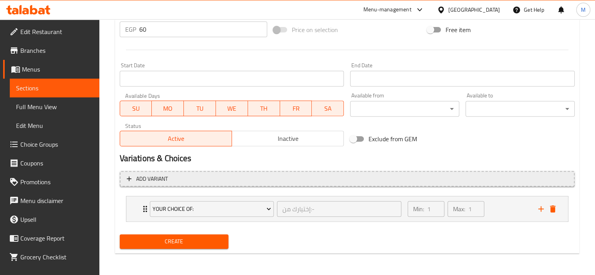
click at [231, 186] on button "Add variant" at bounding box center [347, 179] width 455 height 16
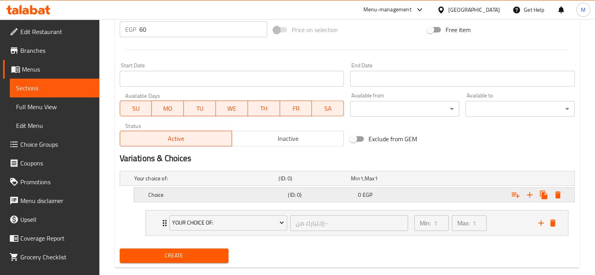
click at [233, 187] on div "Choice (ID: 0) 0 EGP" at bounding box center [350, 178] width 434 height 17
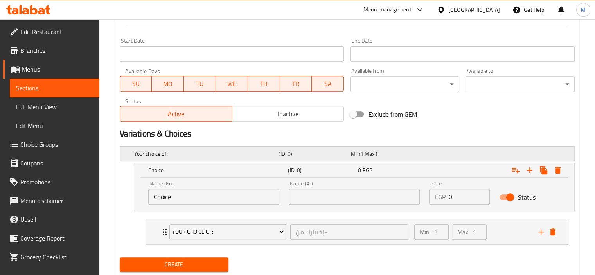
scroll to position [338, 0]
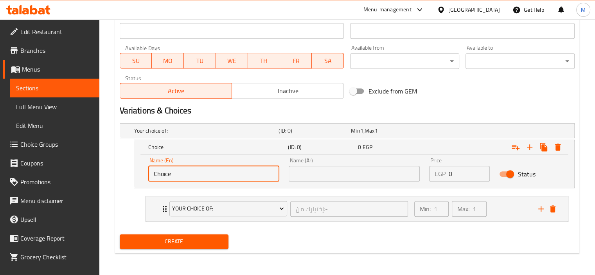
click at [263, 175] on input "Choice" at bounding box center [213, 174] width 131 height 16
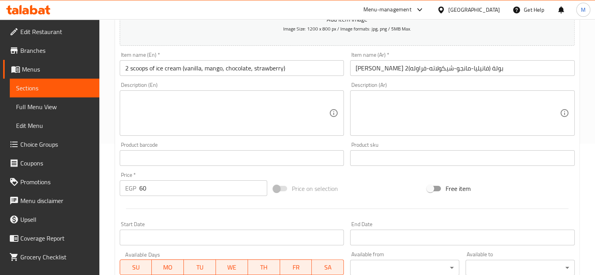
scroll to position [25, 0]
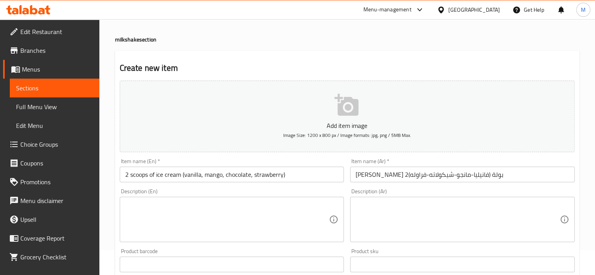
click at [194, 177] on input "2 scoops of ice cream (vanilla, mango, chocolate, strawberry)" at bounding box center [232, 175] width 225 height 16
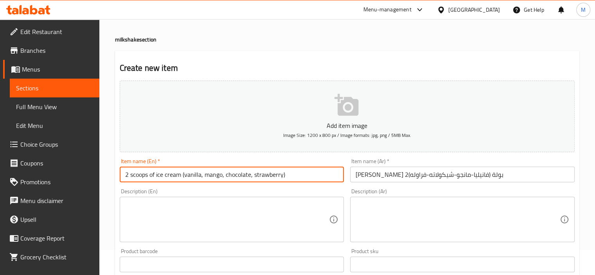
click at [194, 177] on input "2 scoops of ice cream (vanilla, mango, chocolate, strawberry)" at bounding box center [232, 175] width 225 height 16
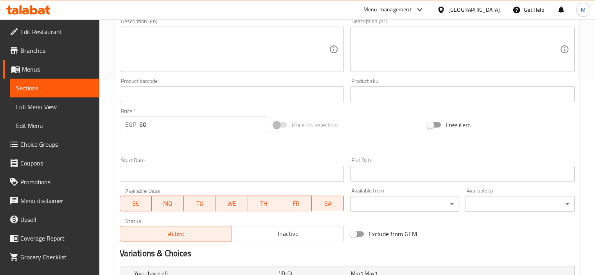
scroll to position [299, 0]
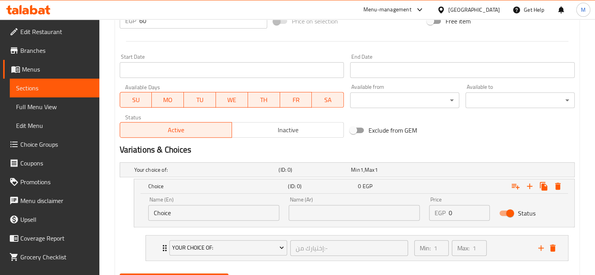
click at [199, 216] on input "Choice" at bounding box center [213, 213] width 131 height 16
paste input "vanilla"
type input "vanilla"
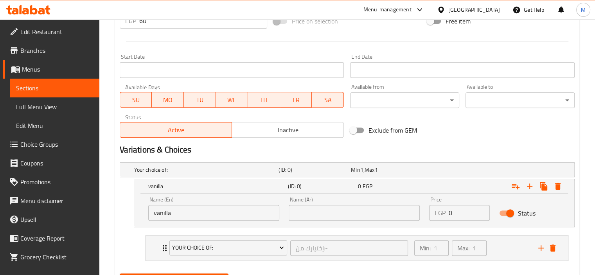
click at [362, 202] on div "Name (Ar) Name (Ar)" at bounding box center [354, 209] width 131 height 24
click at [366, 216] on input "text" at bounding box center [354, 213] width 131 height 16
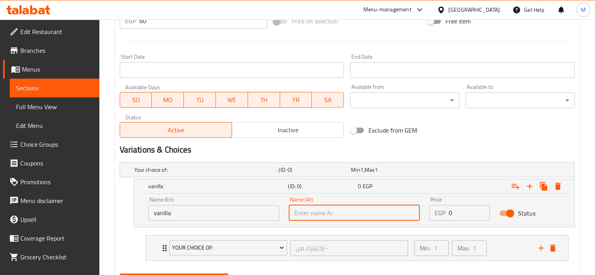
click at [366, 216] on input "text" at bounding box center [354, 213] width 131 height 16
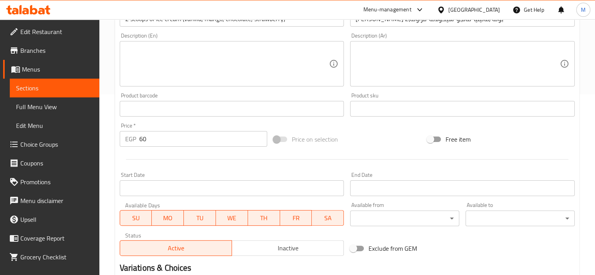
scroll to position [25, 0]
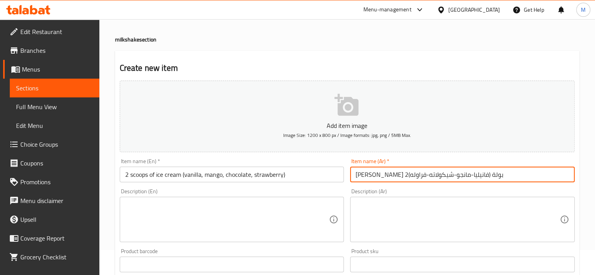
click at [423, 177] on input "[PERSON_NAME] 2بولة (فانيليا-مانجو-شيكولاته-فراوله)" at bounding box center [462, 175] width 225 height 16
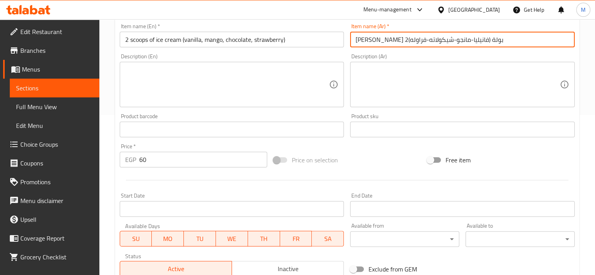
scroll to position [299, 0]
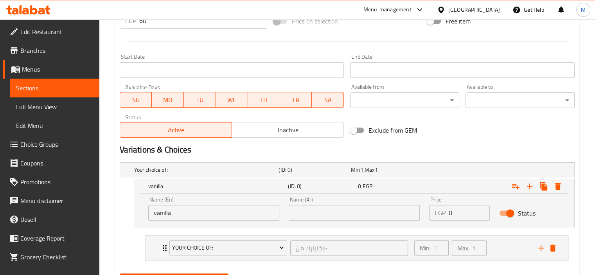
click at [373, 217] on input "text" at bounding box center [354, 213] width 131 height 16
paste input "فانيليا"
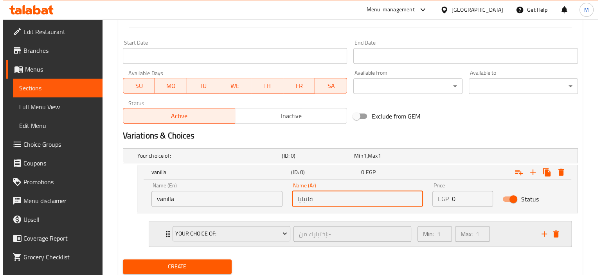
scroll to position [338, 0]
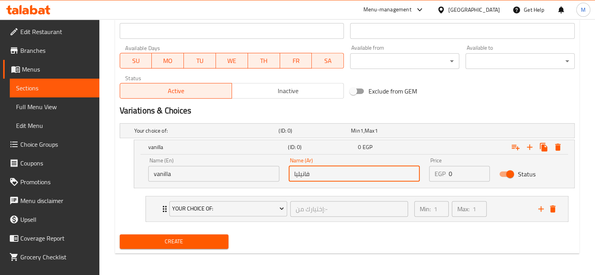
type input "فانيليا"
click at [206, 245] on span "Create" at bounding box center [174, 242] width 97 height 10
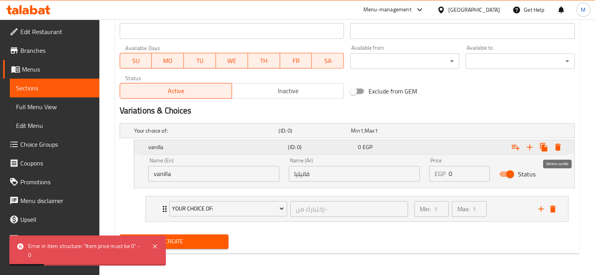
click at [560, 144] on icon "Expand" at bounding box center [558, 147] width 5 height 7
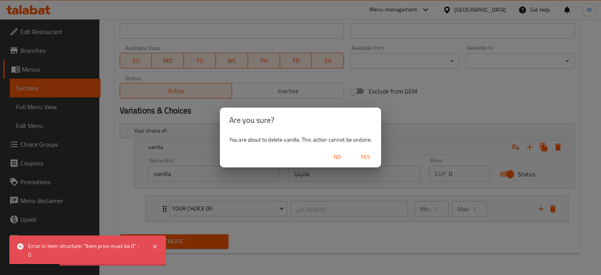
click at [363, 155] on span "Yes" at bounding box center [365, 157] width 19 height 10
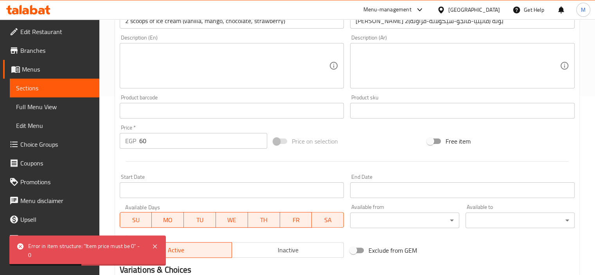
scroll to position [251, 0]
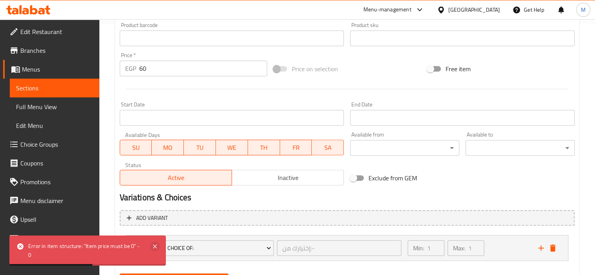
click at [153, 248] on icon at bounding box center [155, 247] width 4 height 4
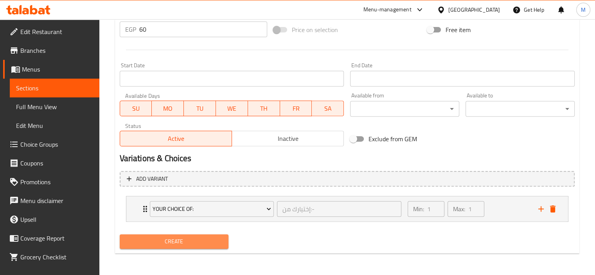
click at [181, 239] on span "Create" at bounding box center [174, 242] width 97 height 10
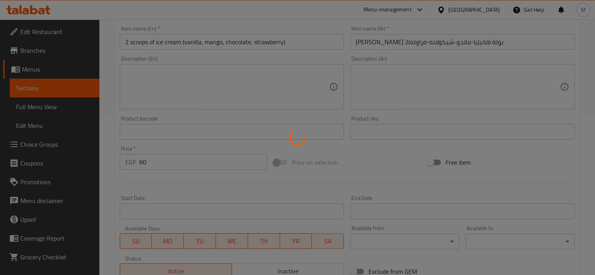
scroll to position [0, 0]
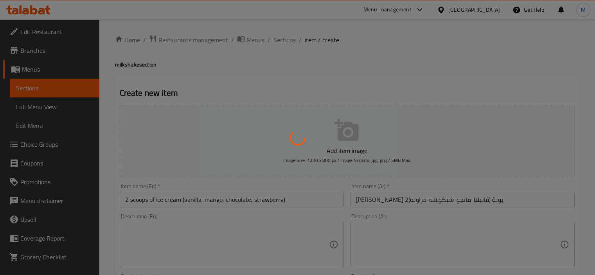
type input "0"
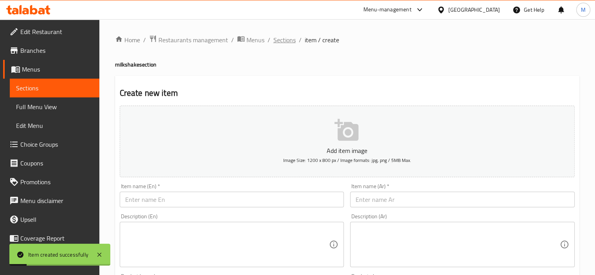
click at [288, 36] on span "Sections" at bounding box center [285, 39] width 22 height 9
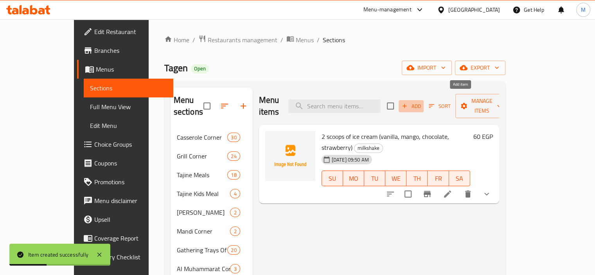
click at [422, 102] on span "Add" at bounding box center [411, 106] width 21 height 9
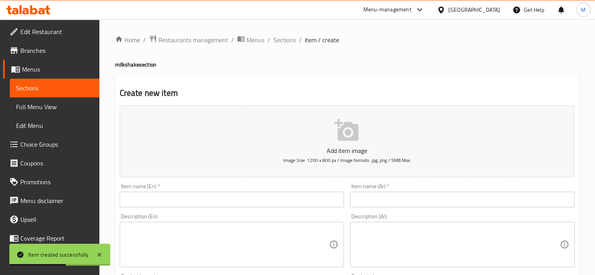
click at [393, 210] on div "Item name (Ar)   * Item name (Ar) *" at bounding box center [462, 195] width 231 height 30
click at [393, 205] on input "text" at bounding box center [462, 200] width 225 height 16
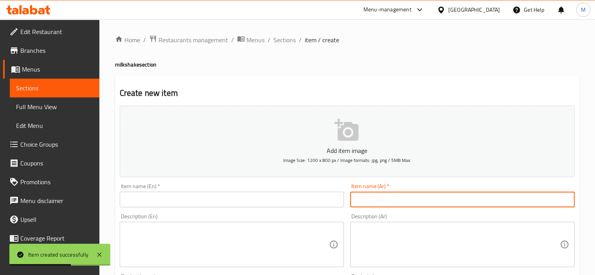
paste input "[PERSON_NAME]"
type input "[PERSON_NAME]"
click at [305, 200] on input "text" at bounding box center [232, 200] width 225 height 16
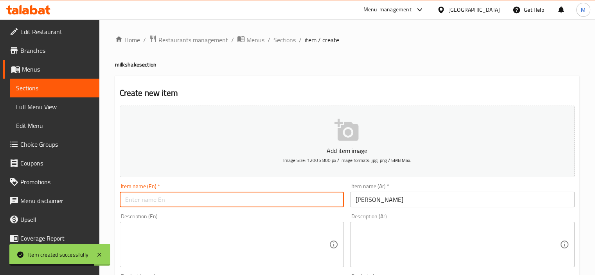
paste input "Vanilla Caramel Shake"
type input "Vanilla Caramel Shake"
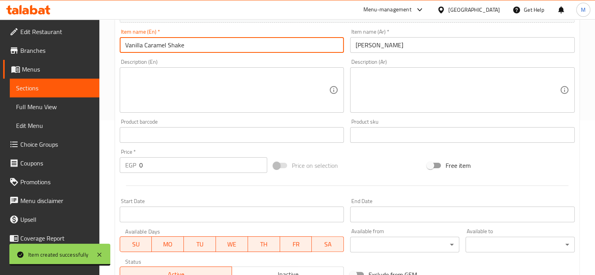
scroll to position [157, 0]
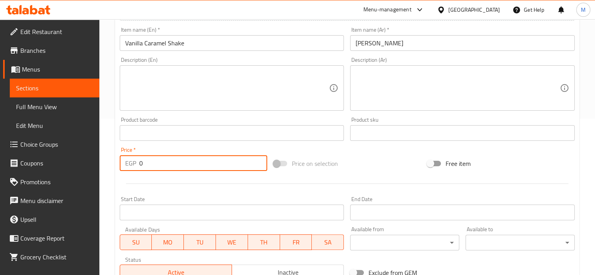
click at [191, 161] on input "0" at bounding box center [203, 163] width 128 height 16
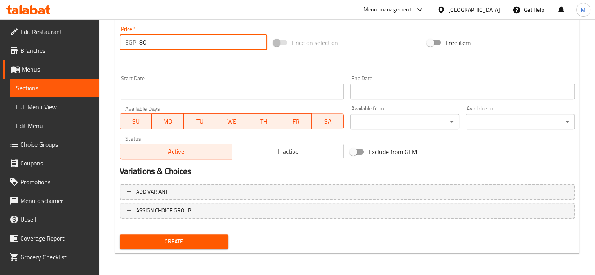
type input "80"
click at [218, 238] on span "Create" at bounding box center [174, 242] width 97 height 10
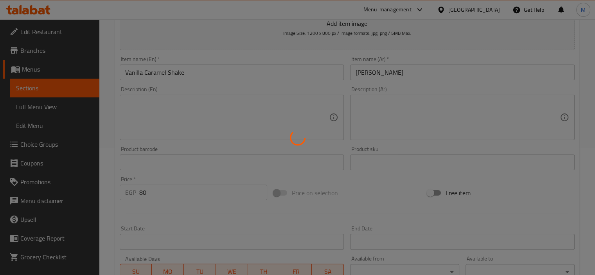
scroll to position [4, 0]
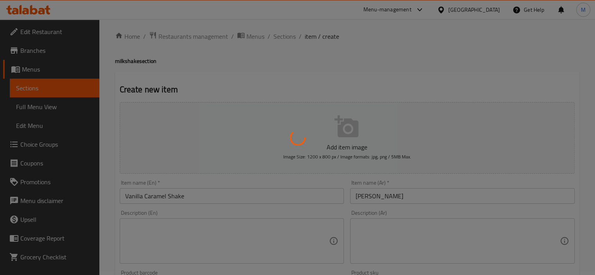
type input "0"
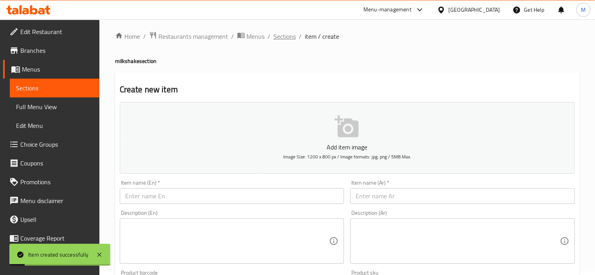
click at [281, 37] on span "Sections" at bounding box center [285, 36] width 22 height 9
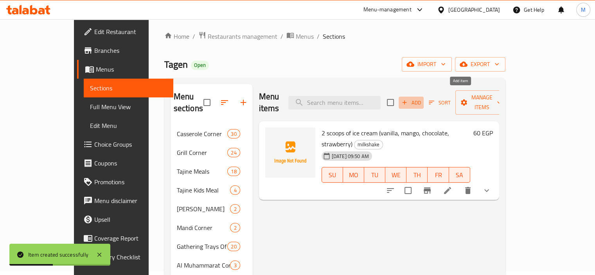
click at [422, 98] on span "Add" at bounding box center [411, 102] width 21 height 9
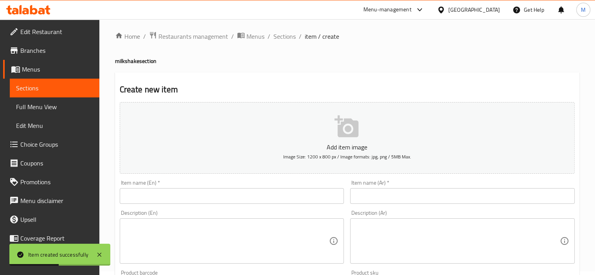
click at [384, 195] on input "text" at bounding box center [462, 196] width 225 height 16
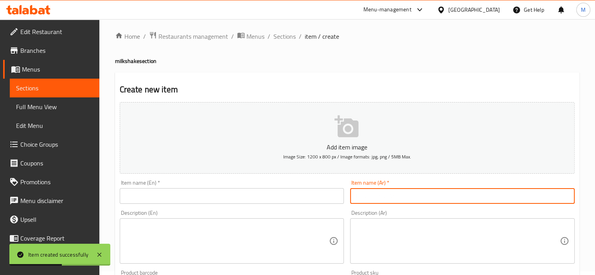
paste input "شوكيلت مينت شيك"
type input "شوكيلت مينت شيك"
click at [282, 199] on input "text" at bounding box center [232, 196] width 225 height 16
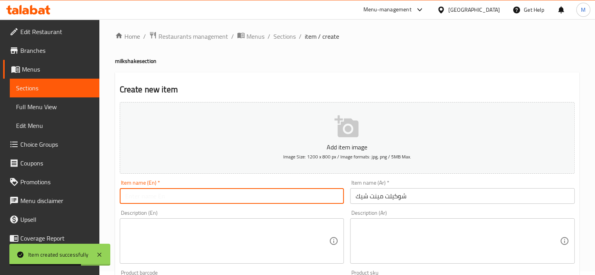
paste input "Chocolate Mint Shake"
type input "Chocolate Mint Shake"
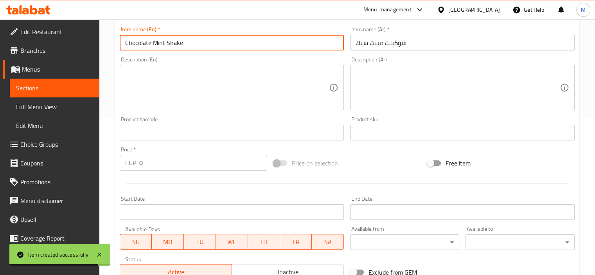
scroll to position [199, 0]
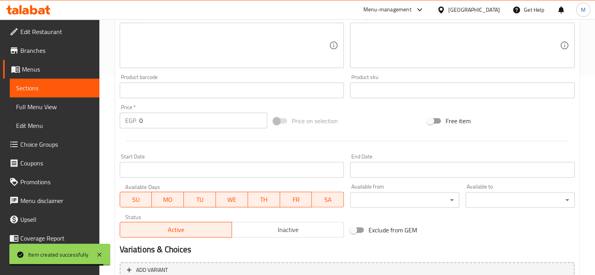
click at [182, 120] on input "0" at bounding box center [203, 121] width 128 height 16
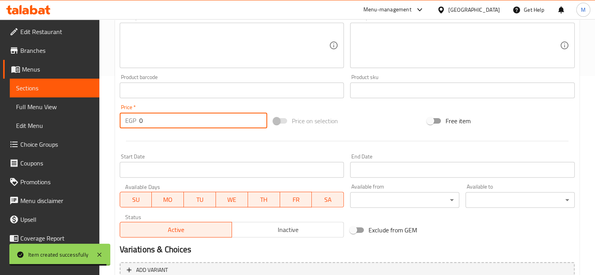
click at [182, 120] on input "0" at bounding box center [203, 121] width 128 height 16
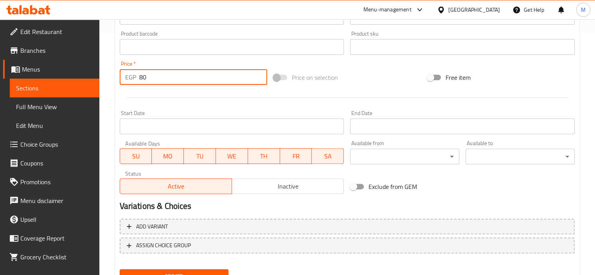
scroll to position [278, 0]
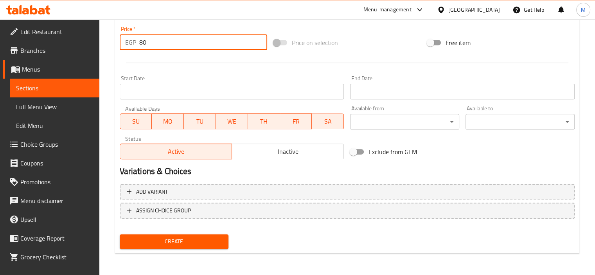
type input "80"
click at [199, 234] on button "Create" at bounding box center [174, 241] width 109 height 14
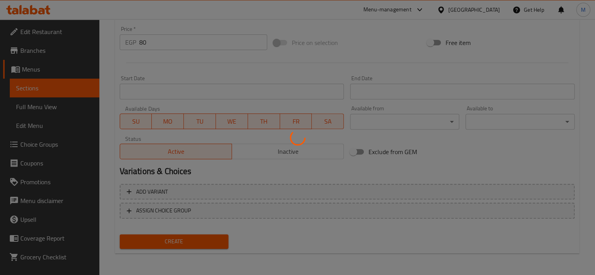
type input "0"
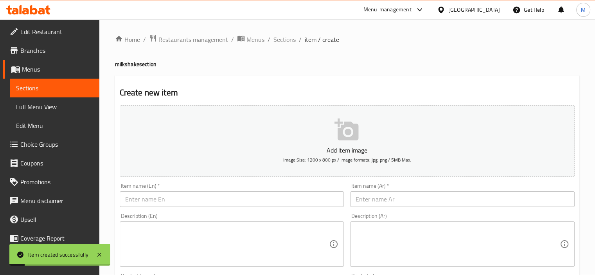
scroll to position [0, 0]
click at [290, 40] on span "Sections" at bounding box center [285, 39] width 22 height 9
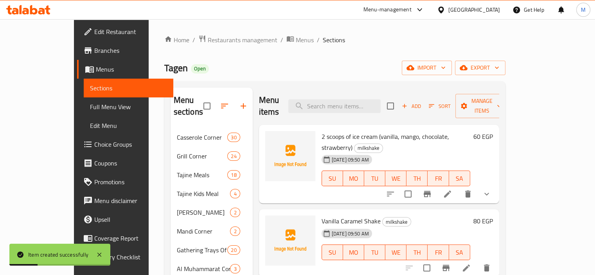
click at [424, 102] on button "Add" at bounding box center [411, 106] width 25 height 12
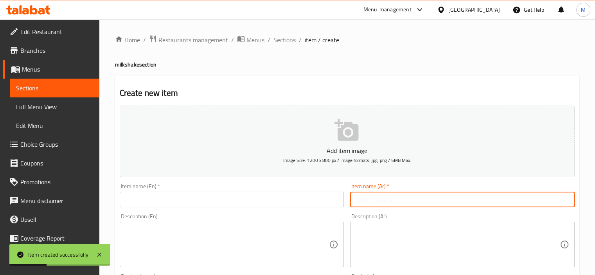
click at [395, 196] on input "text" at bounding box center [462, 200] width 225 height 16
paste input "[PERSON_NAME](اوريو-[PERSON_NAME])"
type input "[PERSON_NAME](اوريو-[PERSON_NAME])"
drag, startPoint x: 215, startPoint y: 200, endPoint x: 222, endPoint y: 218, distance: 18.5
click at [215, 200] on input "text" at bounding box center [232, 200] width 225 height 16
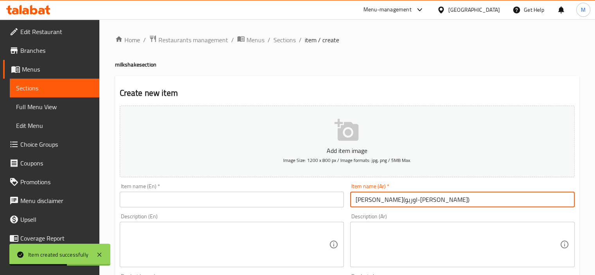
paste input "Oreo Shake (Oreo Ice Cream)"
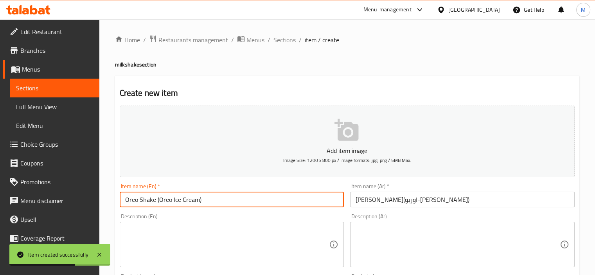
type input "Oreo Shake (Oreo Ice Cream)"
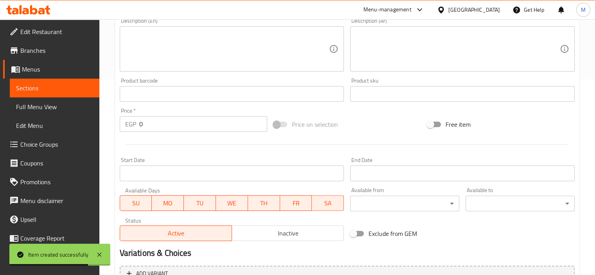
click at [196, 128] on input "0" at bounding box center [203, 124] width 128 height 16
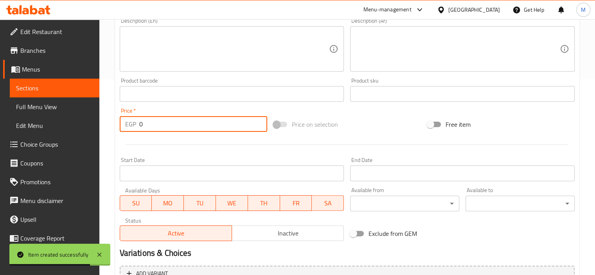
click at [196, 128] on input "0" at bounding box center [203, 124] width 128 height 16
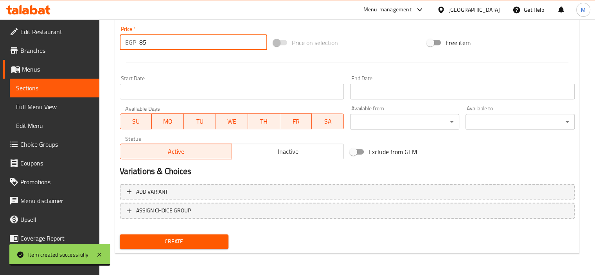
type input "85"
click at [200, 247] on button "Create" at bounding box center [174, 241] width 109 height 14
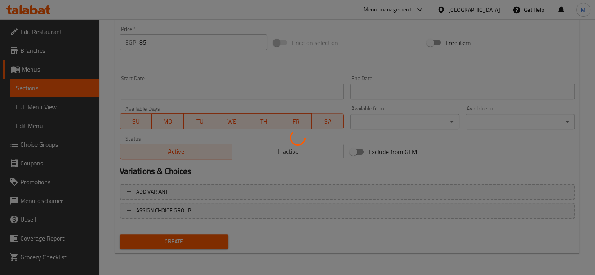
type input "0"
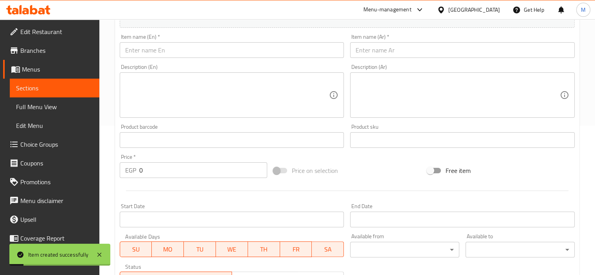
scroll to position [0, 0]
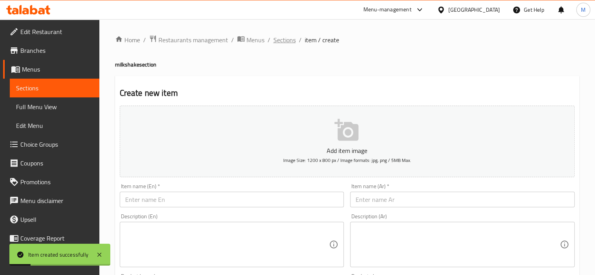
click at [280, 39] on span "Sections" at bounding box center [285, 39] width 22 height 9
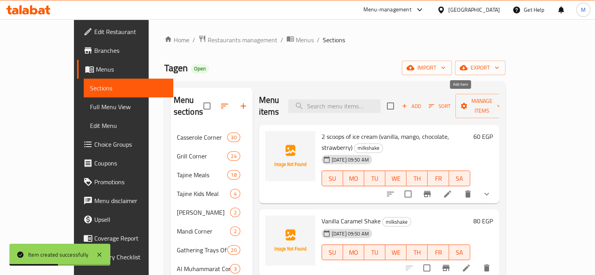
click at [422, 103] on span "Add" at bounding box center [411, 106] width 21 height 9
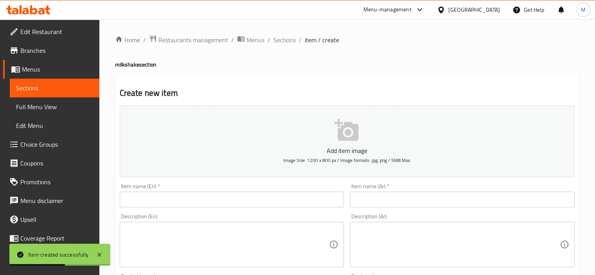
click at [399, 197] on input "text" at bounding box center [462, 200] width 225 height 16
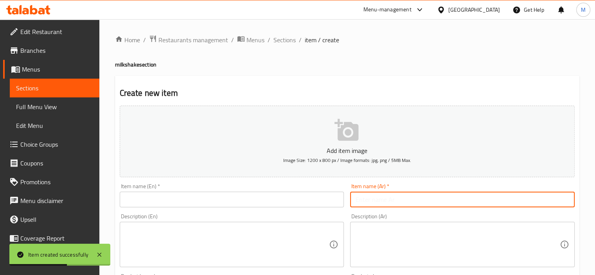
paste input "ميلك [PERSON_NAME]"
type input "ميلك [PERSON_NAME]"
click at [276, 217] on div "Description (En) Description (En)" at bounding box center [232, 241] width 225 height 54
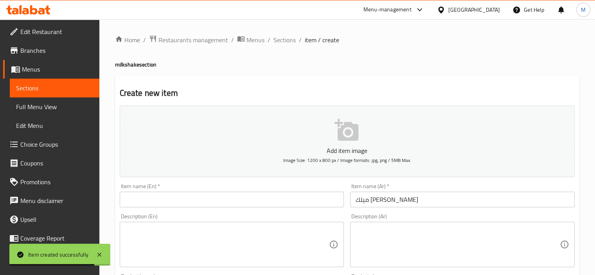
click at [272, 204] on input "text" at bounding box center [232, 200] width 225 height 16
paste input "vanilla milkshake"
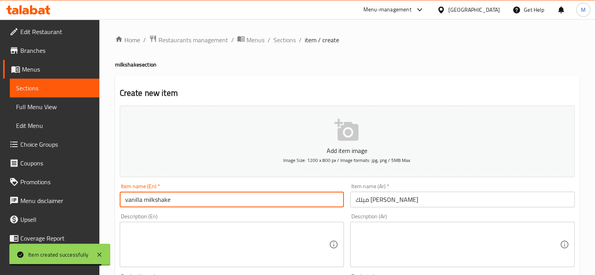
type input "vanilla milkshake"
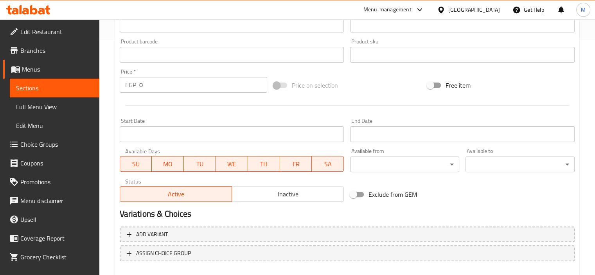
click at [175, 92] on input "0" at bounding box center [203, 85] width 128 height 16
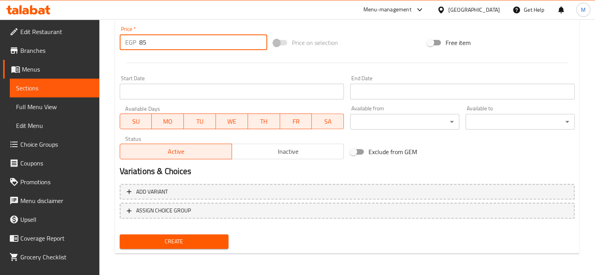
type input "85"
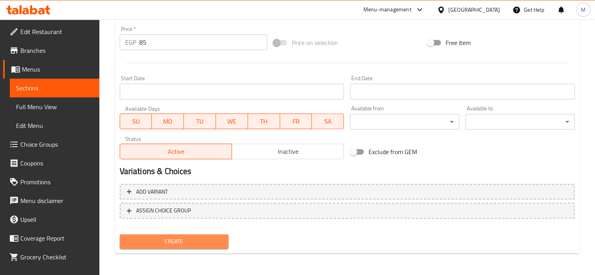
click at [199, 237] on span "Create" at bounding box center [174, 242] width 97 height 10
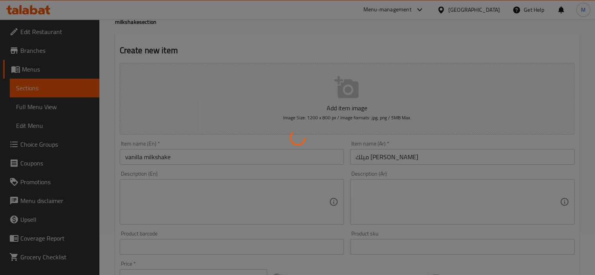
scroll to position [0, 0]
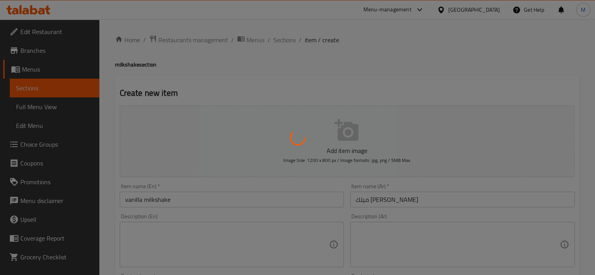
type input "0"
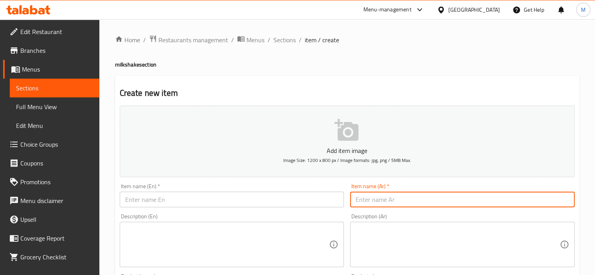
click at [376, 206] on input "text" at bounding box center [462, 200] width 225 height 16
paste input "ميلك شيك شوكولاتة"
type input "ميلك شيك شوكولاتة"
click at [287, 202] on input "text" at bounding box center [232, 200] width 225 height 16
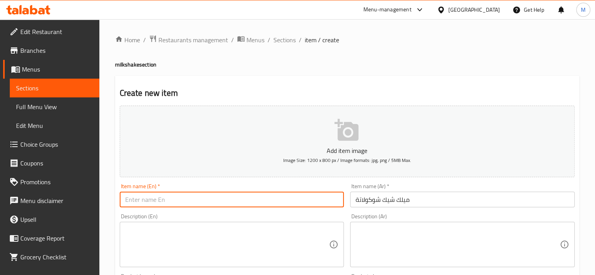
paste input "chocolate milkshake"
type input "chocolate milkshake"
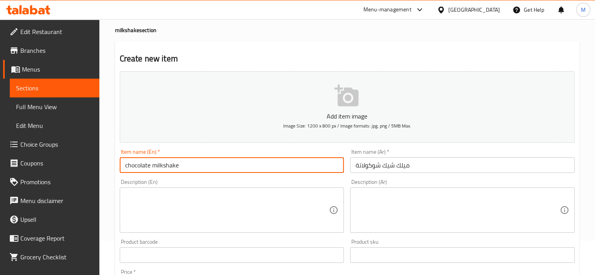
scroll to position [117, 0]
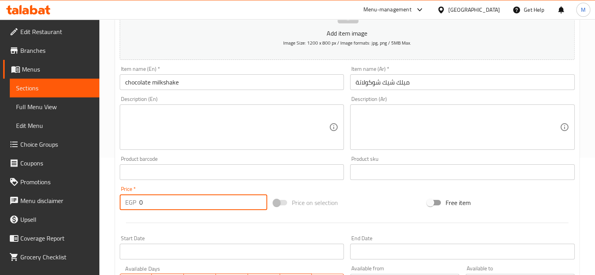
click at [159, 203] on input "0" at bounding box center [203, 203] width 128 height 16
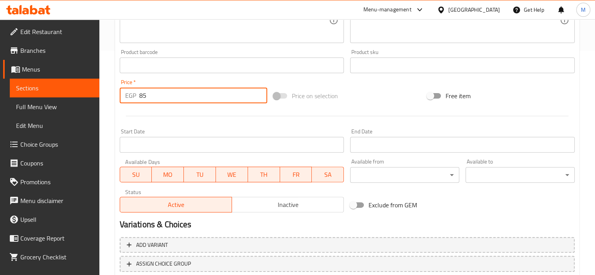
scroll to position [278, 0]
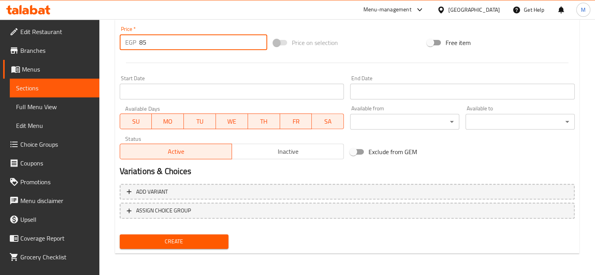
type input "85"
click at [186, 239] on span "Create" at bounding box center [174, 242] width 97 height 10
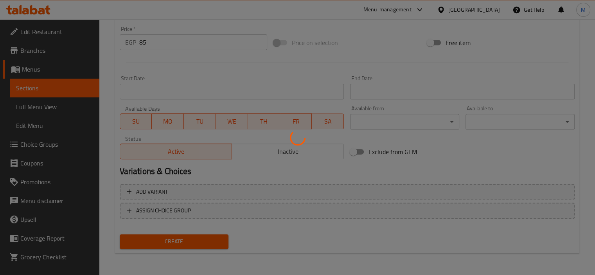
type input "0"
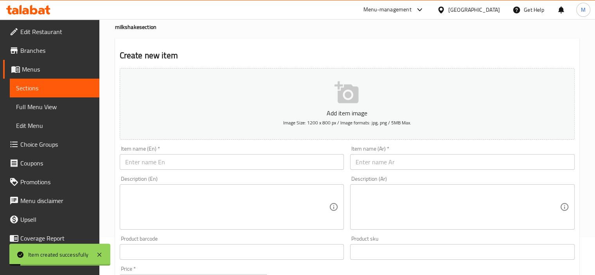
scroll to position [0, 0]
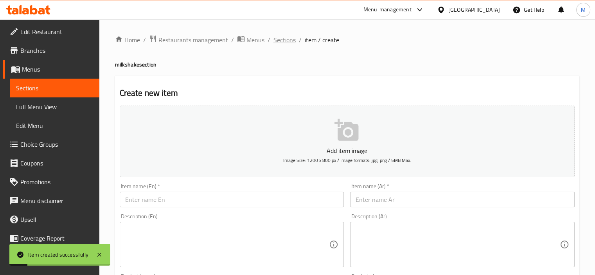
click at [286, 41] on span "Sections" at bounding box center [285, 39] width 22 height 9
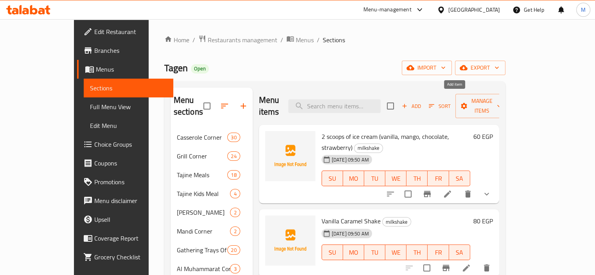
click at [422, 102] on span "Add" at bounding box center [411, 106] width 21 height 9
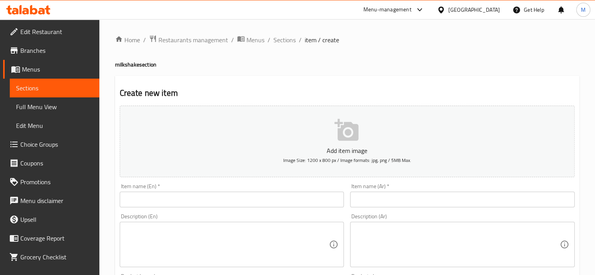
click at [370, 181] on div "Item name (Ar)   * Item name (Ar) *" at bounding box center [462, 195] width 231 height 30
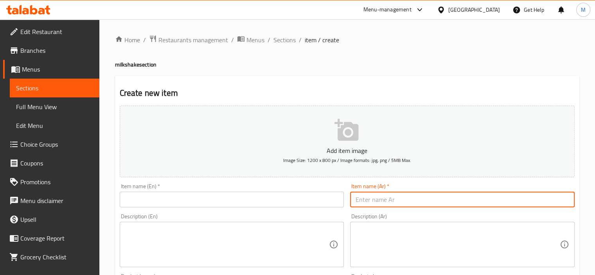
click at [371, 195] on input "text" at bounding box center [462, 200] width 225 height 16
paste input "ميلك [PERSON_NAME]"
type input "ميلك [PERSON_NAME]"
drag, startPoint x: 309, startPoint y: 191, endPoint x: 308, endPoint y: 200, distance: 9.4
click at [309, 192] on div "Item name (En)   * Item name (En) *" at bounding box center [232, 196] width 225 height 24
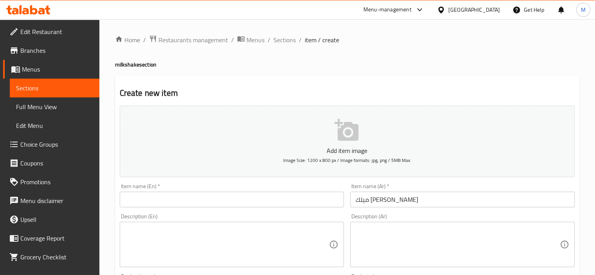
drag, startPoint x: 308, startPoint y: 201, endPoint x: 291, endPoint y: 201, distance: 16.4
click at [308, 201] on input "text" at bounding box center [232, 200] width 225 height 16
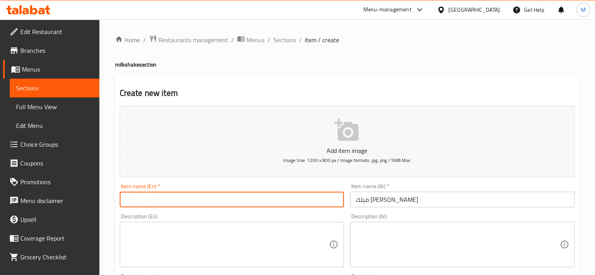
paste input "Mango milkshake"
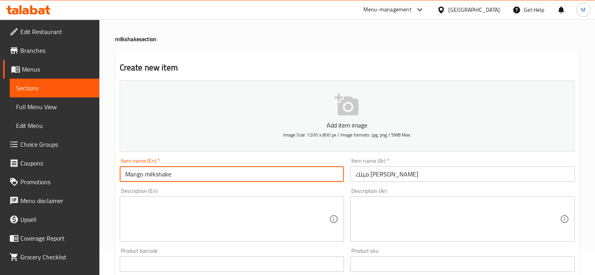
scroll to position [39, 0]
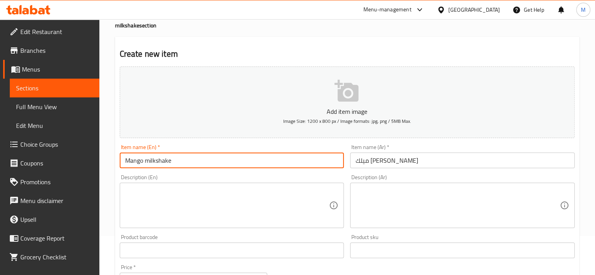
type input "Mango milkshake"
click at [173, 253] on input "text" at bounding box center [232, 251] width 225 height 16
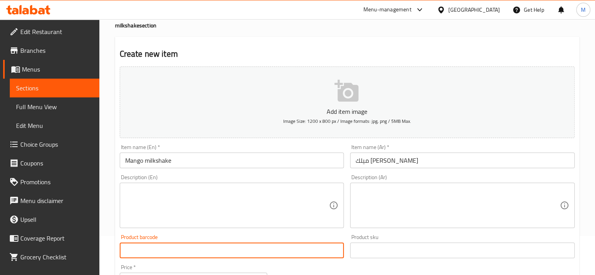
scroll to position [117, 0]
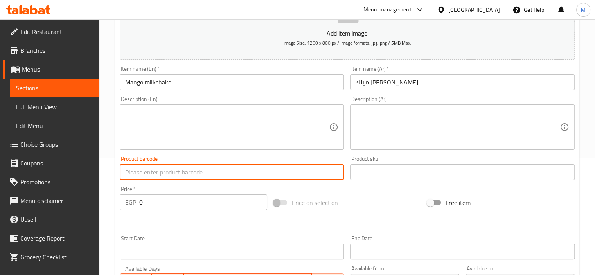
click at [232, 209] on input "0" at bounding box center [203, 203] width 128 height 16
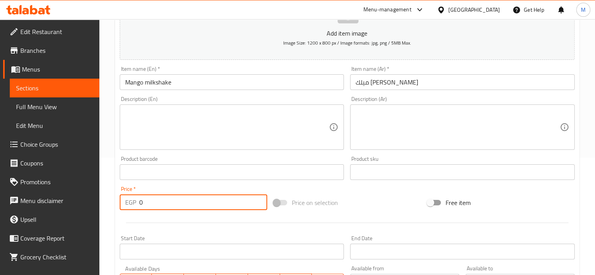
click at [233, 209] on input "0" at bounding box center [203, 203] width 128 height 16
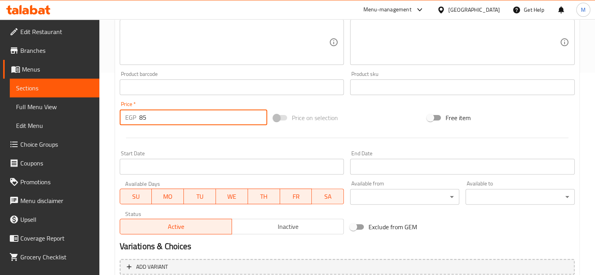
scroll to position [278, 0]
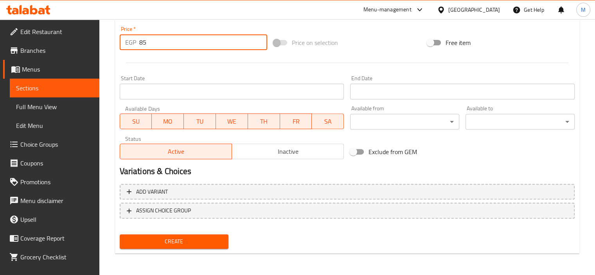
type input "85"
click at [197, 239] on span "Create" at bounding box center [174, 242] width 97 height 10
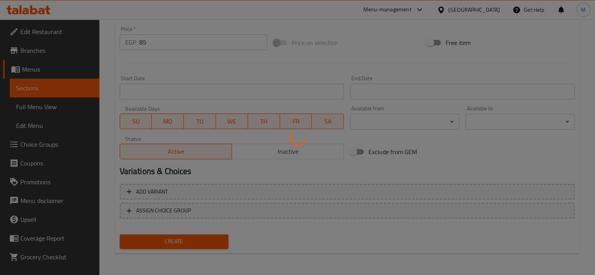
type input "0"
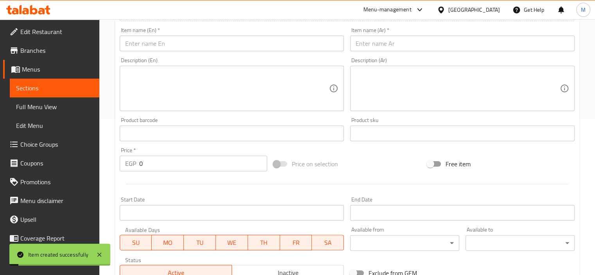
scroll to position [0, 0]
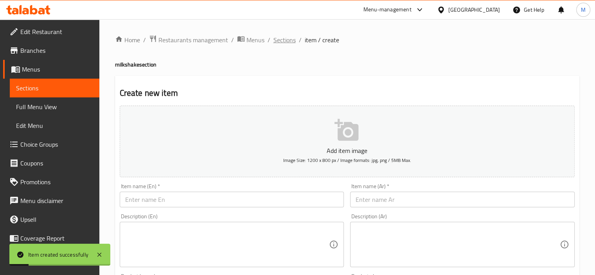
click at [287, 45] on span "Sections" at bounding box center [285, 39] width 22 height 9
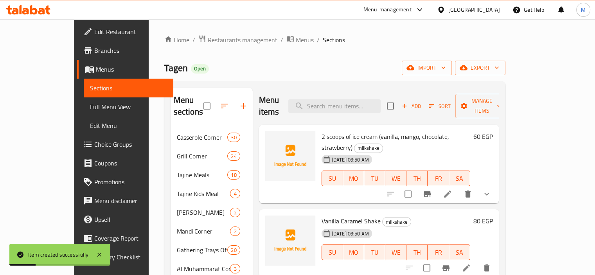
click at [451, 103] on span "Sort" at bounding box center [440, 106] width 22 height 9
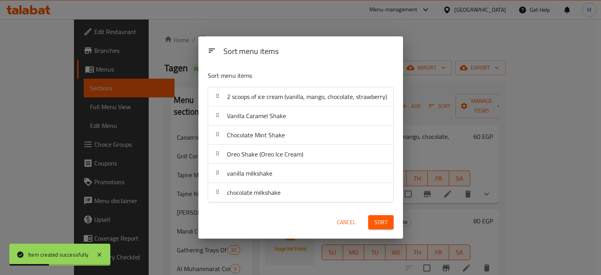
click at [345, 219] on span "Cancel" at bounding box center [346, 223] width 19 height 10
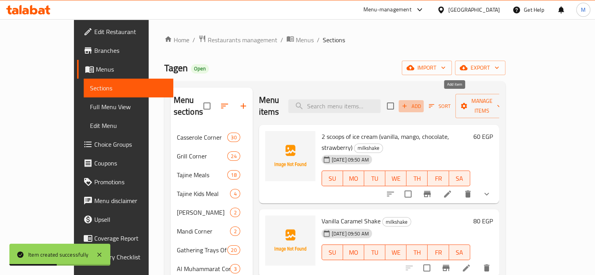
click at [422, 105] on span "Add" at bounding box center [411, 106] width 21 height 9
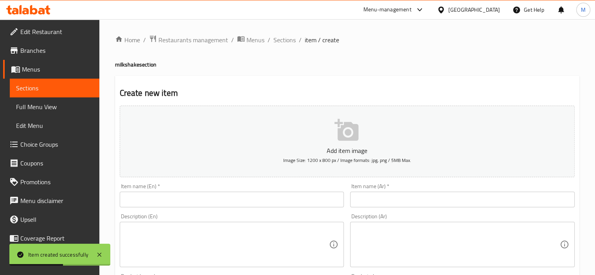
click at [367, 198] on input "text" at bounding box center [462, 200] width 225 height 16
paste input "ميلك شيك فراوله"
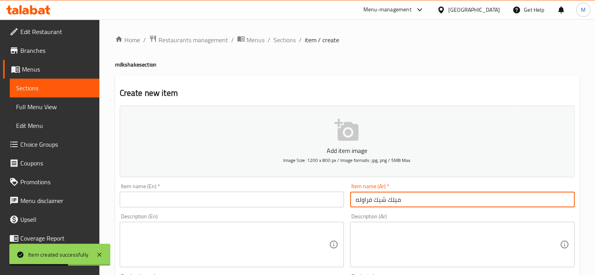
type input "ميلك شيك فراوله"
click at [329, 202] on input "text" at bounding box center [232, 200] width 225 height 16
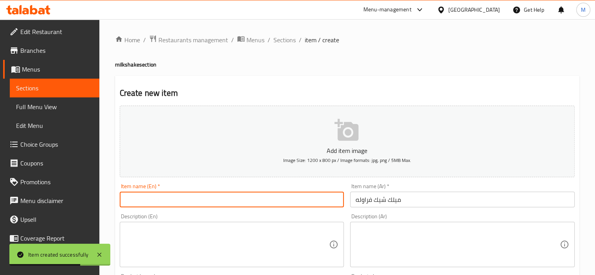
paste input "Strawberry milkshake"
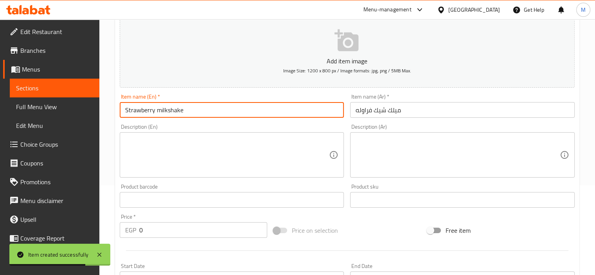
scroll to position [157, 0]
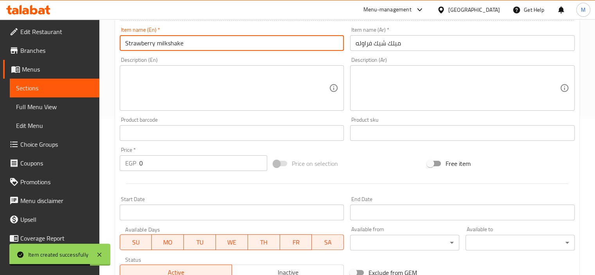
type input "Strawberry milkshake"
click at [196, 157] on input "0" at bounding box center [203, 163] width 128 height 16
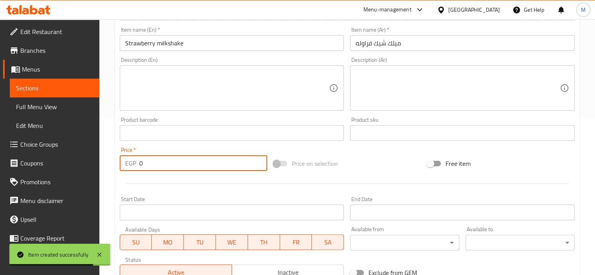
click at [196, 157] on input "0" at bounding box center [203, 163] width 128 height 16
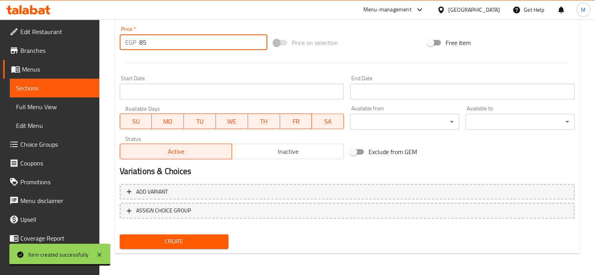
type input "85"
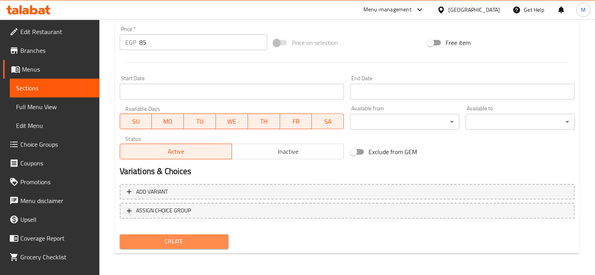
click at [207, 244] on span "Create" at bounding box center [174, 242] width 97 height 10
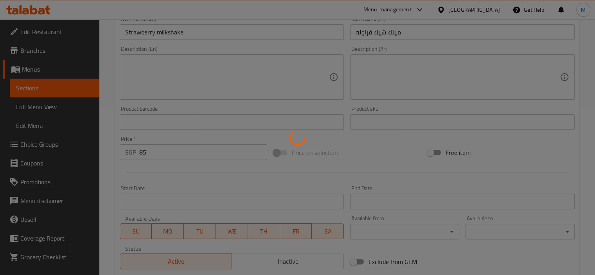
scroll to position [0, 0]
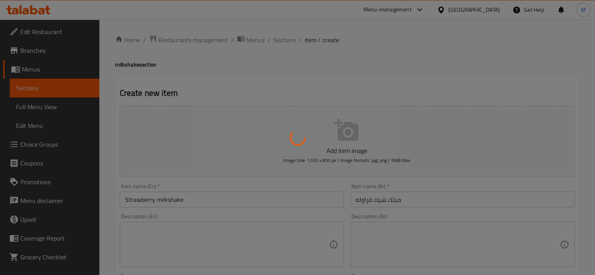
type input "0"
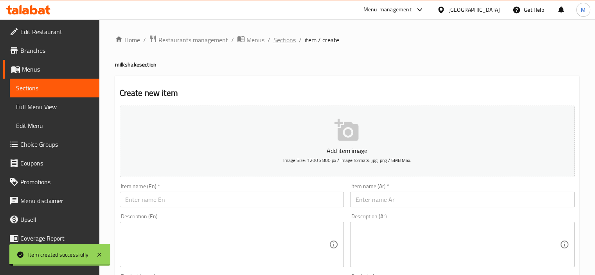
click at [284, 38] on span "Sections" at bounding box center [285, 39] width 22 height 9
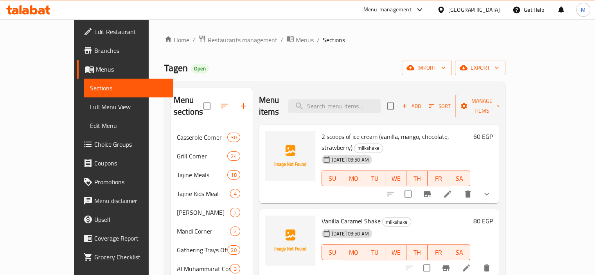
click at [452, 94] on div "Add Sort Manage items" at bounding box center [447, 106] width 121 height 24
click at [422, 102] on span "Add" at bounding box center [411, 106] width 21 height 9
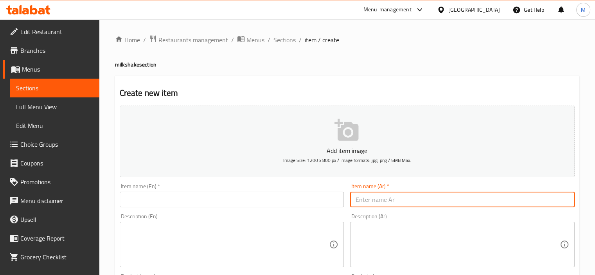
click at [424, 193] on input "text" at bounding box center [462, 200] width 225 height 16
paste input "ميلك شيك خوخ"
type input "ميلك شيك خوخ"
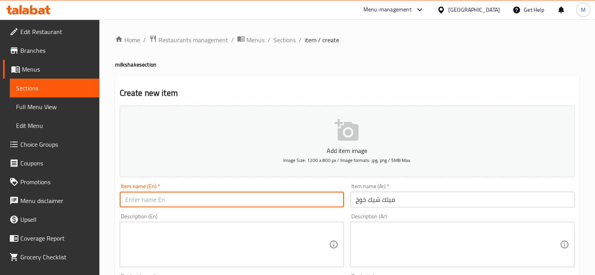
click at [283, 202] on input "text" at bounding box center [232, 200] width 225 height 16
paste input "peach milkshake"
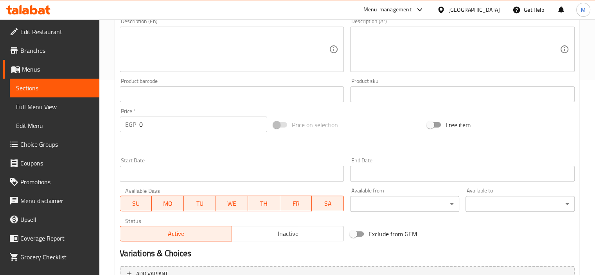
scroll to position [196, 0]
type input "peach milkshake"
click at [181, 126] on input "0" at bounding box center [203, 124] width 128 height 16
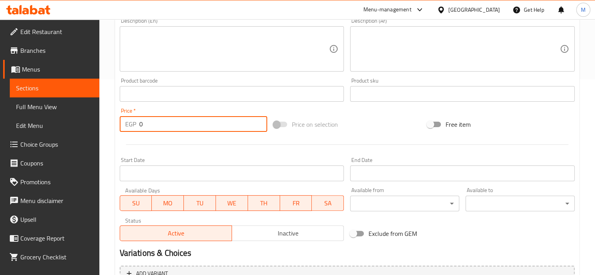
click at [181, 126] on input "0" at bounding box center [203, 124] width 128 height 16
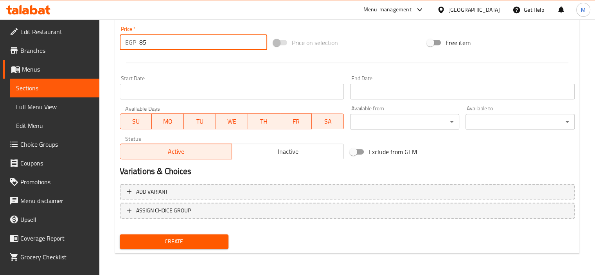
type input "85"
click at [207, 240] on span "Create" at bounding box center [174, 242] width 97 height 10
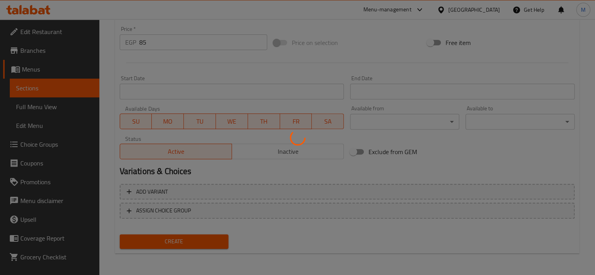
type input "0"
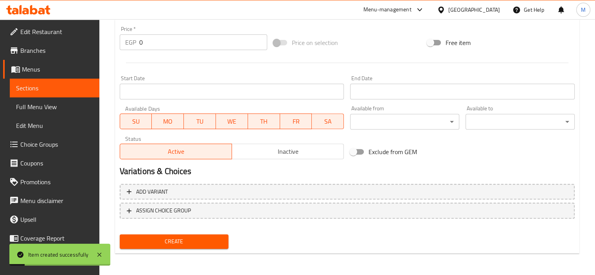
scroll to position [0, 0]
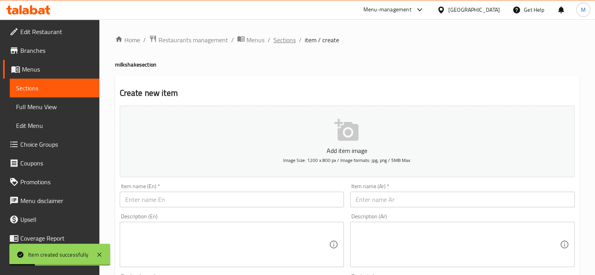
click at [285, 42] on span "Sections" at bounding box center [285, 39] width 22 height 9
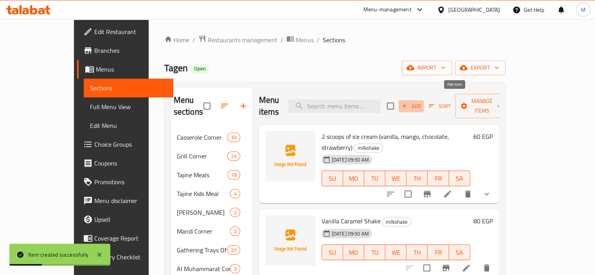
click at [422, 103] on span "Add" at bounding box center [411, 106] width 21 height 9
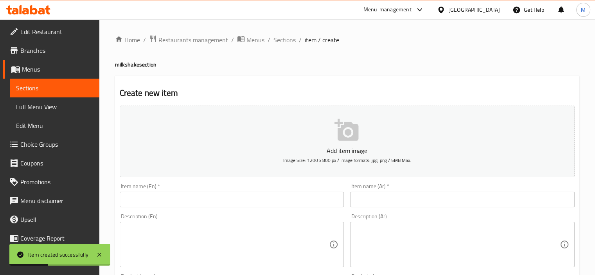
click at [387, 184] on div "Item name (Ar)   * Item name (Ar) *" at bounding box center [462, 196] width 225 height 24
click at [388, 195] on input "text" at bounding box center [462, 200] width 225 height 16
paste input "ميلك [PERSON_NAME]"
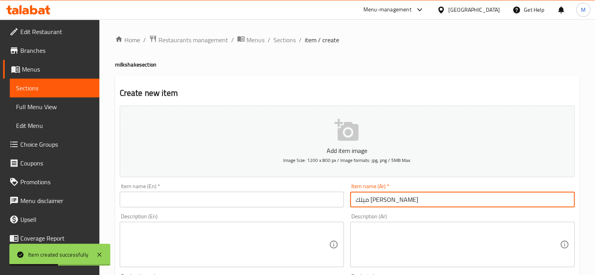
type input "ميلك [PERSON_NAME]"
click at [272, 191] on div "Item name (En)   * Item name (En) *" at bounding box center [232, 196] width 225 height 24
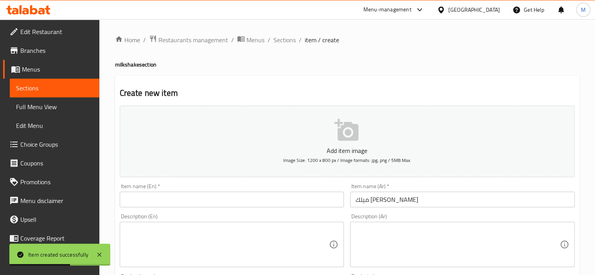
click at [272, 200] on input "text" at bounding box center [232, 200] width 225 height 16
paste input "Kiwi milkshake"
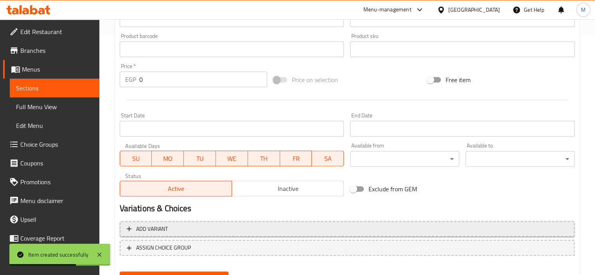
scroll to position [274, 0]
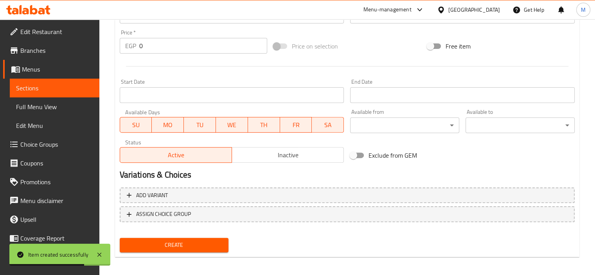
type input "Kiwi milkshake"
click at [227, 43] on input "0" at bounding box center [203, 46] width 128 height 16
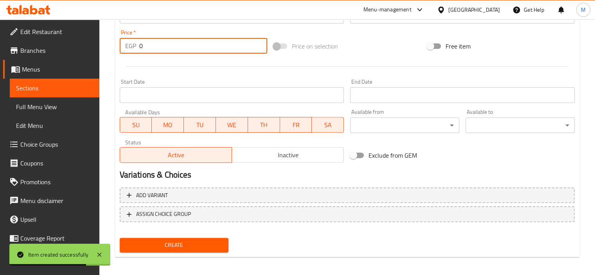
click at [227, 43] on input "0" at bounding box center [203, 46] width 128 height 16
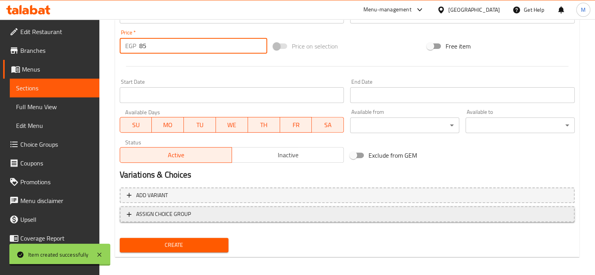
scroll to position [278, 0]
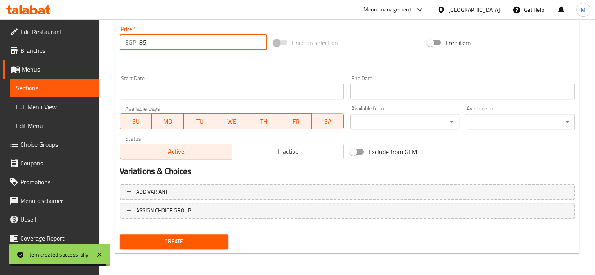
type input "85"
click at [219, 245] on span "Create" at bounding box center [174, 242] width 97 height 10
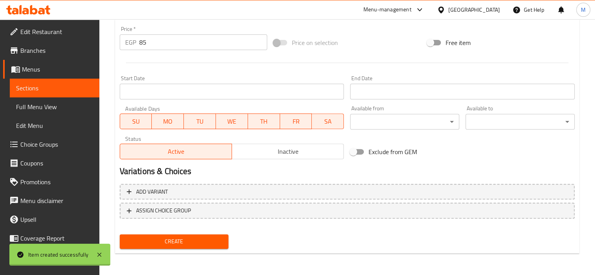
type input "0"
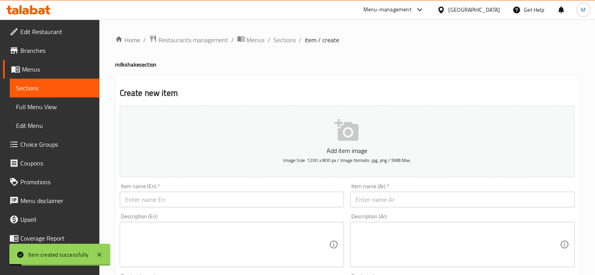
scroll to position [0, 0]
click at [278, 42] on span "Sections" at bounding box center [285, 39] width 22 height 9
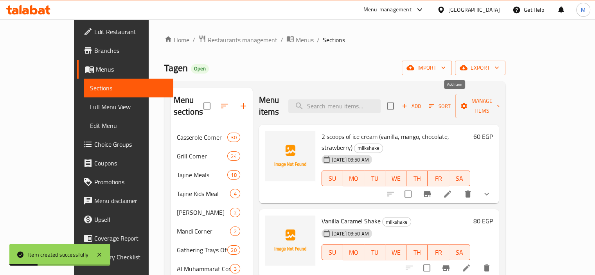
click at [422, 102] on span "Add" at bounding box center [411, 106] width 21 height 9
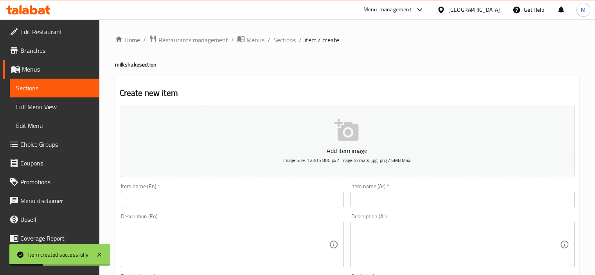
click at [366, 197] on input "text" at bounding box center [462, 200] width 225 height 16
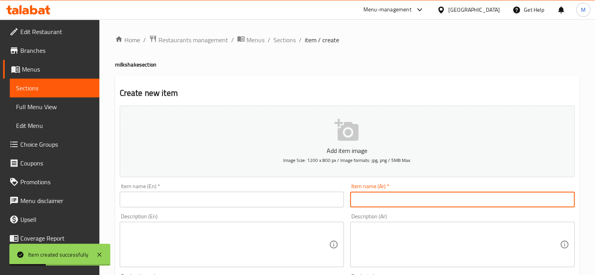
paste input "ميلك شيك موز"
type input "ميلك شيك موز"
drag, startPoint x: 244, startPoint y: 202, endPoint x: 224, endPoint y: 192, distance: 22.6
click at [244, 202] on input "text" at bounding box center [232, 200] width 225 height 16
paste input "banana milkshake"
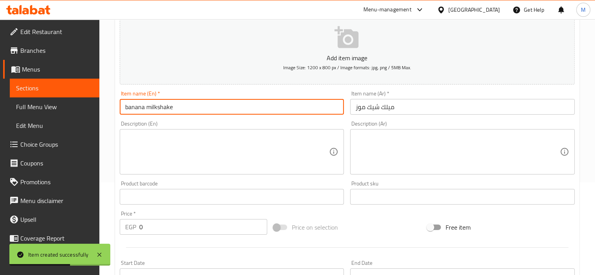
scroll to position [157, 0]
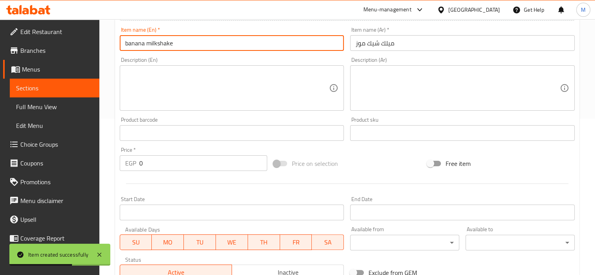
type input "banana milkshake"
click at [179, 164] on input "0" at bounding box center [203, 163] width 128 height 16
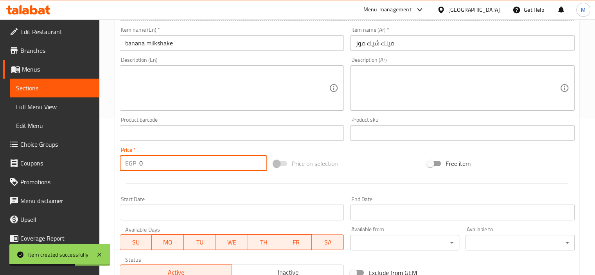
click at [179, 164] on input "0" at bounding box center [203, 163] width 128 height 16
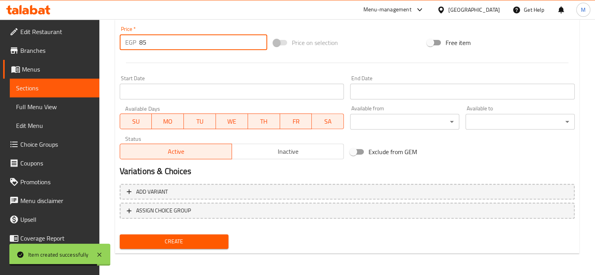
type input "85"
click at [205, 237] on span "Create" at bounding box center [174, 242] width 97 height 10
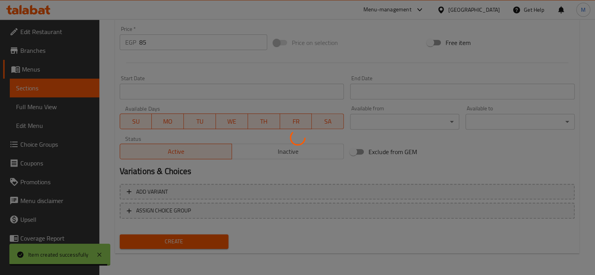
type input "0"
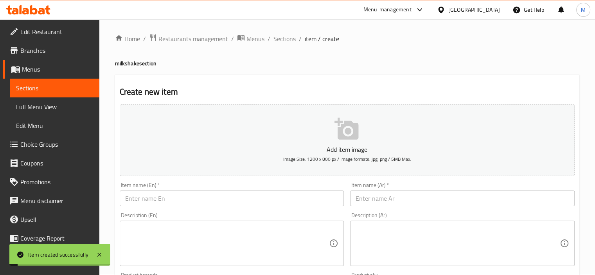
scroll to position [0, 0]
click at [287, 40] on span "Sections" at bounding box center [285, 39] width 22 height 9
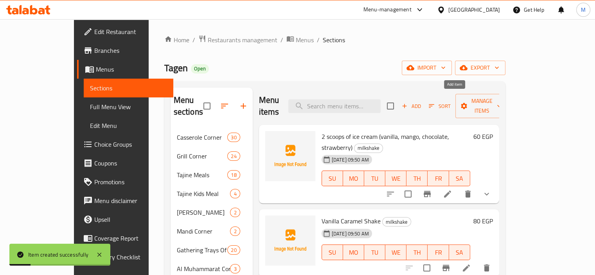
click at [422, 103] on span "Add" at bounding box center [411, 106] width 21 height 9
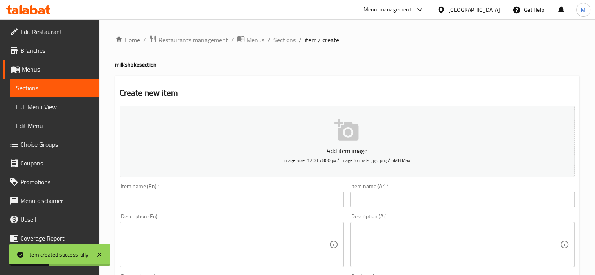
click at [401, 192] on input "text" at bounding box center [462, 200] width 225 height 16
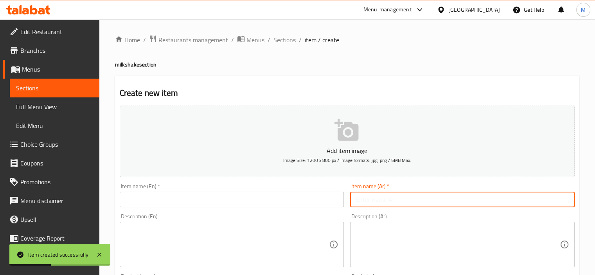
paste input "ميلك [PERSON_NAME]"
type input "ميلك [PERSON_NAME]"
click at [255, 204] on input "text" at bounding box center [232, 200] width 225 height 16
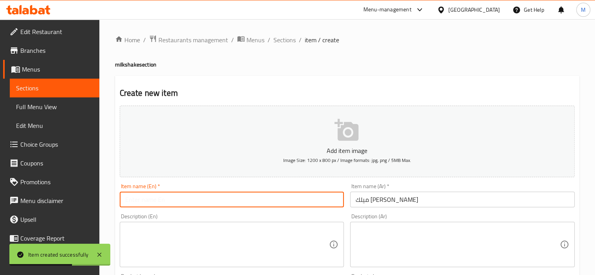
paste input "yogurt milkshake"
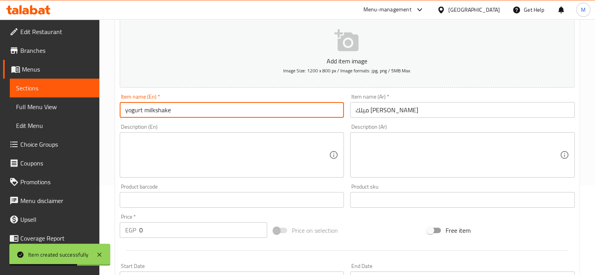
scroll to position [196, 0]
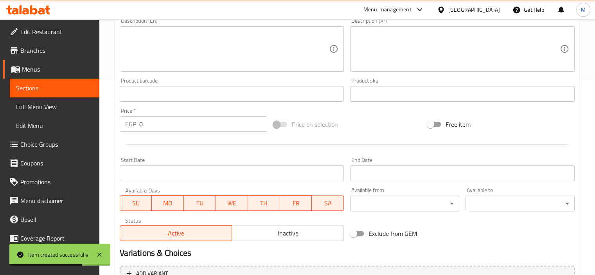
type input "yogurt milkshake"
click at [198, 128] on input "0" at bounding box center [203, 124] width 128 height 16
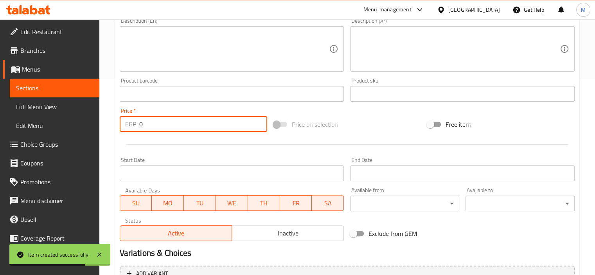
click at [198, 128] on input "0" at bounding box center [203, 124] width 128 height 16
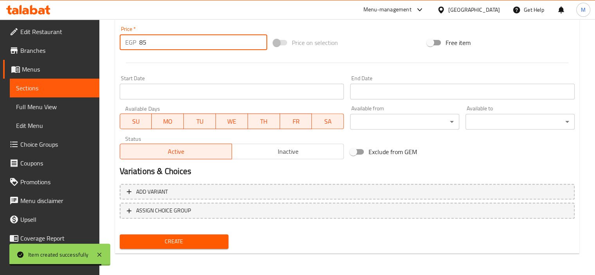
type input "85"
click at [208, 239] on span "Create" at bounding box center [174, 242] width 97 height 10
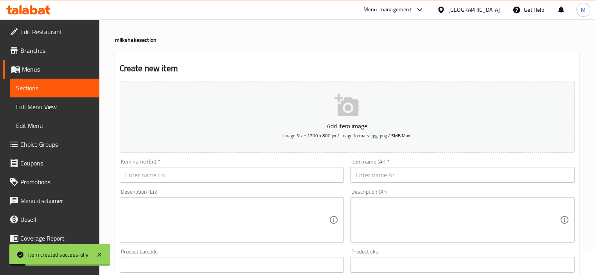
scroll to position [0, 0]
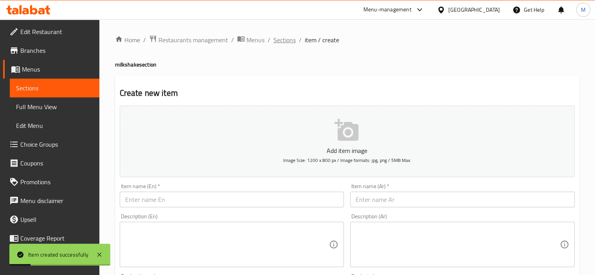
click at [282, 40] on span "Sections" at bounding box center [285, 39] width 22 height 9
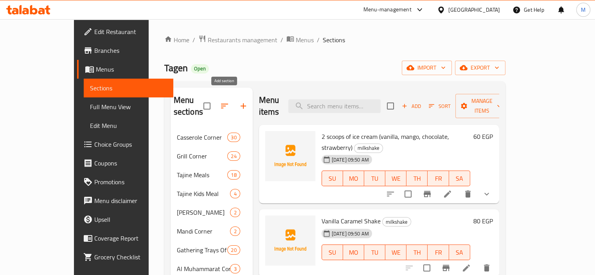
click at [241, 103] on icon "button" at bounding box center [243, 105] width 5 height 5
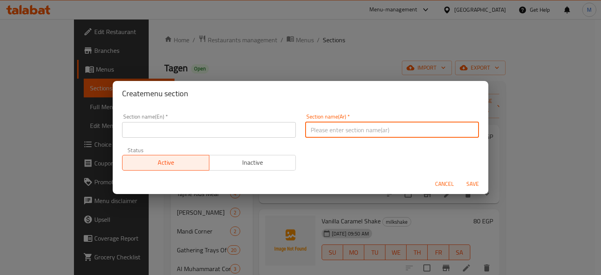
click at [350, 126] on input "text" at bounding box center [392, 130] width 174 height 16
paste input "ركن الحلويات"
click at [220, 146] on div "Status Active Inactive" at bounding box center [208, 158] width 183 height 33
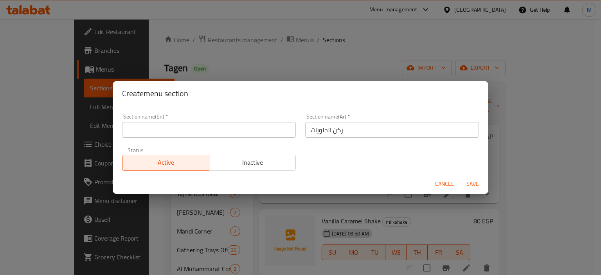
click at [225, 131] on input "text" at bounding box center [209, 130] width 174 height 16
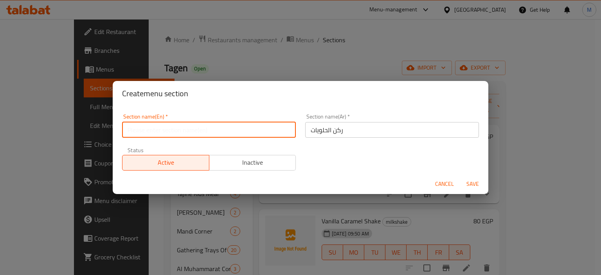
paste input "Sweets Corner"
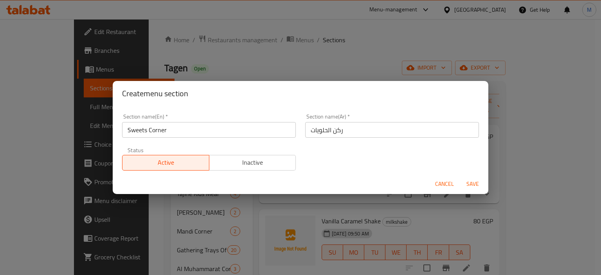
click at [486, 182] on div "Cancel Save" at bounding box center [301, 184] width 376 height 21
click at [476, 184] on span "Save" at bounding box center [473, 184] width 19 height 10
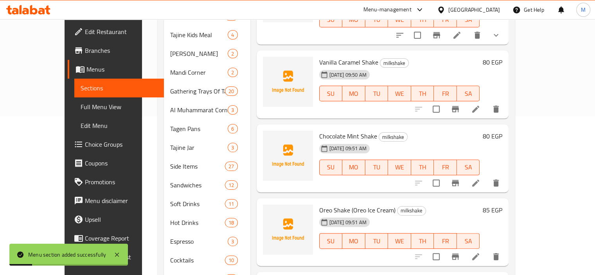
scroll to position [242, 0]
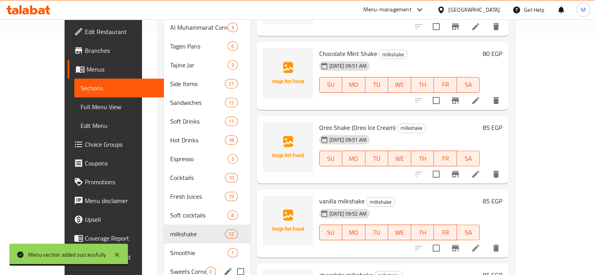
click at [185, 267] on span "Sweets Corner" at bounding box center [188, 271] width 36 height 9
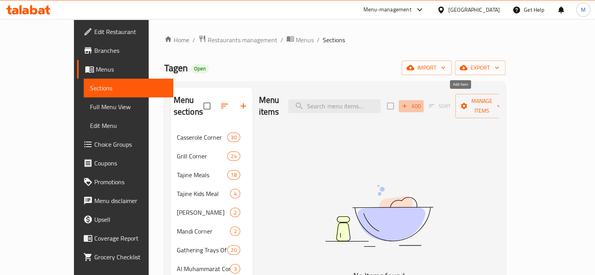
click at [424, 100] on button "Add" at bounding box center [411, 106] width 25 height 12
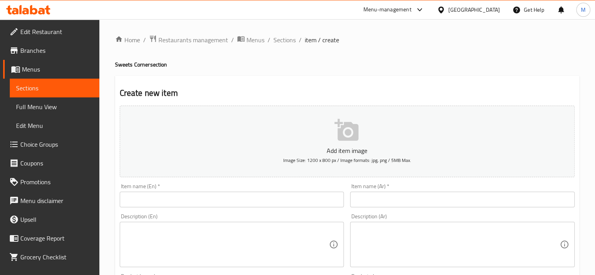
click at [379, 202] on input "text" at bounding box center [462, 200] width 225 height 16
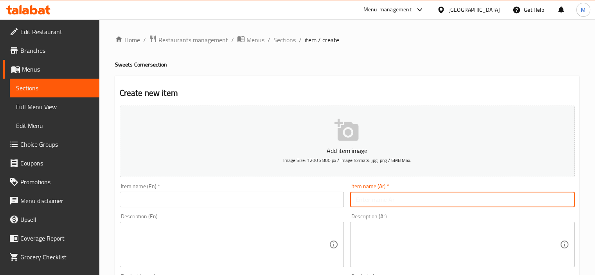
paste input "ارز بلبن سادة"
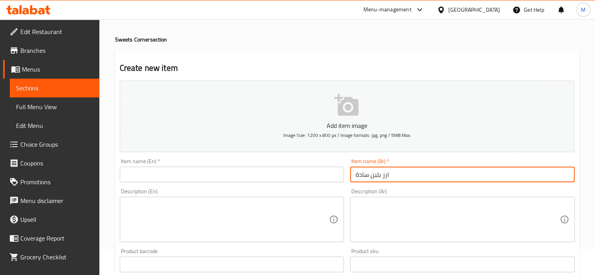
scroll to position [39, 0]
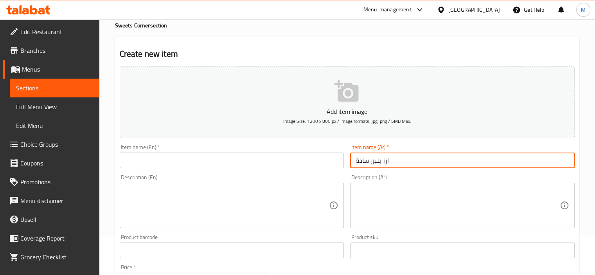
click at [275, 161] on input "text" at bounding box center [232, 161] width 225 height 16
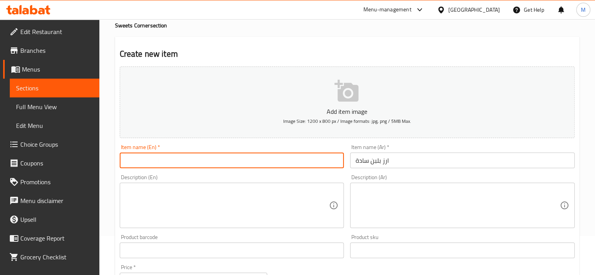
paste input "Plain rice pudding"
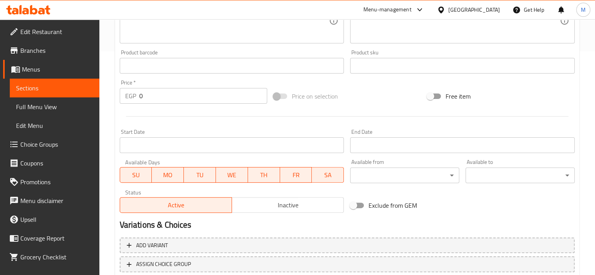
scroll to position [235, 0]
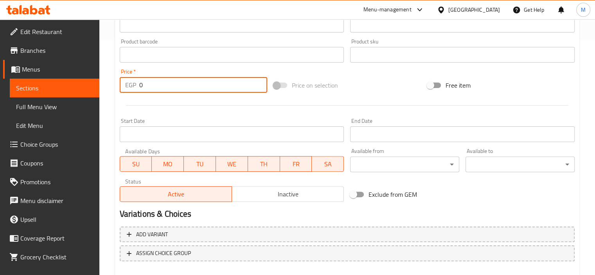
click at [195, 86] on input "0" at bounding box center [203, 85] width 128 height 16
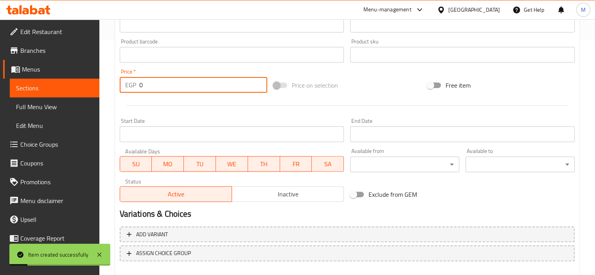
click at [199, 87] on input "0" at bounding box center [203, 85] width 128 height 16
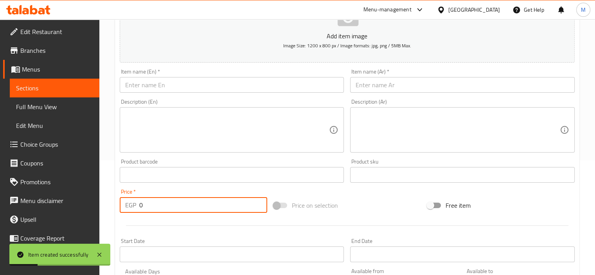
scroll to position [0, 0]
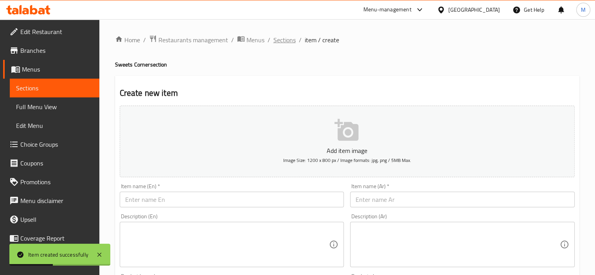
click at [289, 40] on span "Sections" at bounding box center [285, 39] width 22 height 9
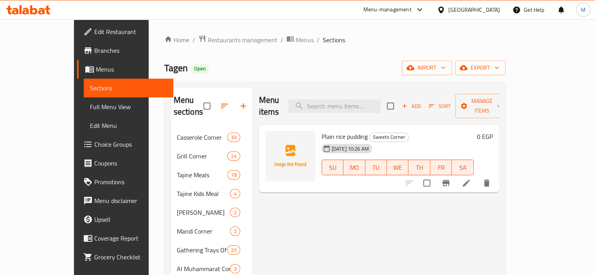
click at [390, 37] on ol "Home / Restaurants management / Menus / Sections" at bounding box center [334, 40] width 341 height 10
click at [478, 176] on li at bounding box center [467, 183] width 22 height 14
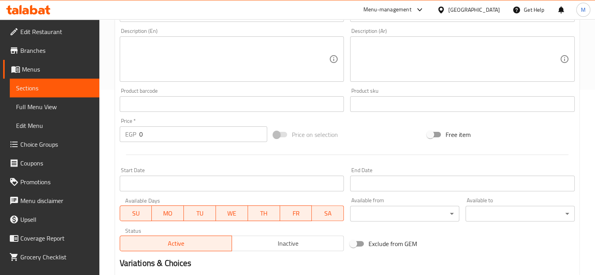
scroll to position [235, 0]
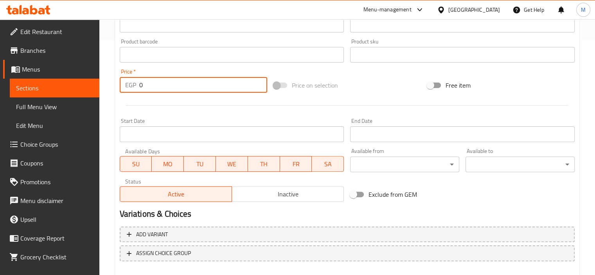
click at [194, 84] on input "0" at bounding box center [203, 85] width 128 height 16
click at [193, 84] on input "0" at bounding box center [203, 85] width 128 height 16
click at [193, 84] on input "035" at bounding box center [203, 85] width 128 height 16
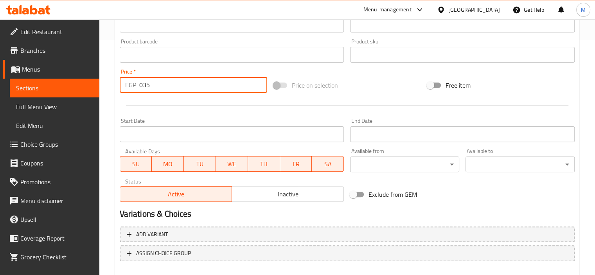
click at [193, 84] on input "035" at bounding box center [203, 85] width 128 height 16
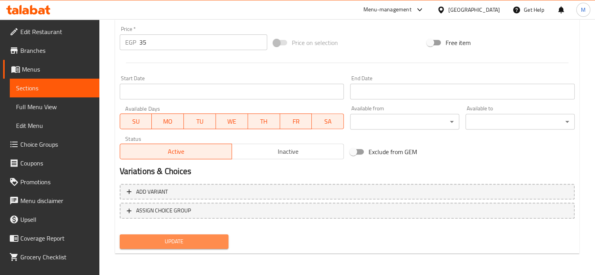
click at [212, 242] on span "Update" at bounding box center [174, 242] width 97 height 10
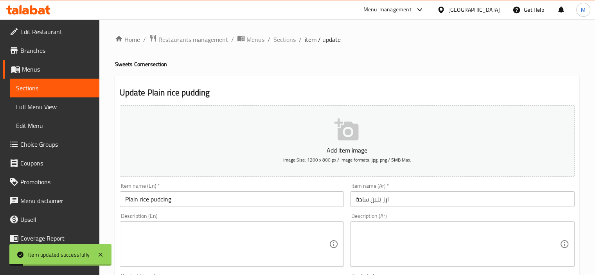
scroll to position [0, 0]
click at [276, 37] on span "Sections" at bounding box center [285, 39] width 22 height 9
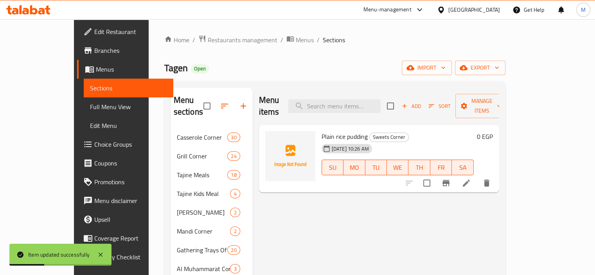
click at [422, 102] on span "Add" at bounding box center [411, 106] width 21 height 9
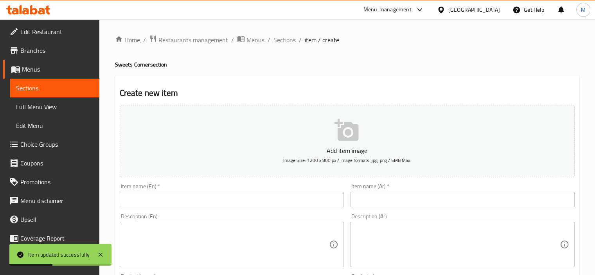
click at [373, 198] on input "text" at bounding box center [462, 200] width 225 height 16
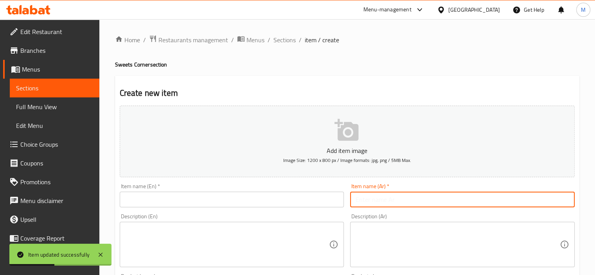
paste input "ارز بلبن مكسرات"
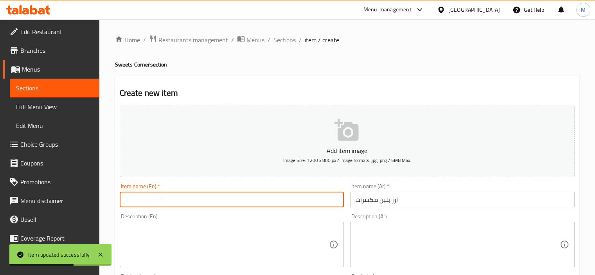
click at [316, 202] on input "text" at bounding box center [232, 200] width 225 height 16
paste input "Rice pudding with nuts"
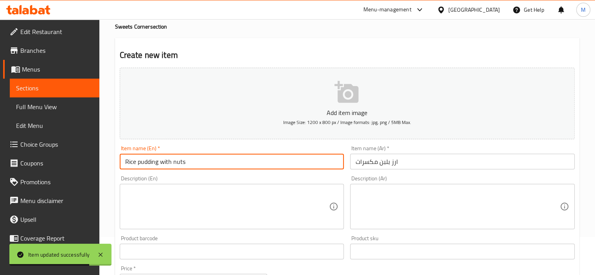
scroll to position [117, 0]
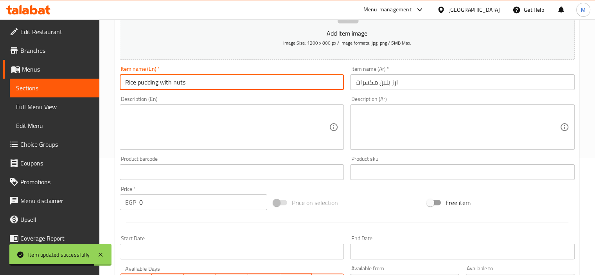
click at [189, 205] on input "0" at bounding box center [203, 203] width 128 height 16
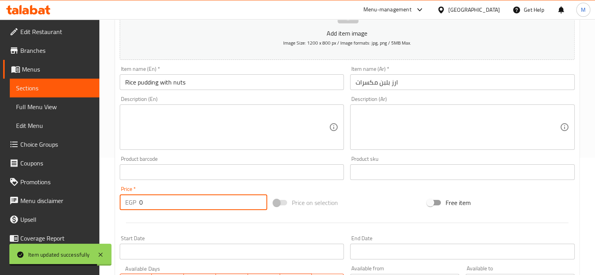
click at [189, 205] on input "0" at bounding box center [203, 203] width 128 height 16
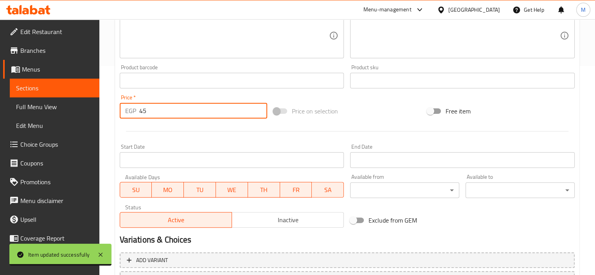
scroll to position [278, 0]
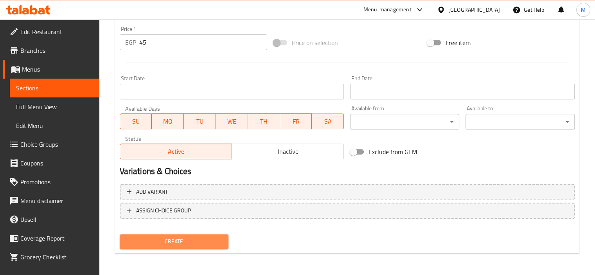
click at [196, 239] on span "Create" at bounding box center [174, 242] width 97 height 10
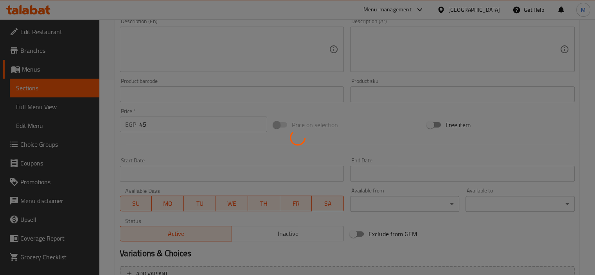
scroll to position [0, 0]
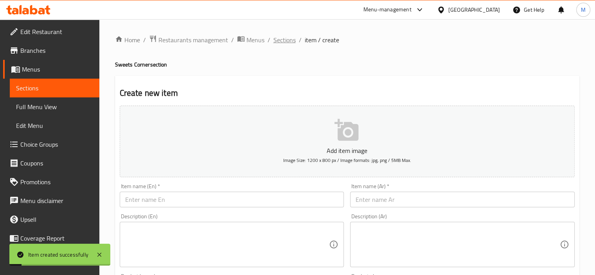
click at [280, 40] on span "Sections" at bounding box center [285, 39] width 22 height 9
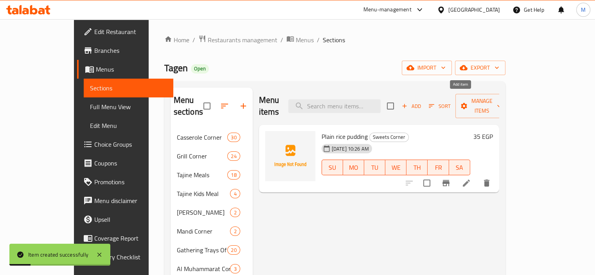
click at [422, 102] on span "Add" at bounding box center [411, 106] width 21 height 9
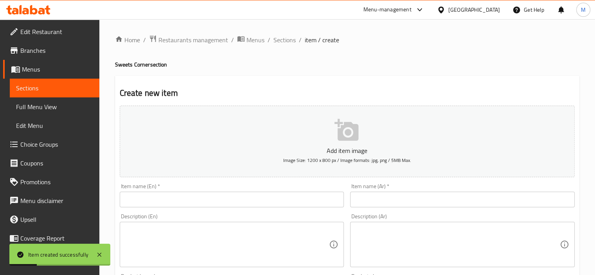
click at [394, 201] on input "text" at bounding box center [462, 200] width 225 height 16
paste input "ارز بلبن بالقشطة والعسل"
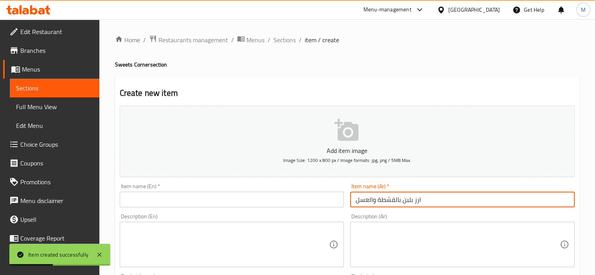
click at [258, 206] on input "text" at bounding box center [232, 200] width 225 height 16
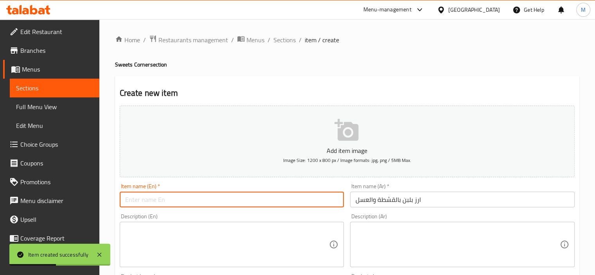
paste input "Rice pudding with cream and honey"
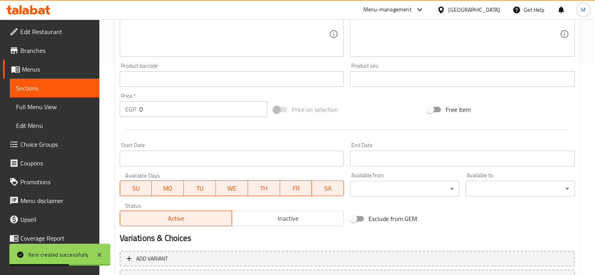
scroll to position [274, 0]
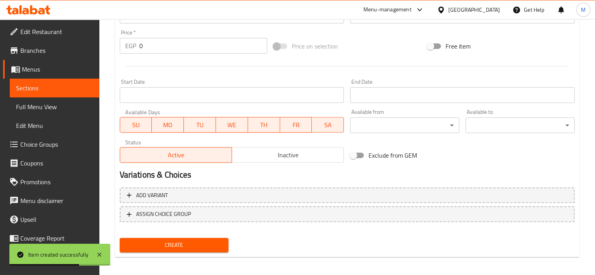
click at [193, 52] on input "0" at bounding box center [203, 46] width 128 height 16
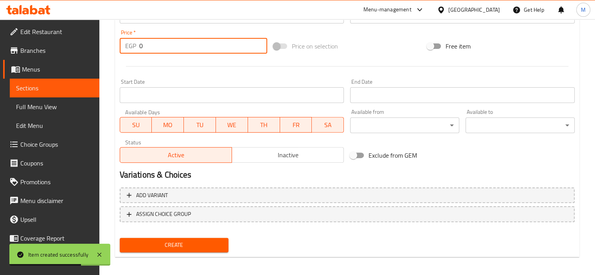
click at [193, 52] on input "0" at bounding box center [203, 46] width 128 height 16
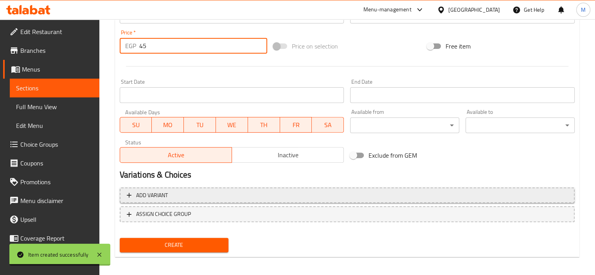
scroll to position [278, 0]
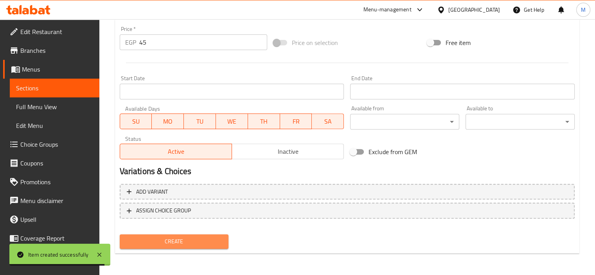
click at [197, 240] on span "Create" at bounding box center [174, 242] width 97 height 10
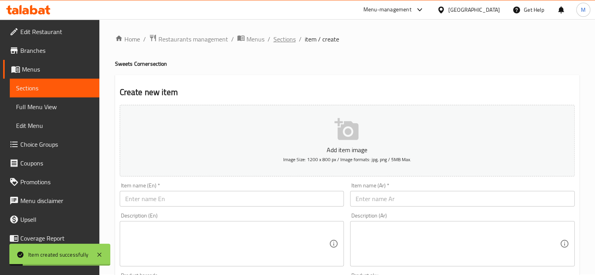
scroll to position [0, 0]
click at [278, 36] on span "Sections" at bounding box center [285, 39] width 22 height 9
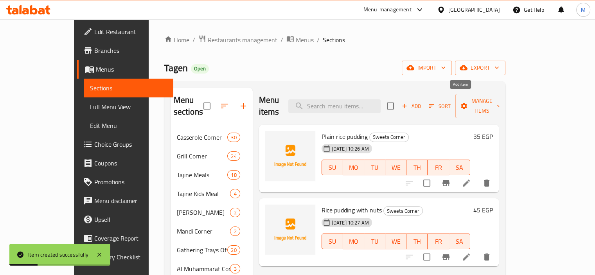
click at [422, 102] on span "Add" at bounding box center [411, 106] width 21 height 9
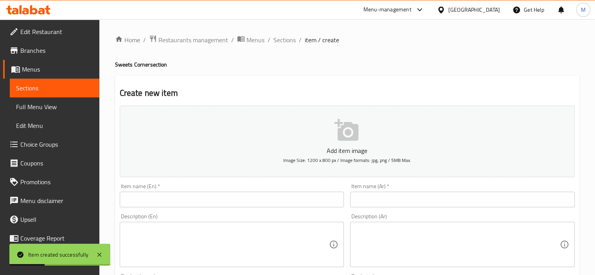
click at [360, 204] on input "text" at bounding box center [462, 200] width 225 height 16
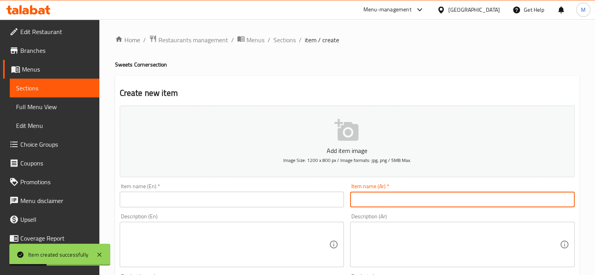
paste input "ارز بلبن بالقشطة والبسبوسة"
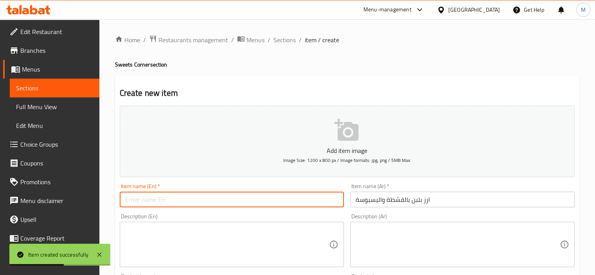
click at [312, 206] on input "text" at bounding box center [232, 200] width 225 height 16
paste input "Rice pudding with cream and basbousa"
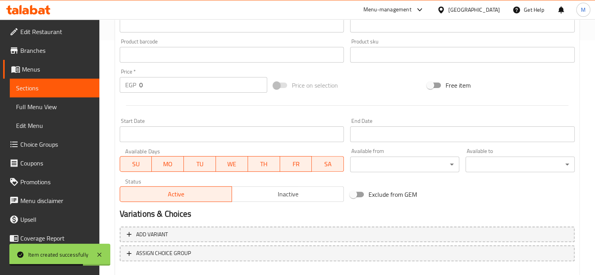
click at [196, 81] on input "0" at bounding box center [203, 85] width 128 height 16
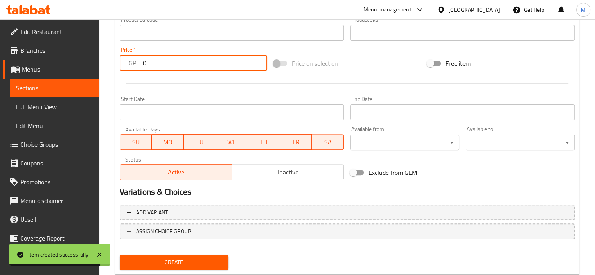
scroll to position [278, 0]
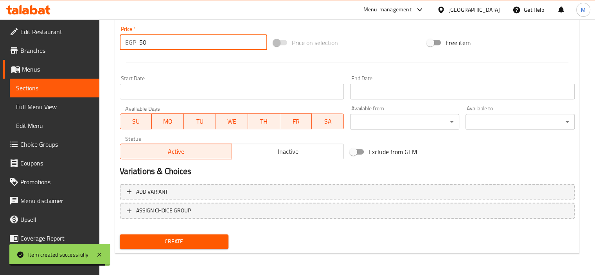
click at [212, 238] on span "Create" at bounding box center [174, 242] width 97 height 10
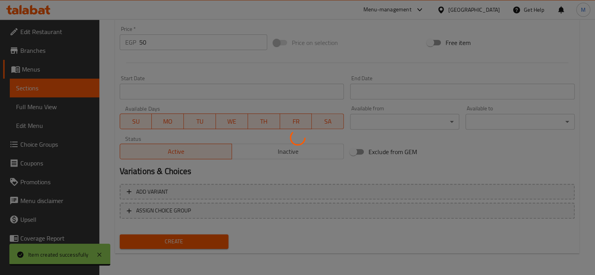
scroll to position [0, 0]
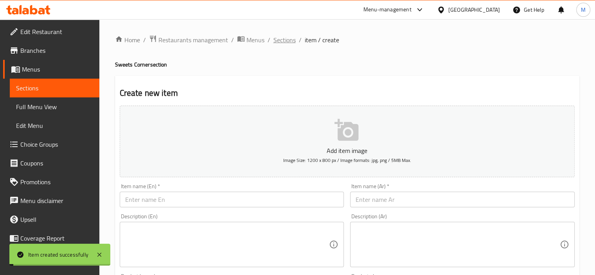
click at [288, 38] on span "Sections" at bounding box center [285, 39] width 22 height 9
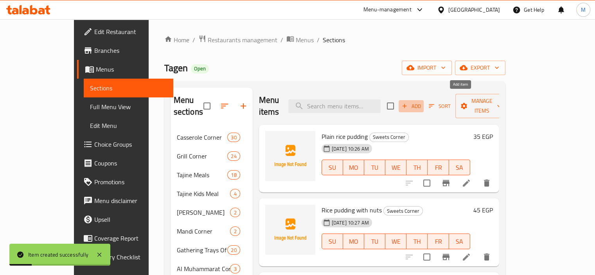
click at [424, 100] on button "Add" at bounding box center [411, 106] width 25 height 12
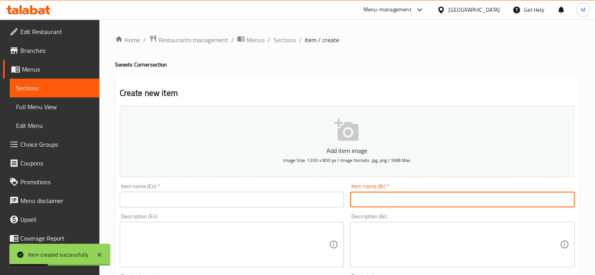
click at [400, 204] on input "text" at bounding box center [462, 200] width 225 height 16
paste input "ارز بلبن بايس كريم من اختيارك"
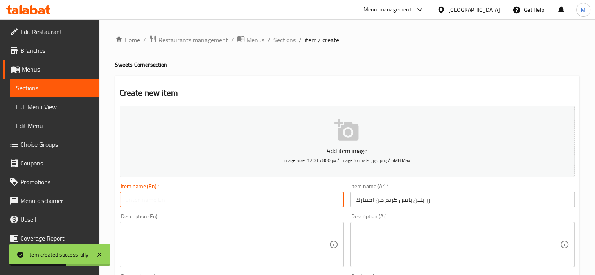
click at [275, 205] on input "text" at bounding box center [232, 200] width 225 height 16
paste input "Rice pudding with ice cream of your choice"
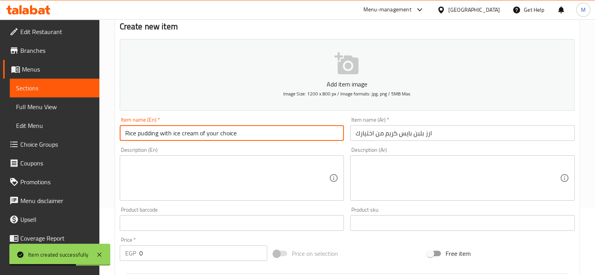
scroll to position [196, 0]
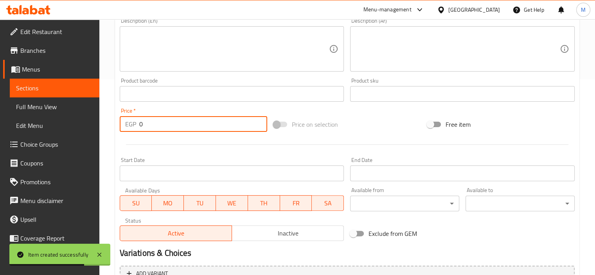
click at [168, 122] on input "0" at bounding box center [203, 124] width 128 height 16
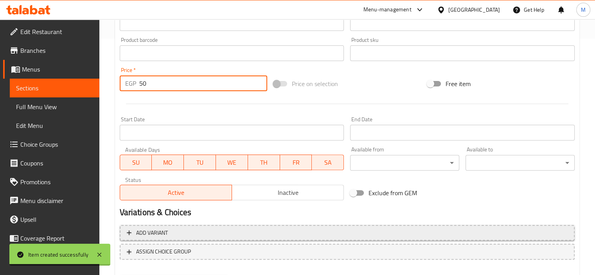
scroll to position [278, 0]
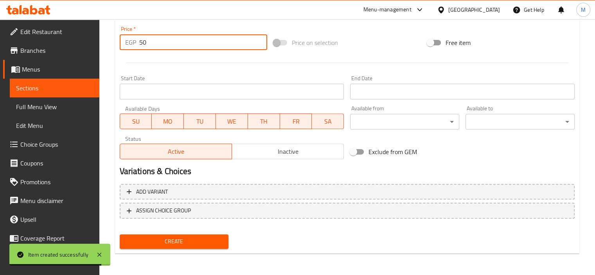
click at [206, 233] on div "Create" at bounding box center [174, 241] width 115 height 21
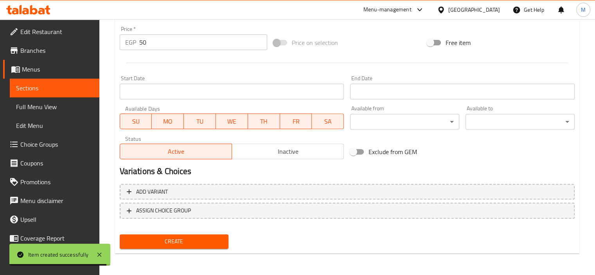
click at [206, 234] on button "Create" at bounding box center [174, 241] width 109 height 14
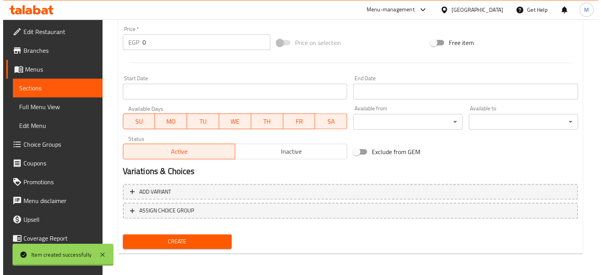
scroll to position [0, 0]
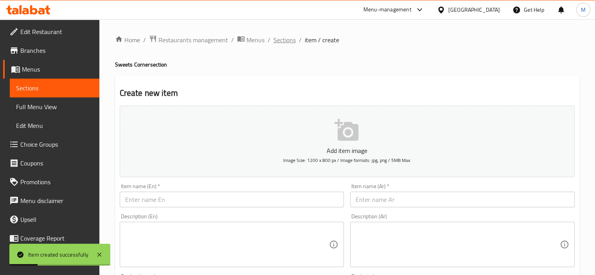
click at [292, 40] on span "Sections" at bounding box center [285, 39] width 22 height 9
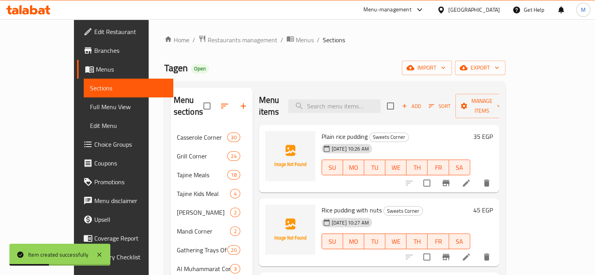
click at [369, 68] on div "Tagen Open import export" at bounding box center [334, 68] width 341 height 14
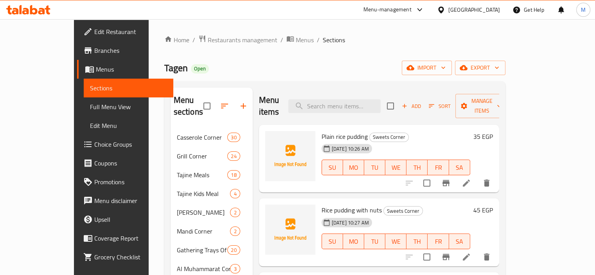
click at [90, 103] on span "Full Menu View" at bounding box center [128, 106] width 77 height 9
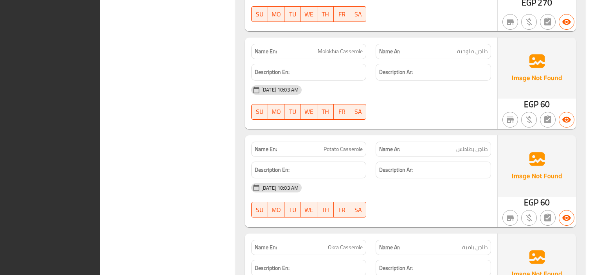
scroll to position [2746, 0]
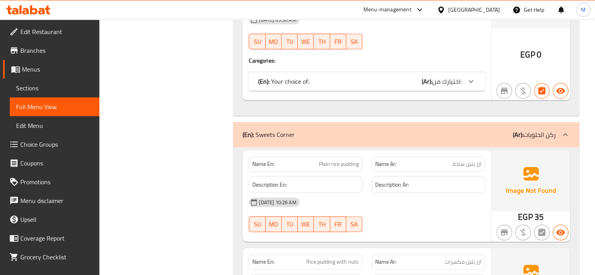
scroll to position [27329, 0]
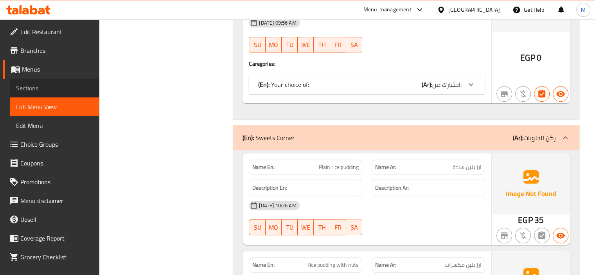
click at [66, 86] on span "Sections" at bounding box center [54, 87] width 77 height 9
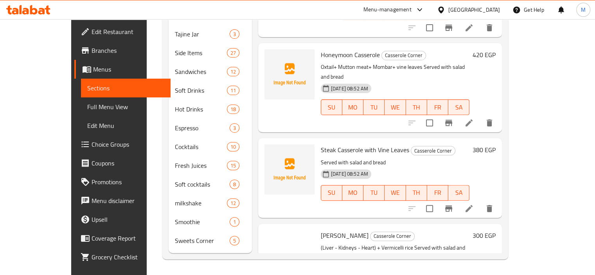
scroll to position [110, 0]
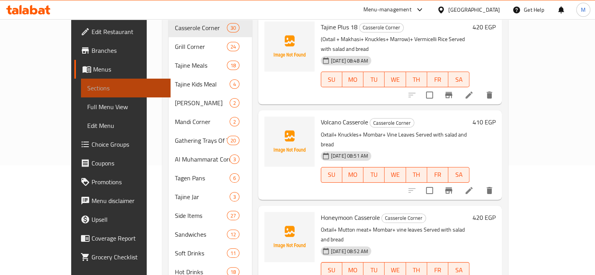
click at [87, 86] on span "Sections" at bounding box center [125, 87] width 77 height 9
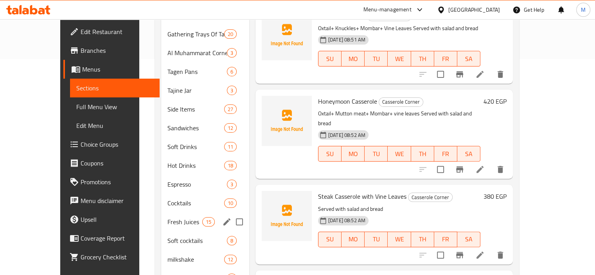
scroll to position [260, 0]
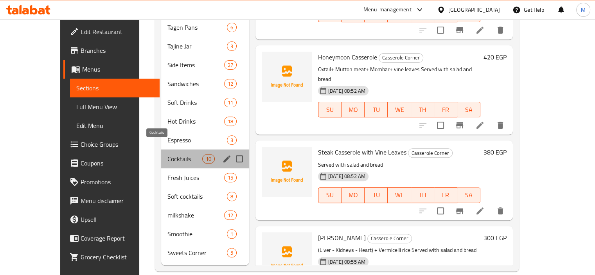
drag, startPoint x: 160, startPoint y: 144, endPoint x: 133, endPoint y: 144, distance: 26.6
click at [168, 154] on span "Cocktails" at bounding box center [185, 158] width 34 height 9
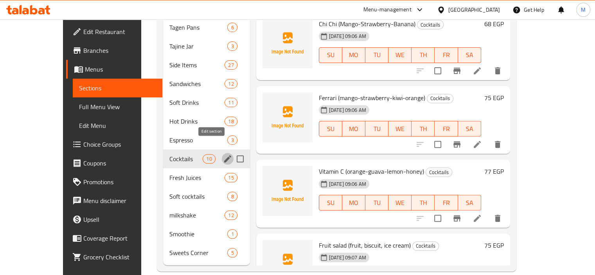
click at [223, 154] on icon "edit" at bounding box center [227, 158] width 9 height 9
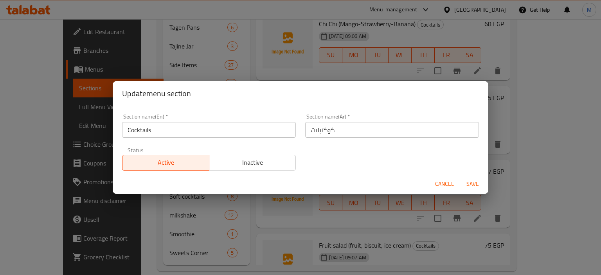
click at [149, 133] on input "Cocktails" at bounding box center [209, 130] width 174 height 16
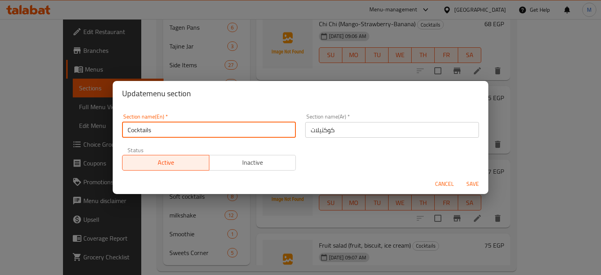
click at [452, 184] on span "Cancel" at bounding box center [444, 184] width 19 height 10
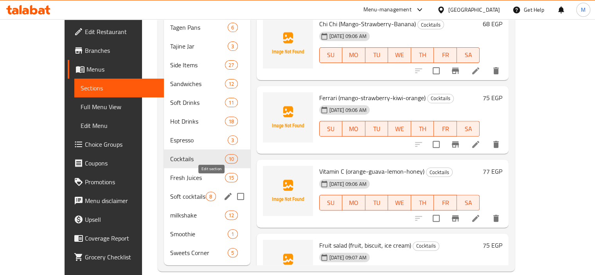
click at [224, 192] on icon "edit" at bounding box center [228, 196] width 9 height 9
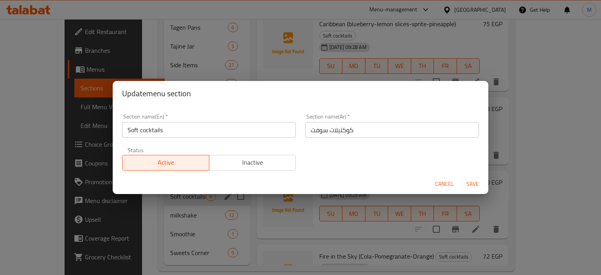
click at [219, 130] on input "Soft cocktails" at bounding box center [209, 130] width 174 height 16
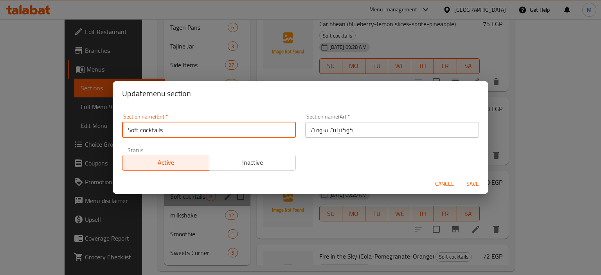
click at [219, 130] on input "Soft cocktails" at bounding box center [209, 130] width 174 height 16
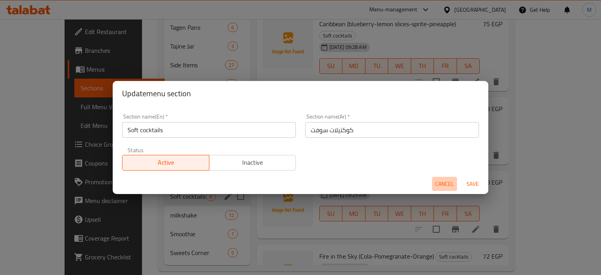
click at [452, 186] on span "Cancel" at bounding box center [444, 184] width 19 height 10
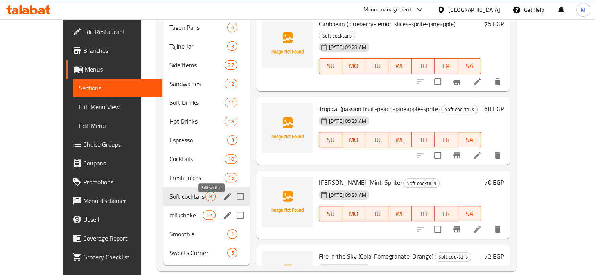
click at [223, 211] on icon "edit" at bounding box center [227, 215] width 9 height 9
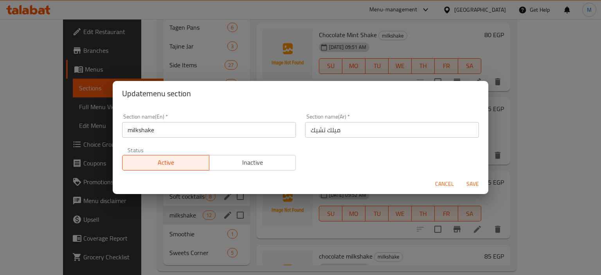
click at [232, 125] on input "milkshake" at bounding box center [209, 130] width 174 height 16
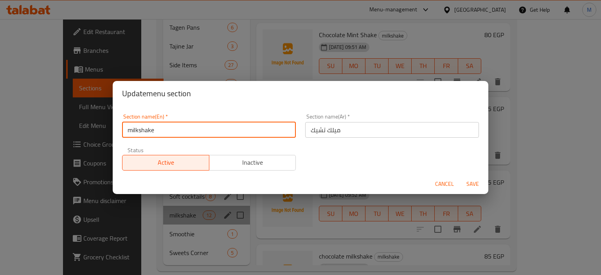
click at [232, 125] on input "milkshake" at bounding box center [209, 130] width 174 height 16
click at [440, 182] on span "Cancel" at bounding box center [444, 184] width 19 height 10
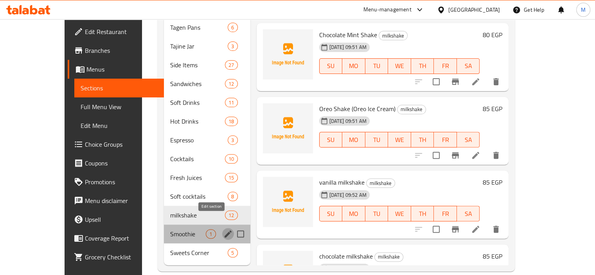
click at [224, 229] on icon "edit" at bounding box center [228, 233] width 9 height 9
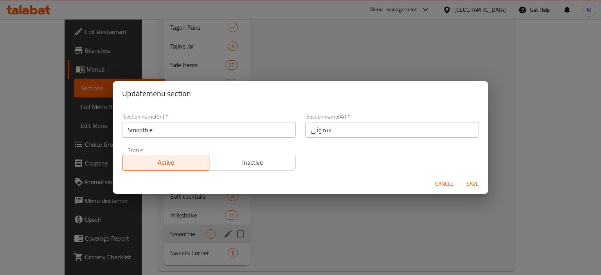
click at [440, 183] on span "Cancel" at bounding box center [444, 184] width 19 height 10
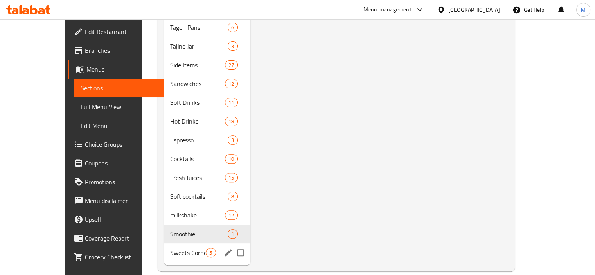
click at [222, 247] on div "Menu sections" at bounding box center [228, 253] width 12 height 12
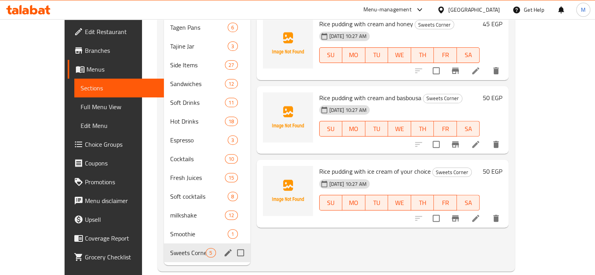
click at [225, 249] on icon "edit" at bounding box center [228, 252] width 7 height 7
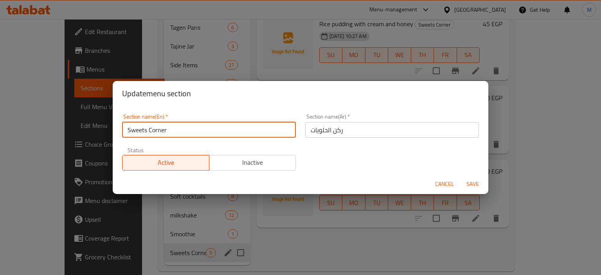
click at [196, 134] on input "Sweets Corner" at bounding box center [209, 130] width 174 height 16
click at [432, 180] on button "Cancel" at bounding box center [444, 184] width 25 height 14
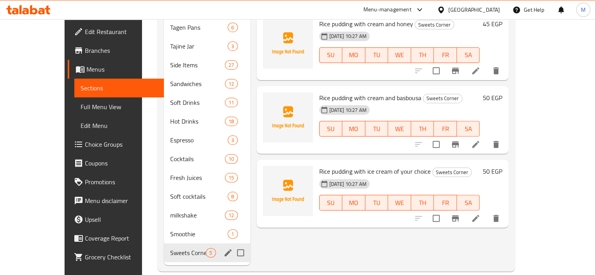
click at [492, 12] on div "[GEOGRAPHIC_DATA]" at bounding box center [475, 9] width 52 height 9
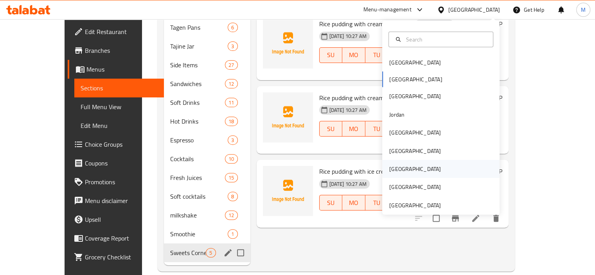
click at [407, 171] on div "Qatar" at bounding box center [440, 169] width 117 height 18
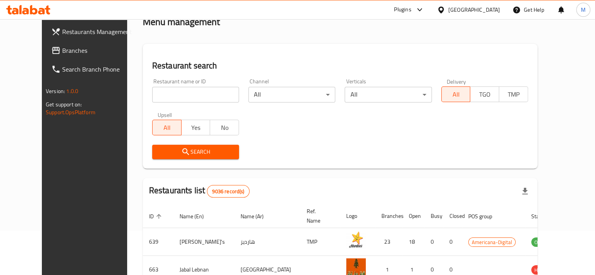
scroll to position [260, 0]
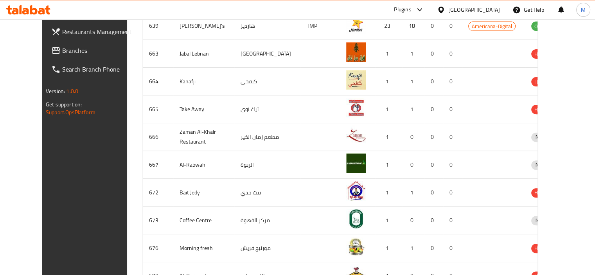
click at [411, 12] on div "Plugins" at bounding box center [402, 9] width 17 height 9
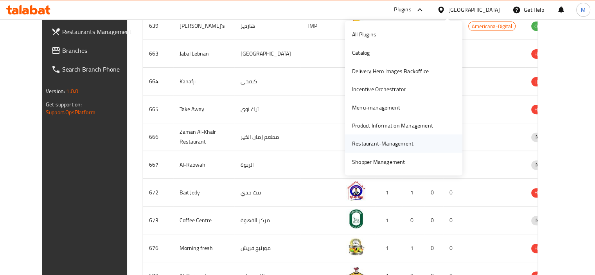
click at [390, 145] on div "Restaurant-Management" at bounding box center [382, 143] width 61 height 9
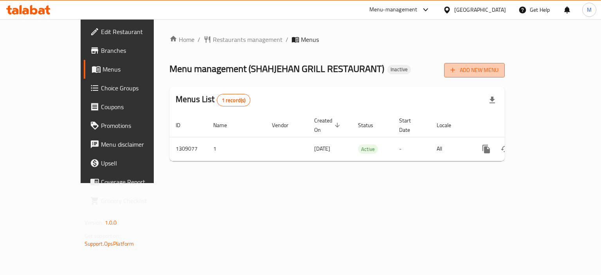
click at [505, 64] on button "Add New Menu" at bounding box center [474, 70] width 61 height 14
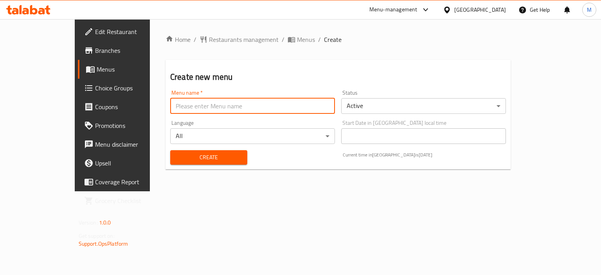
click at [244, 105] on input "text" at bounding box center [252, 106] width 165 height 16
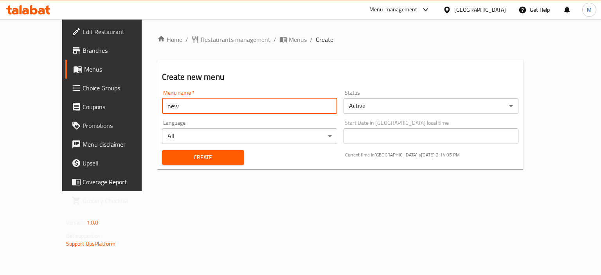
type input "new"
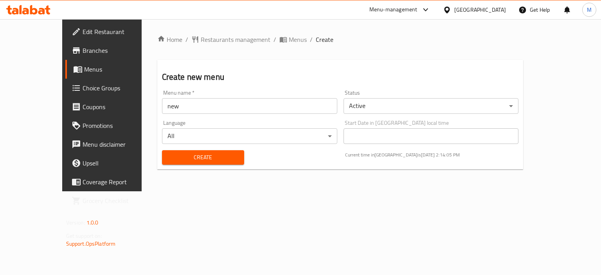
click at [269, 90] on div "Menu name   * new Menu name *" at bounding box center [249, 102] width 175 height 24
click at [218, 154] on span "Create" at bounding box center [203, 158] width 70 height 10
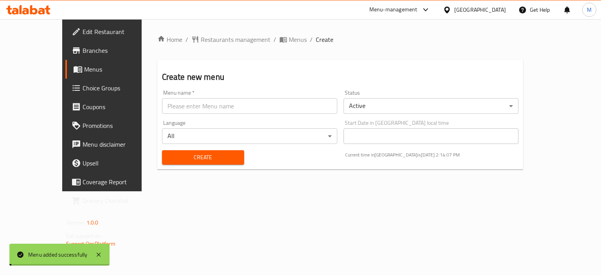
click at [289, 40] on span "Menus" at bounding box center [298, 39] width 18 height 9
